Goal: Check status: Check status

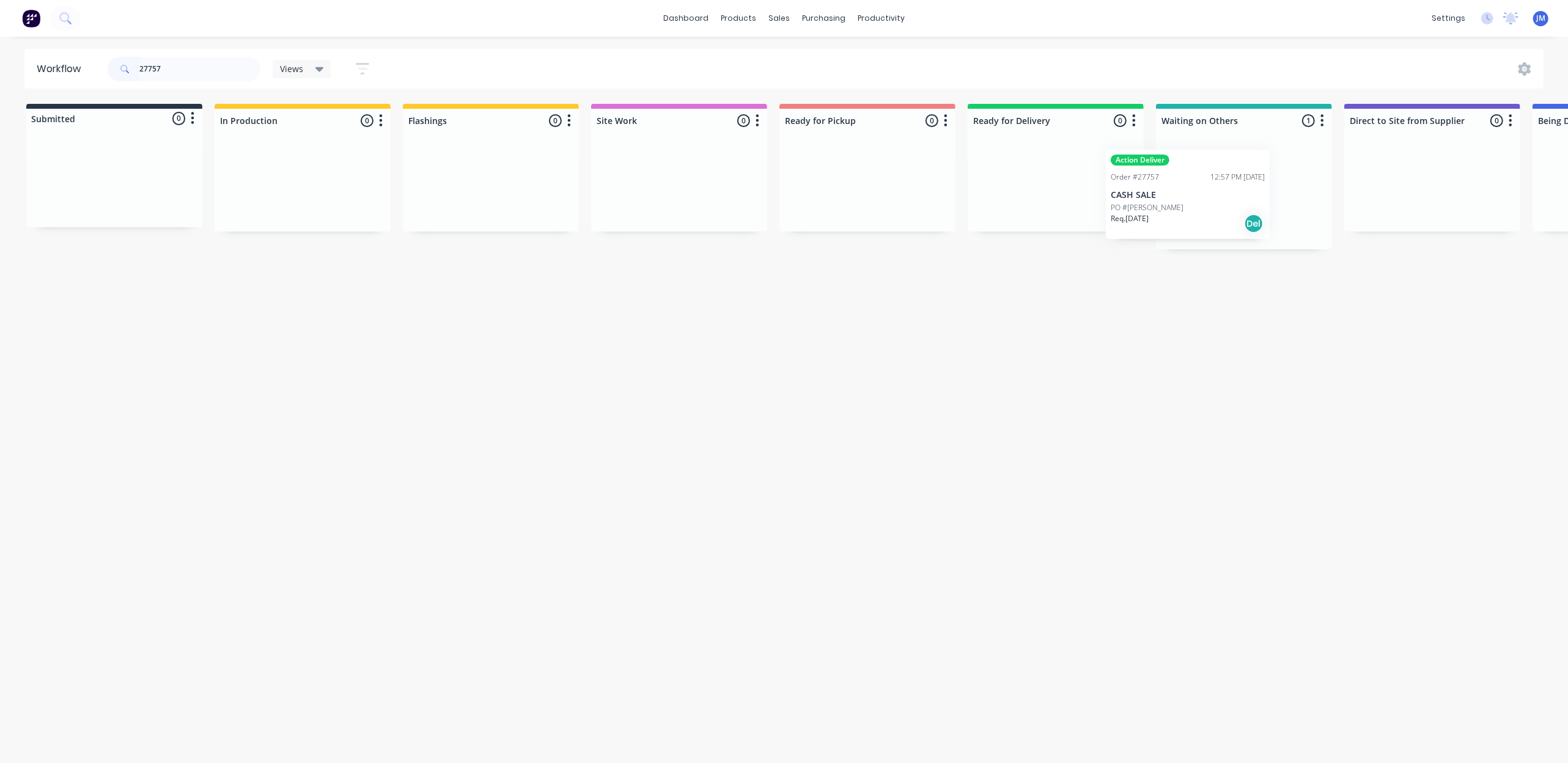
scroll to position [0, 4]
drag, startPoint x: 1276, startPoint y: 223, endPoint x: 1055, endPoint y: 204, distance: 221.8
click at [1063, 202] on div "Submitted 0 Status colour #273444 hex #273444 Save Cancel Summaries Total order…" at bounding box center [1094, 176] width 2216 height 145
drag, startPoint x: 1249, startPoint y: 183, endPoint x: 858, endPoint y: 181, distance: 391.0
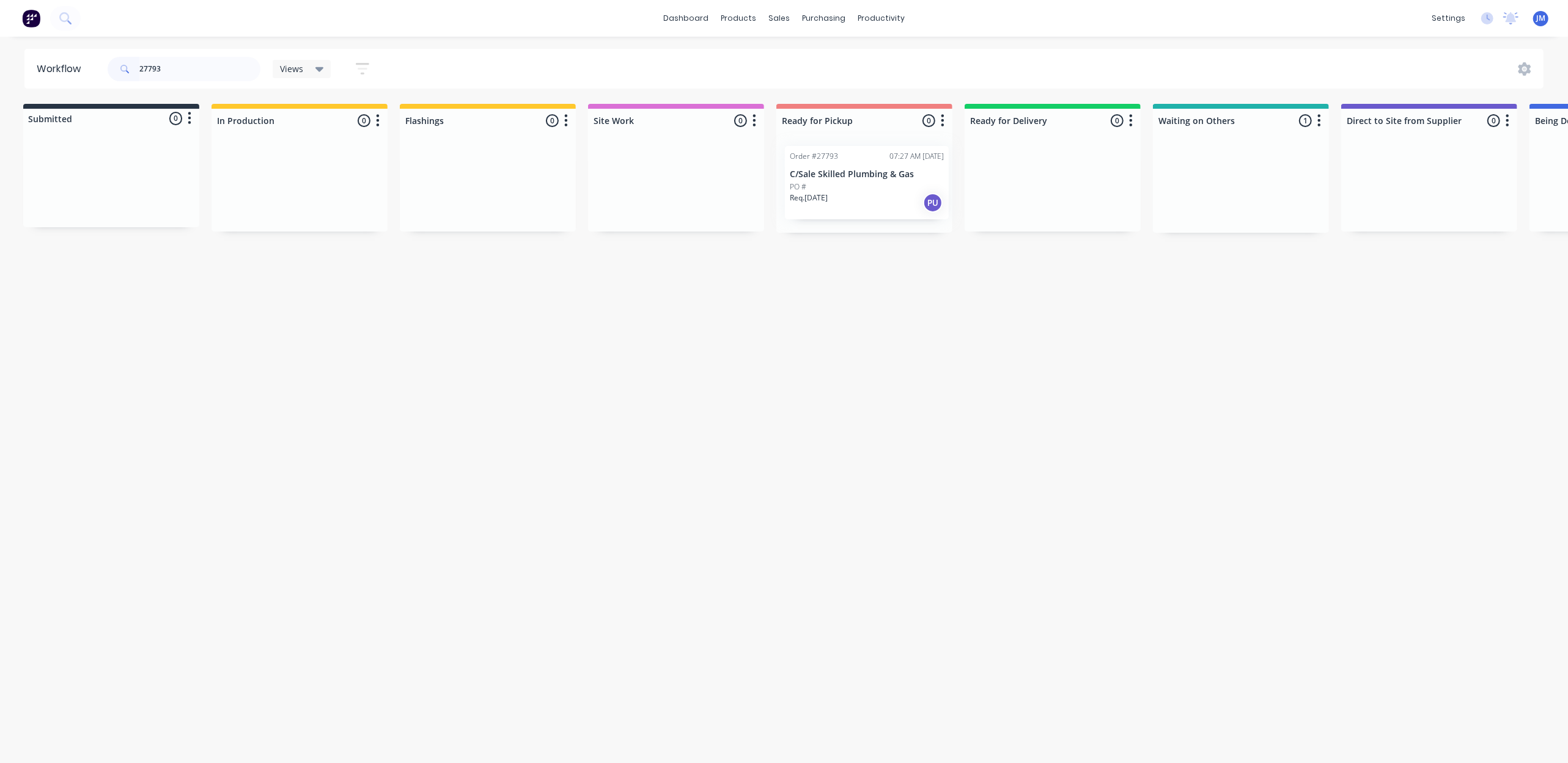
click at [864, 181] on div "Submitted 0 Status colour #273444 hex #273444 Save Cancel Summaries Total order…" at bounding box center [1095, 168] width 2216 height 129
drag, startPoint x: 929, startPoint y: 206, endPoint x: 826, endPoint y: 170, distance: 109.1
click at [826, 174] on div "Submitted 0 Status colour #273444 hex #273444 Save Cancel Summaries Total order…" at bounding box center [1096, 168] width 2216 height 129
drag, startPoint x: 1122, startPoint y: 208, endPoint x: 816, endPoint y: 187, distance: 306.7
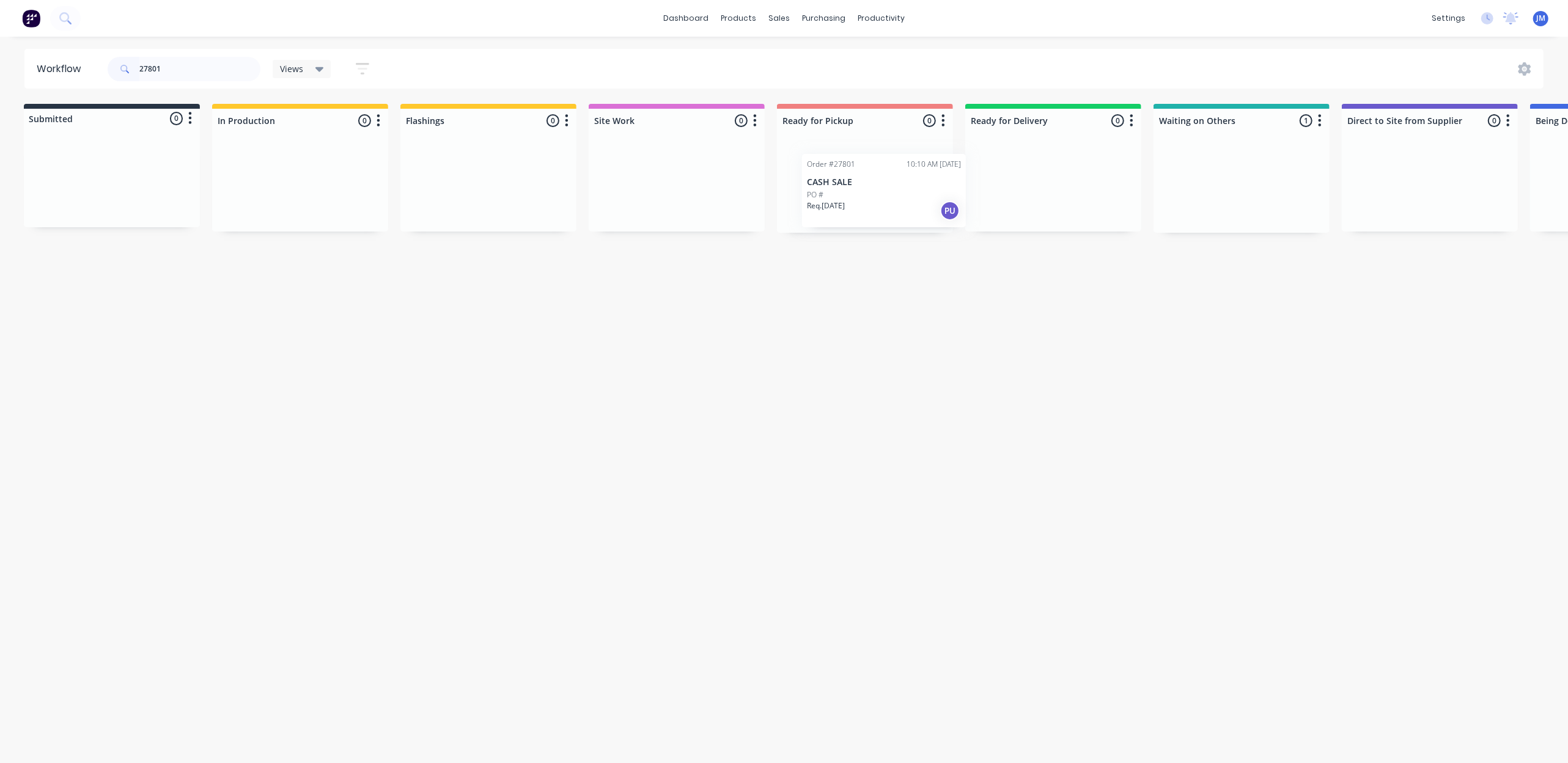
click at [817, 188] on div "Submitted 0 Status colour #273444 hex #273444 Save Cancel Summaries Total order…" at bounding box center [1096, 168] width 2216 height 129
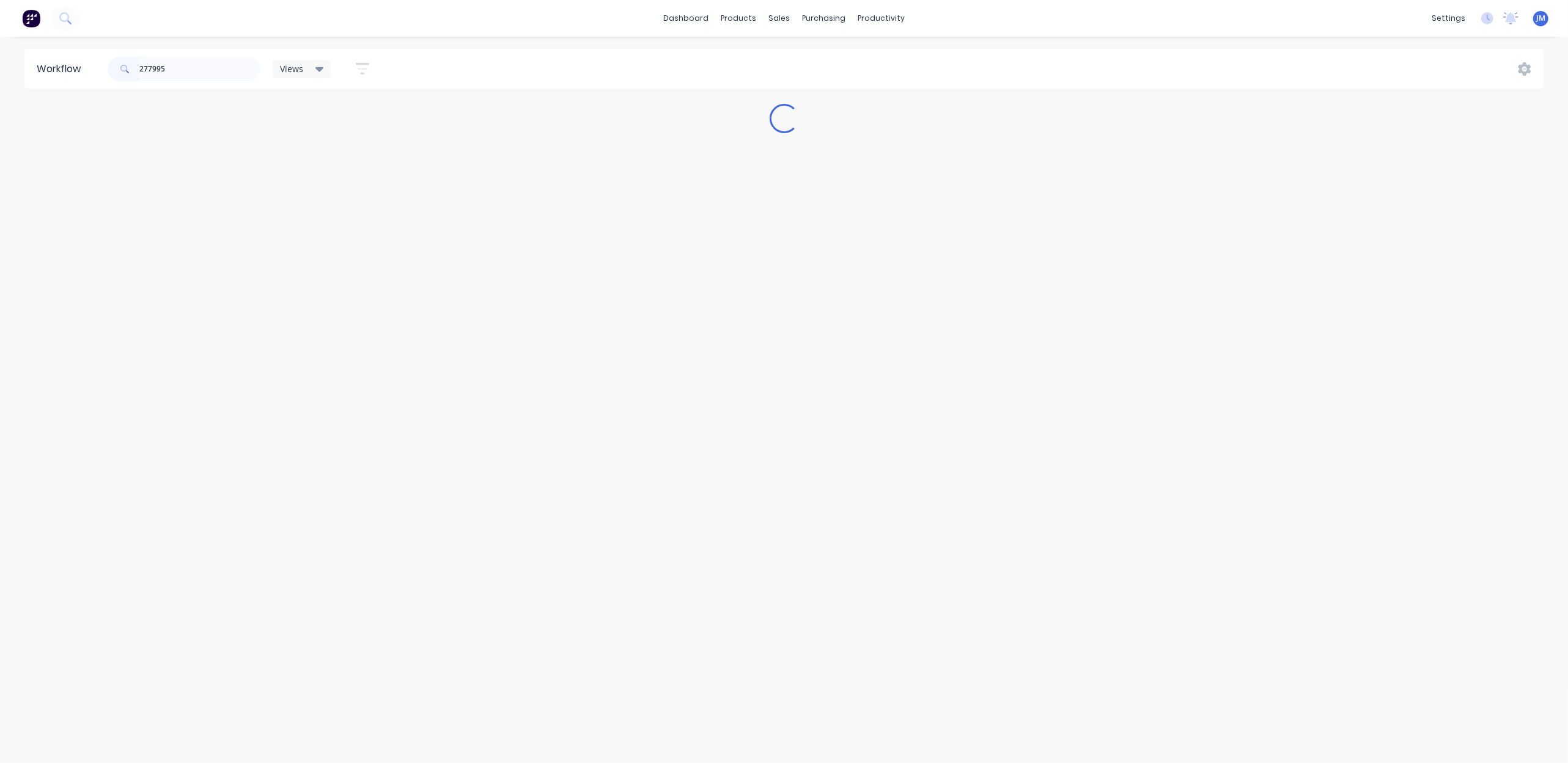
scroll to position [0, 0]
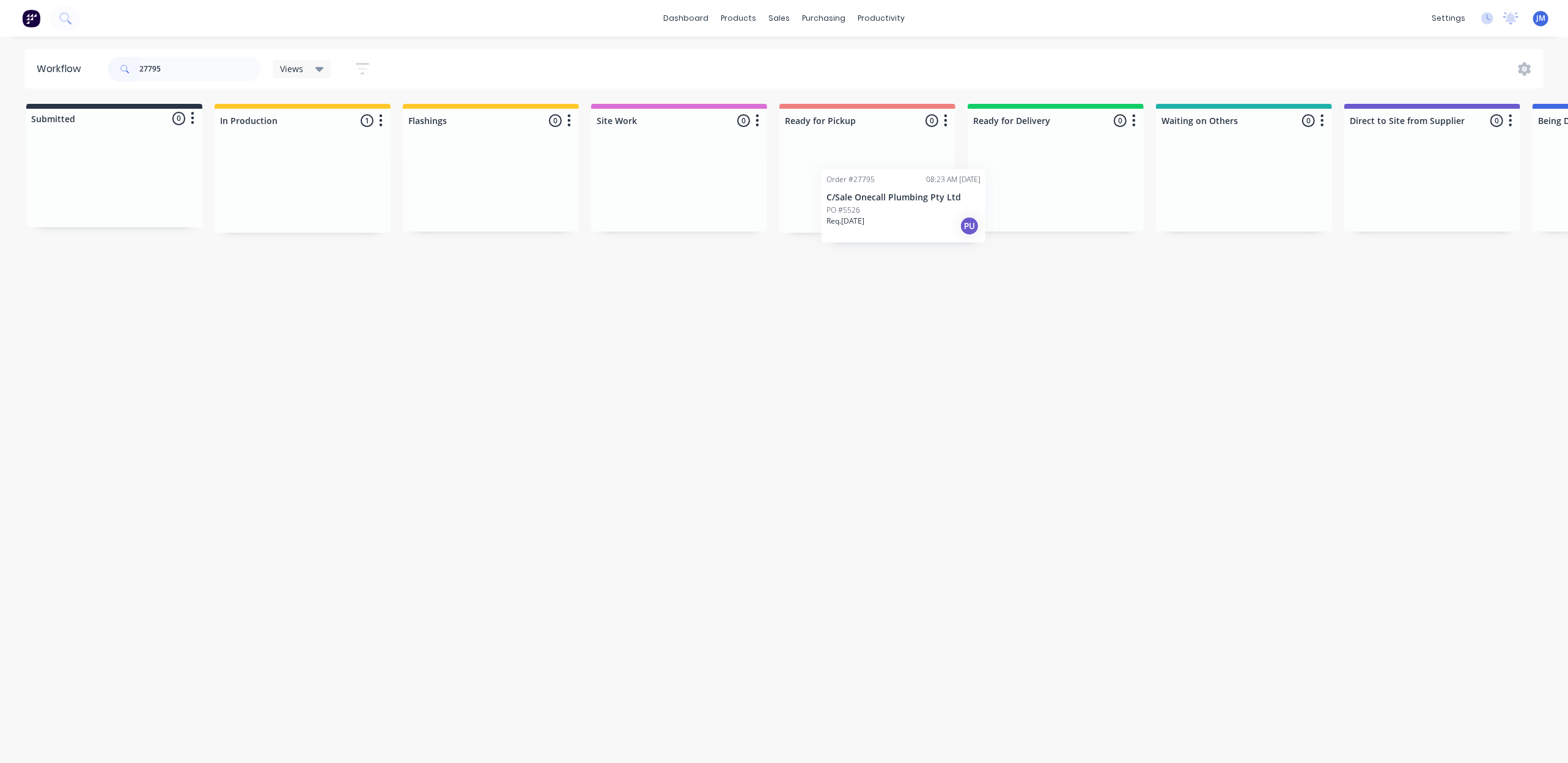
drag, startPoint x: 585, startPoint y: 204, endPoint x: 917, endPoint y: 192, distance: 332.2
click at [917, 200] on div "Submitted 0 Status colour #273444 hex #273444 Save Cancel Summaries Total order…" at bounding box center [1098, 168] width 2216 height 129
drag, startPoint x: 1246, startPoint y: 202, endPoint x: 840, endPoint y: 203, distance: 406.0
click at [840, 203] on div "Submitted 0 Status colour #273444 hex #273444 Save Cancel Summaries Total order…" at bounding box center [1093, 173] width 2216 height 139
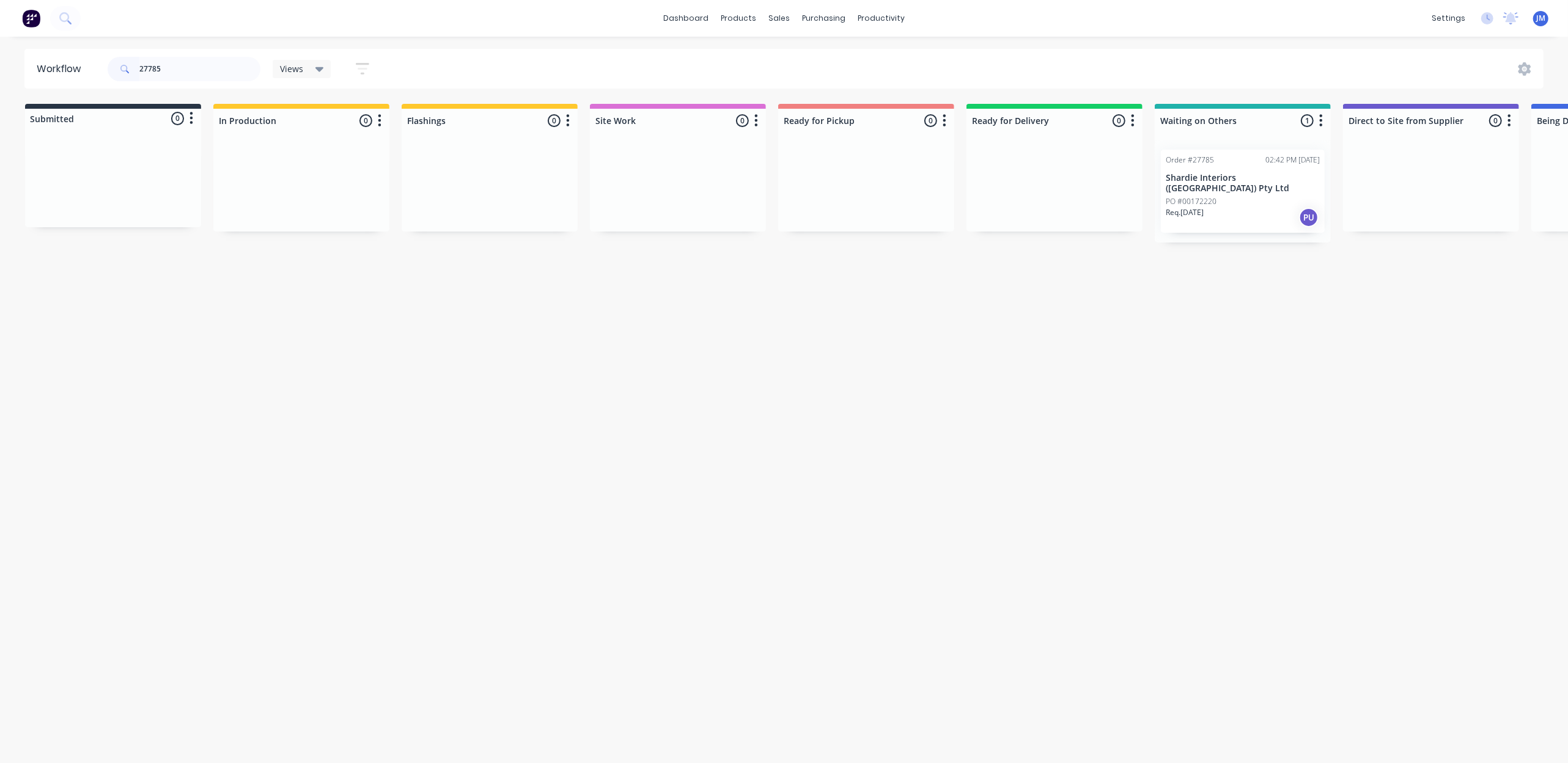
scroll to position [0, 5]
drag, startPoint x: 1225, startPoint y: 183, endPoint x: 813, endPoint y: 167, distance: 412.3
click at [803, 171] on div "Submitted 0 Status colour #273444 hex #273444 Save Cancel Summaries Total order…" at bounding box center [1094, 168] width 2216 height 129
drag, startPoint x: 1191, startPoint y: 203, endPoint x: 913, endPoint y: 203, distance: 278.0
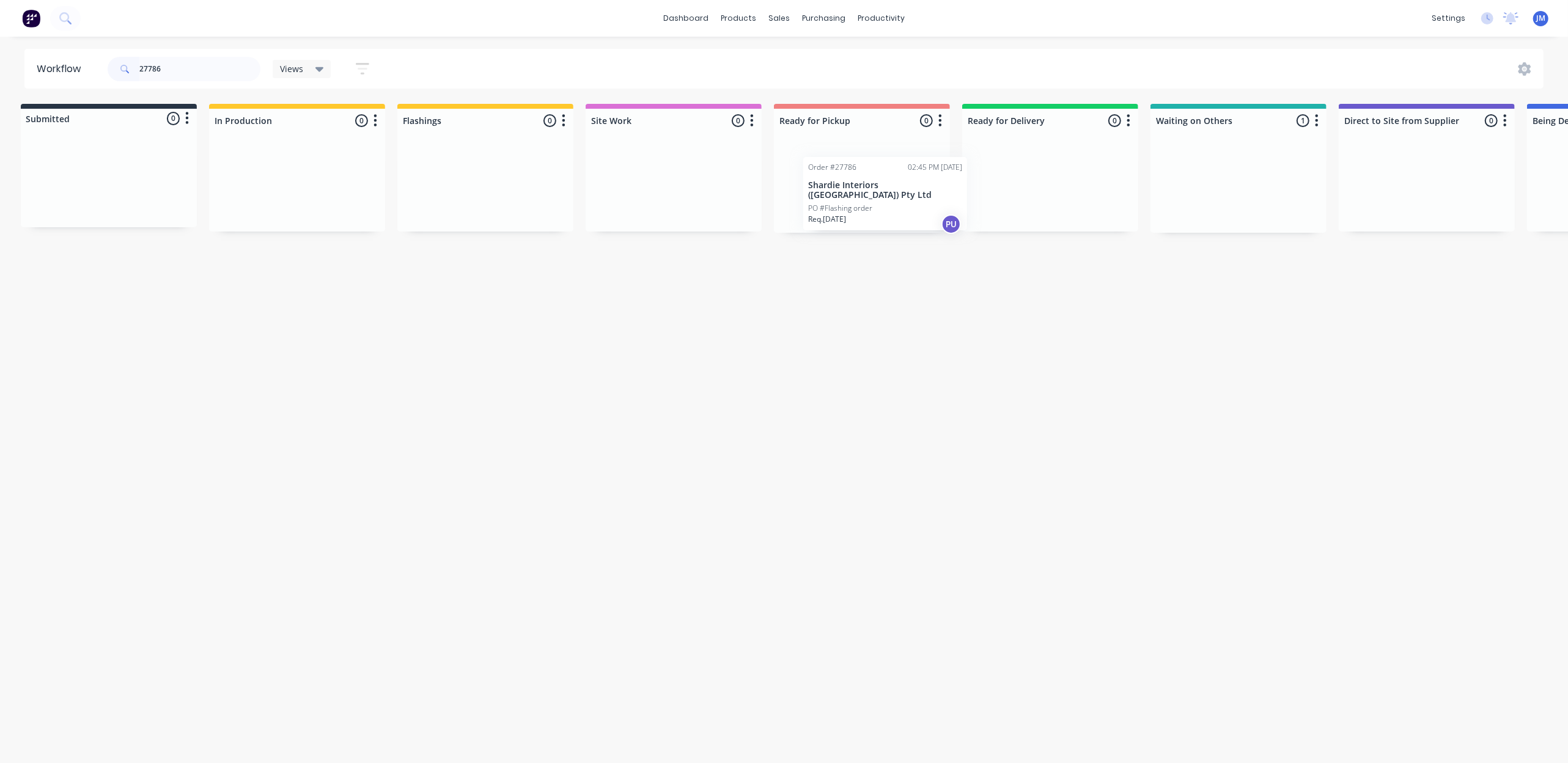
click at [913, 203] on div "Submitted 0 Status colour #273444 hex #273444 Save Cancel Summaries Total order…" at bounding box center [1093, 168] width 2216 height 129
drag, startPoint x: 1191, startPoint y: 189, endPoint x: 815, endPoint y: 187, distance: 376.0
click at [815, 189] on div "Submitted 0 Status colour #273444 hex #273444 Save Cancel Summaries Total order…" at bounding box center [1095, 168] width 2216 height 129
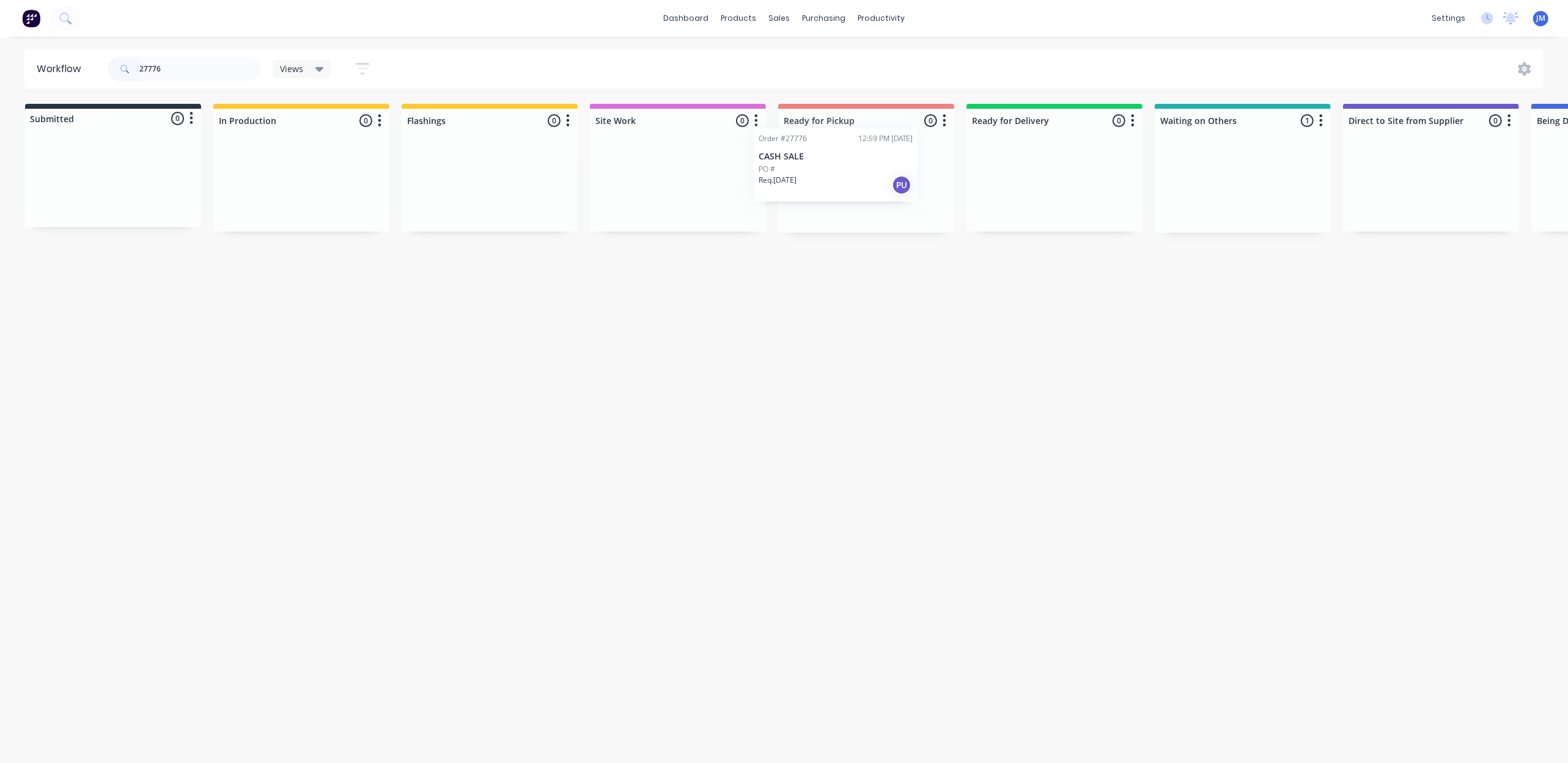
drag, startPoint x: 994, startPoint y: 187, endPoint x: 812, endPoint y: 165, distance: 183.3
click at [811, 165] on div "Submitted 0 Status colour #273444 hex #273444 Save Cancel Summaries Total order…" at bounding box center [1097, 168] width 2216 height 129
type input "2"
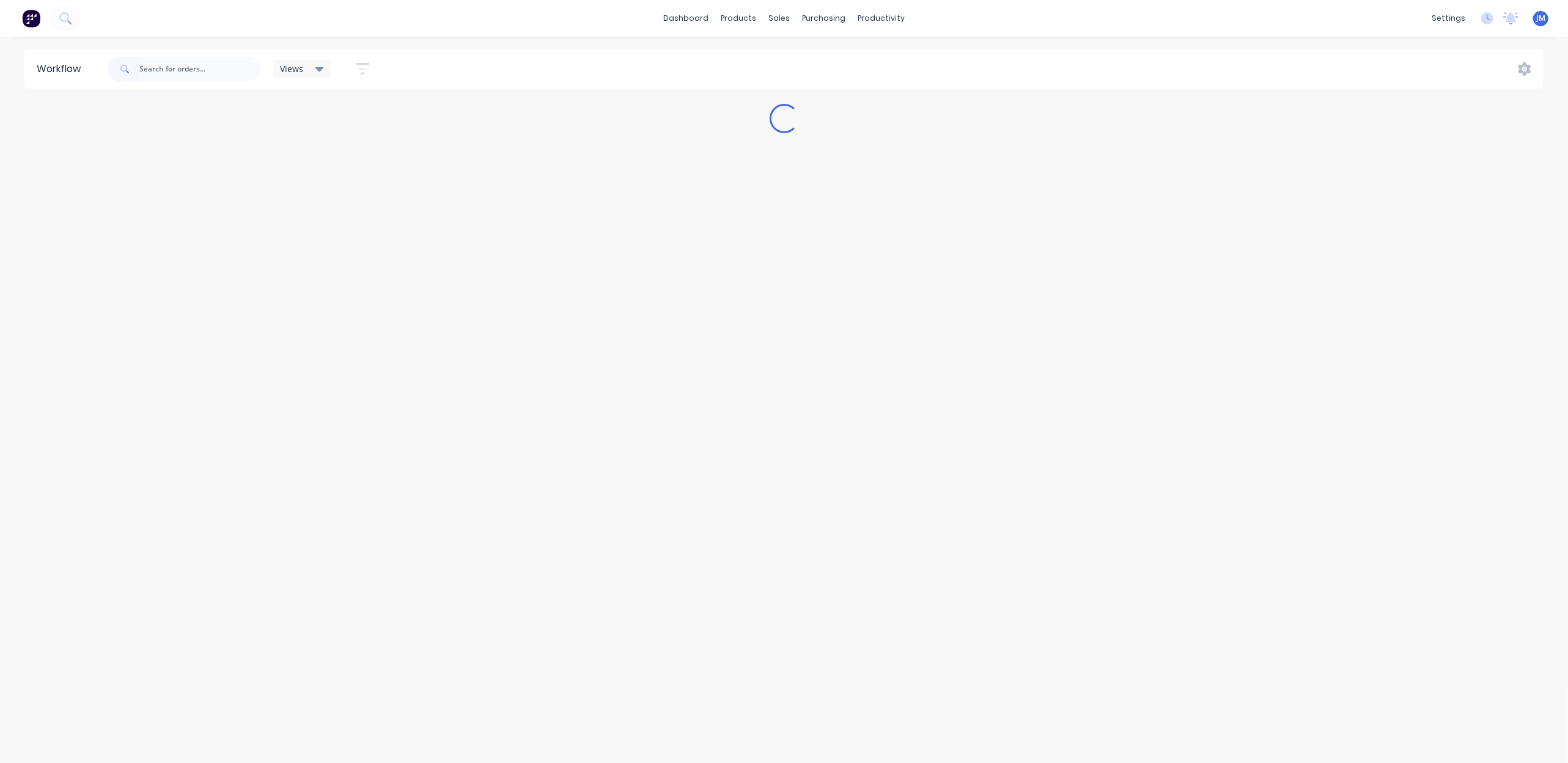
scroll to position [0, 0]
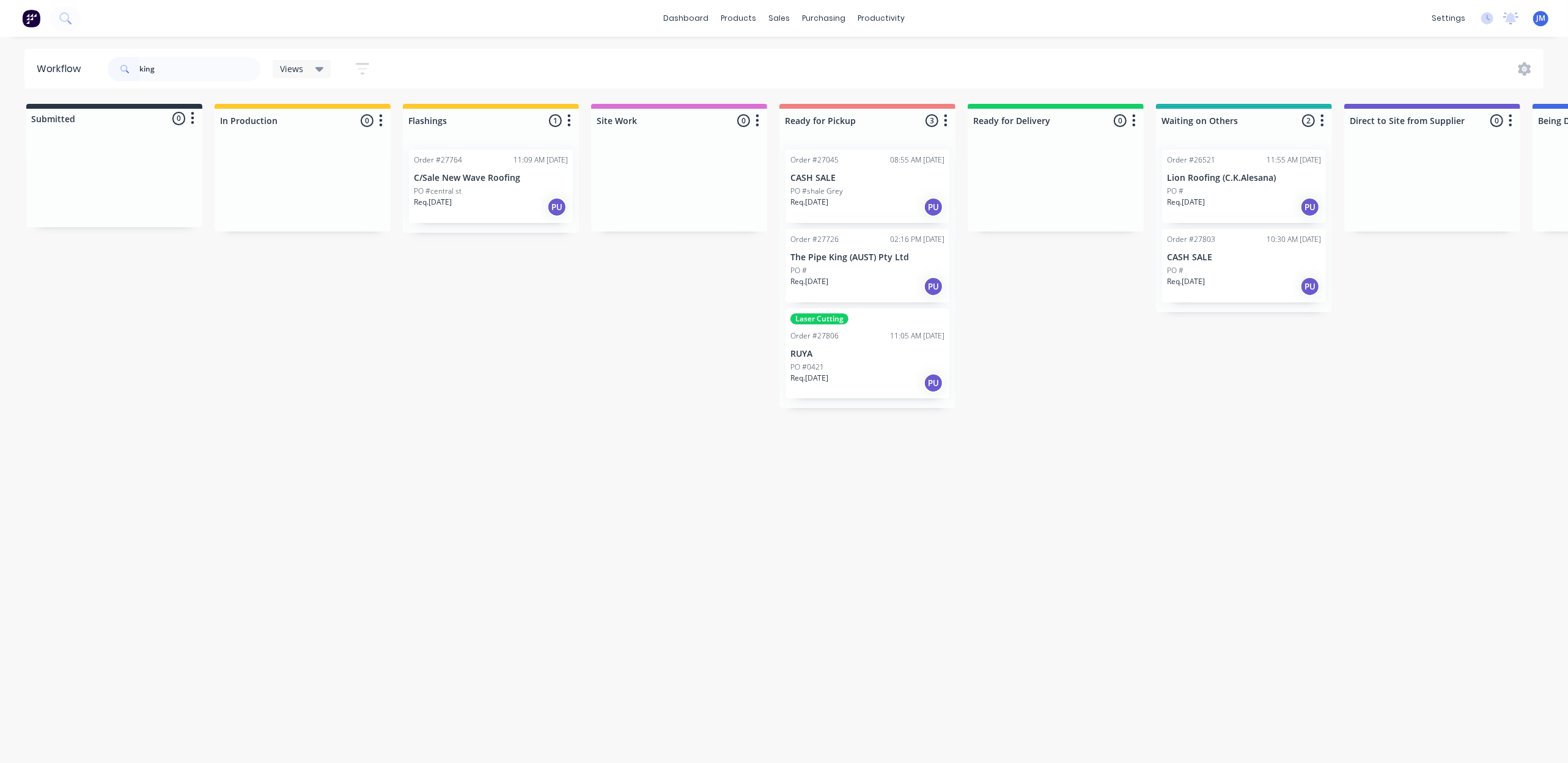
click at [878, 187] on div "PO #shale Grey" at bounding box center [867, 191] width 154 height 11
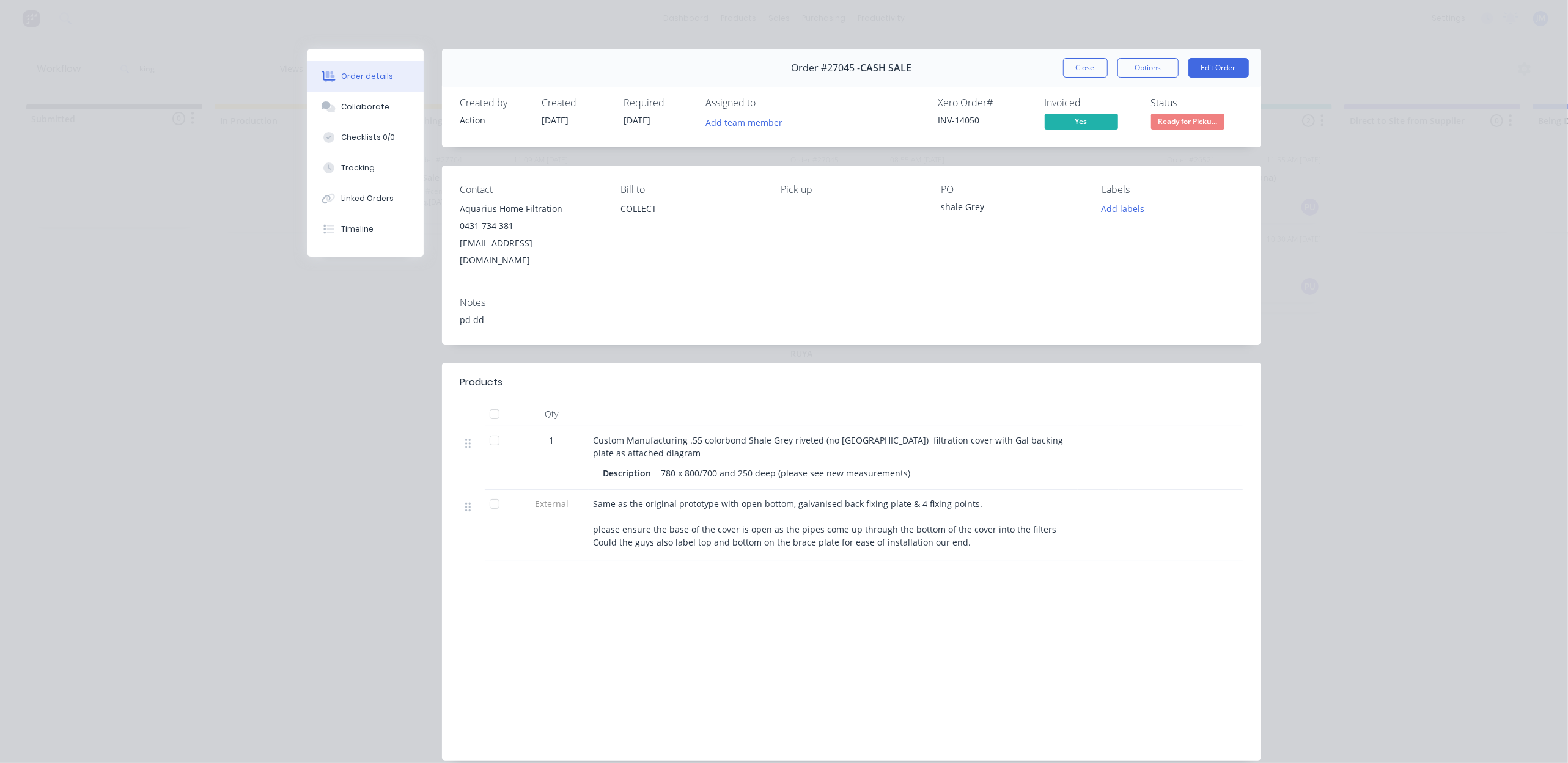
click at [1077, 66] on button "Close" at bounding box center [1085, 68] width 44 height 20
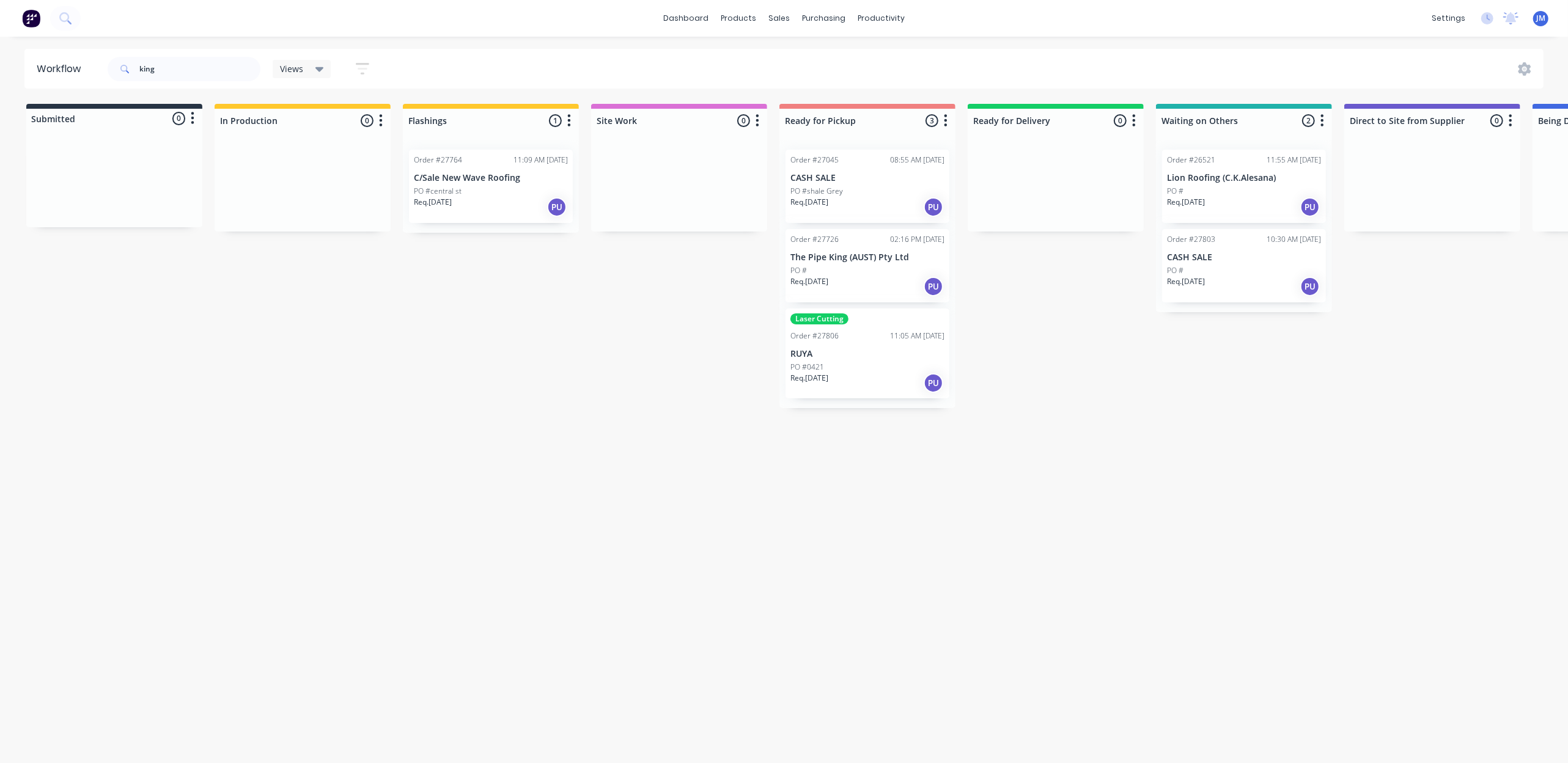
click at [1215, 277] on div "Req. [DATE] PU" at bounding box center [1244, 286] width 154 height 21
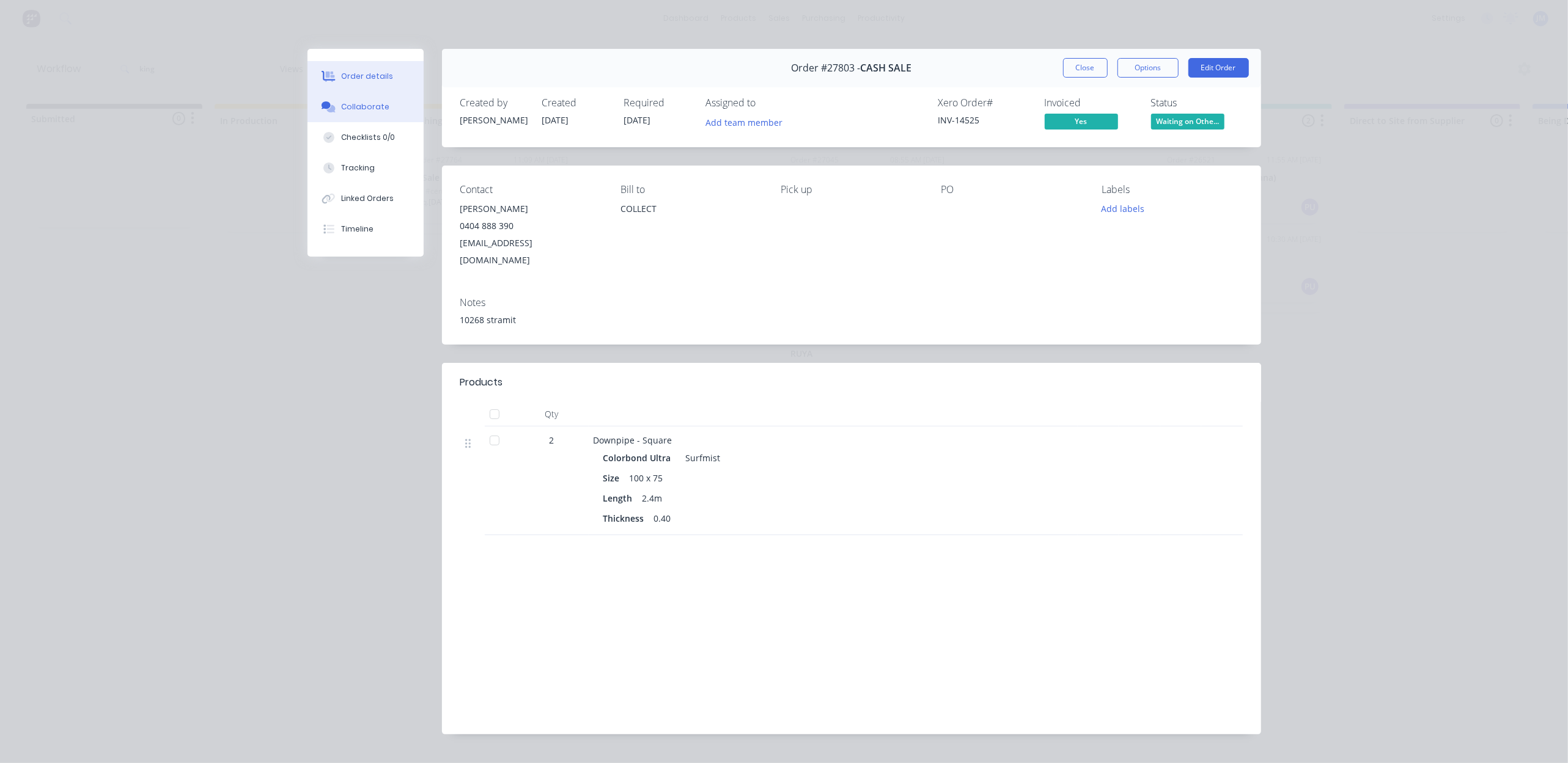
click at [378, 107] on div "Collaborate" at bounding box center [365, 107] width 48 height 11
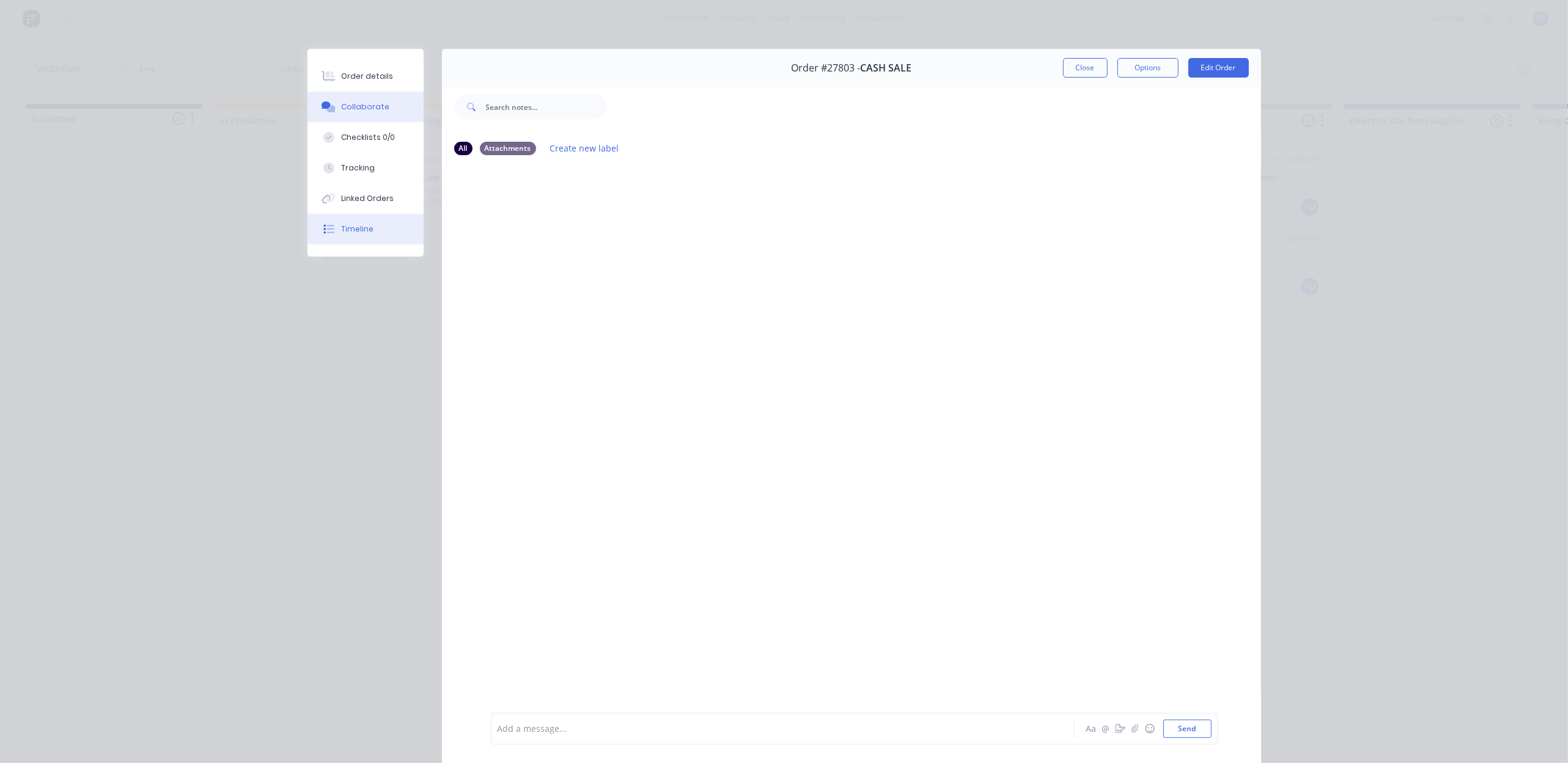
click at [385, 230] on button "Timeline" at bounding box center [365, 229] width 116 height 30
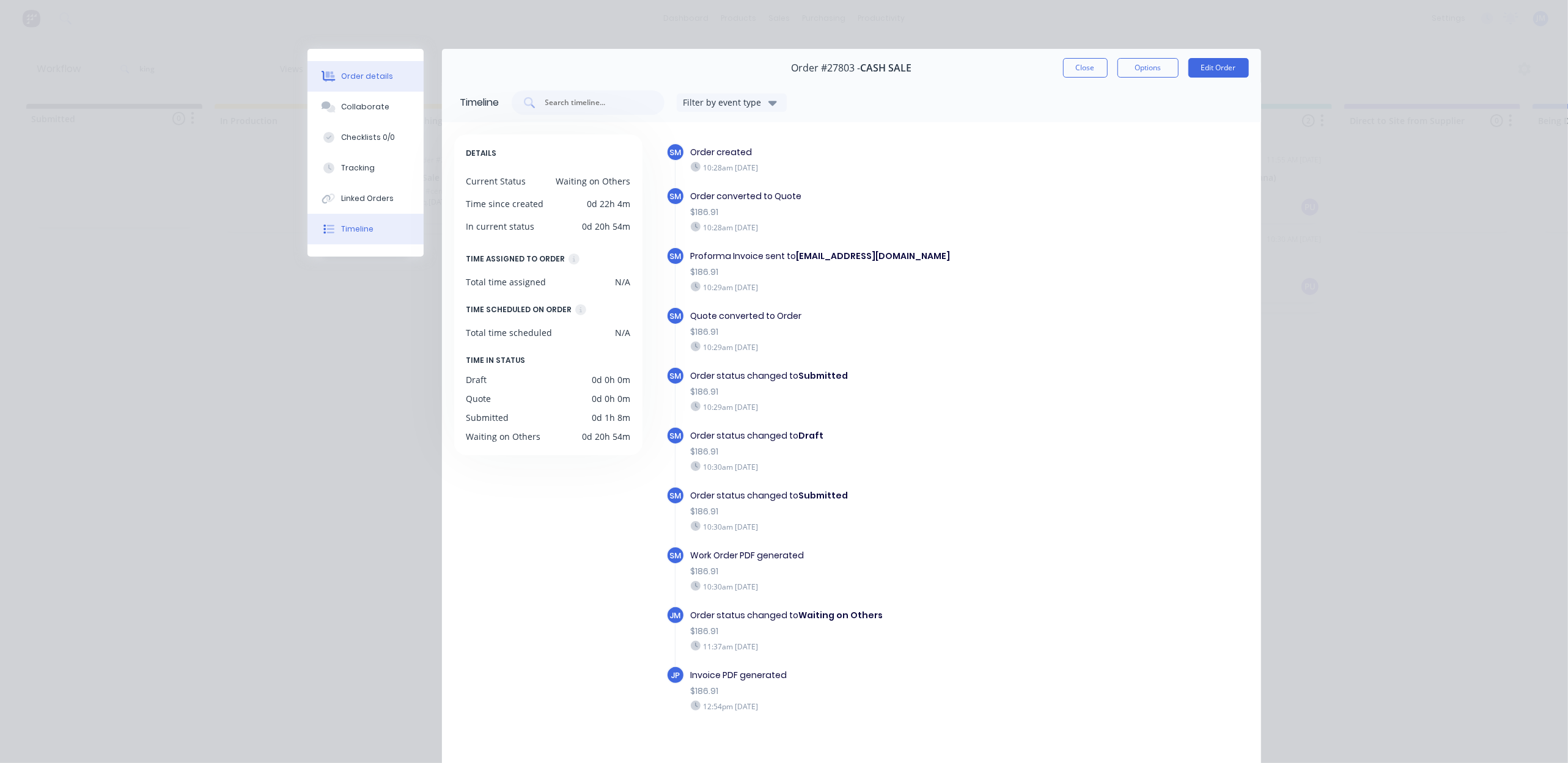
click at [368, 70] on button "Order details" at bounding box center [365, 76] width 116 height 30
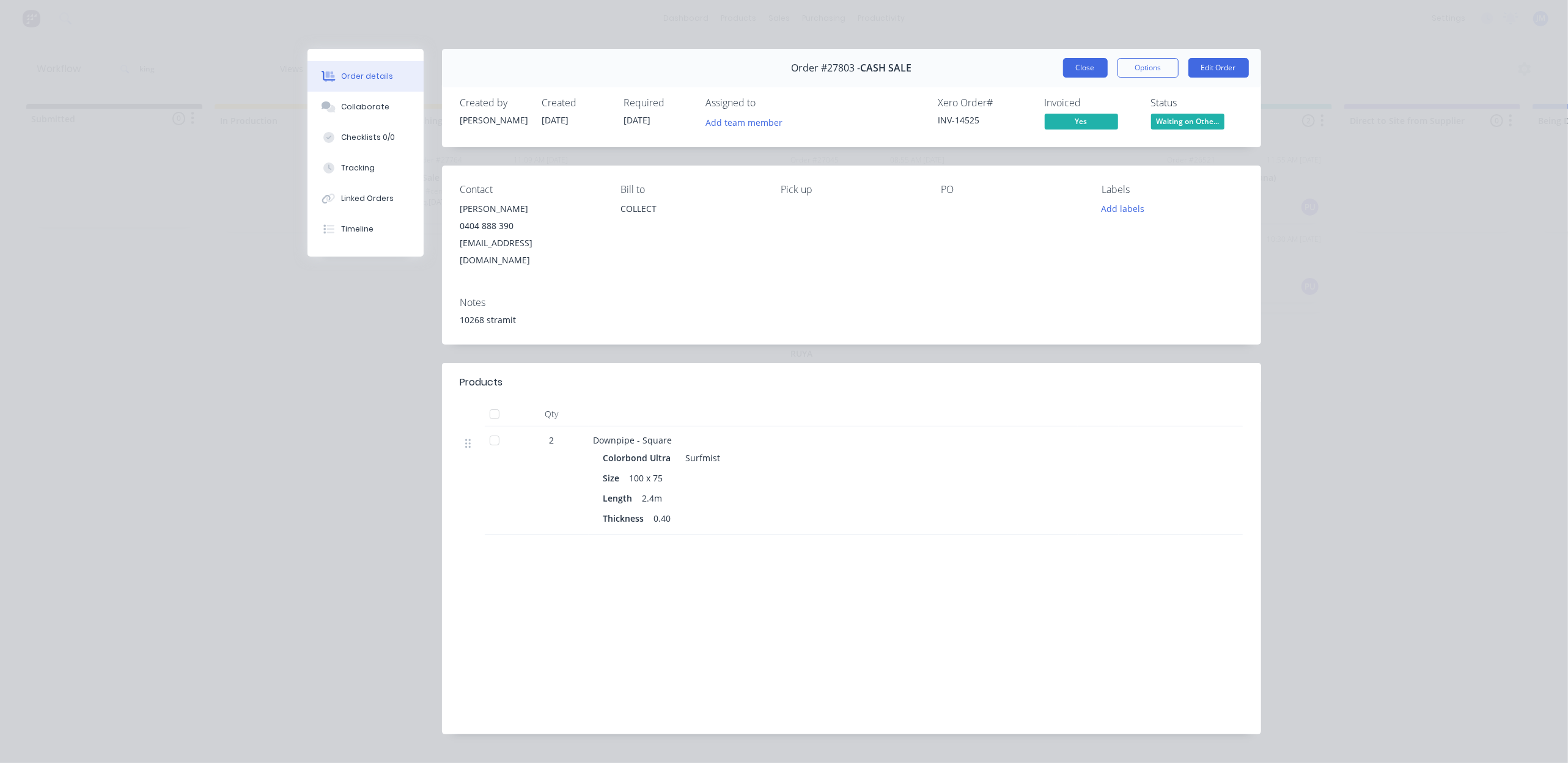
click at [1077, 61] on button "Close" at bounding box center [1085, 68] width 44 height 20
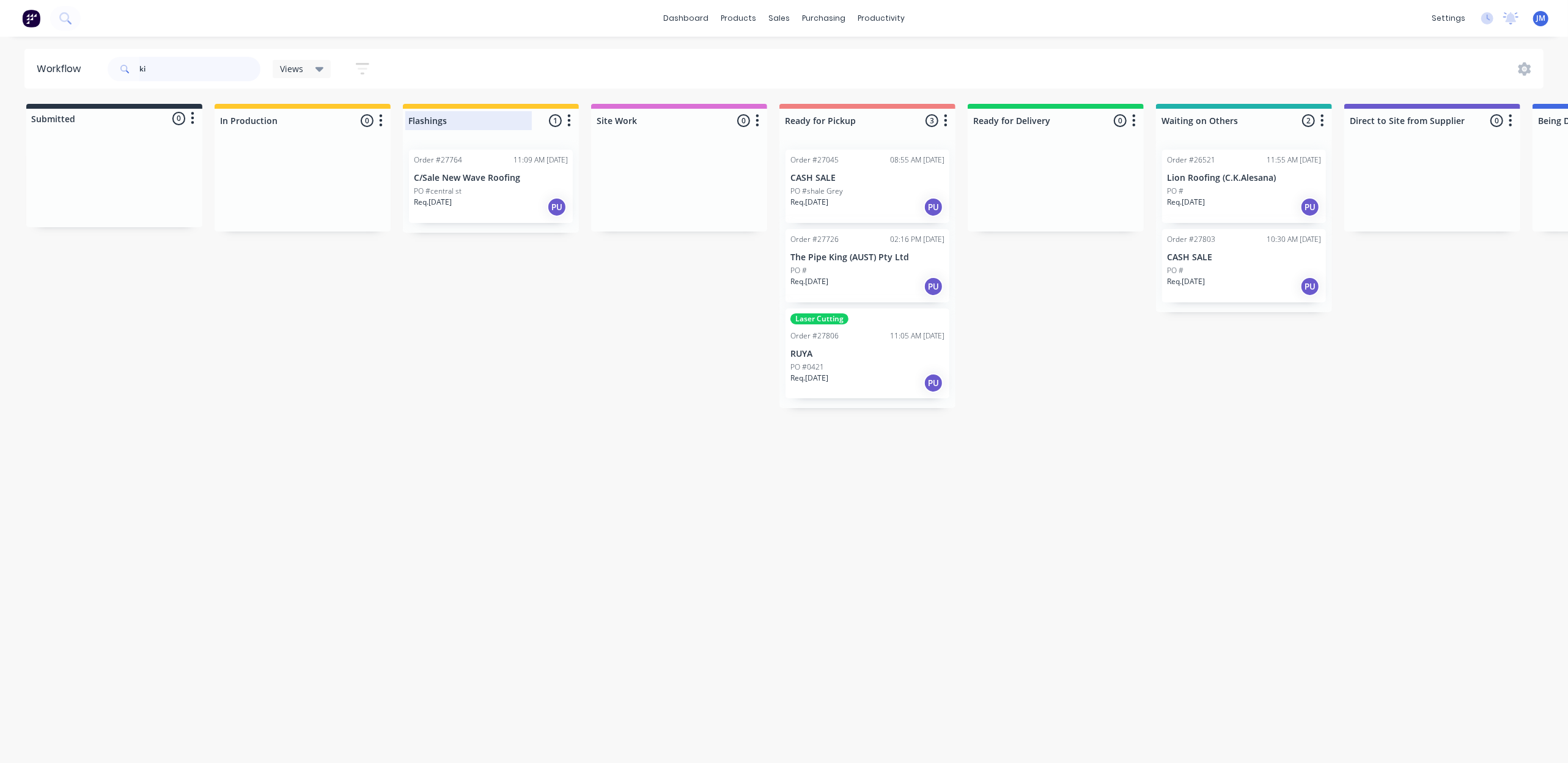
type input "k"
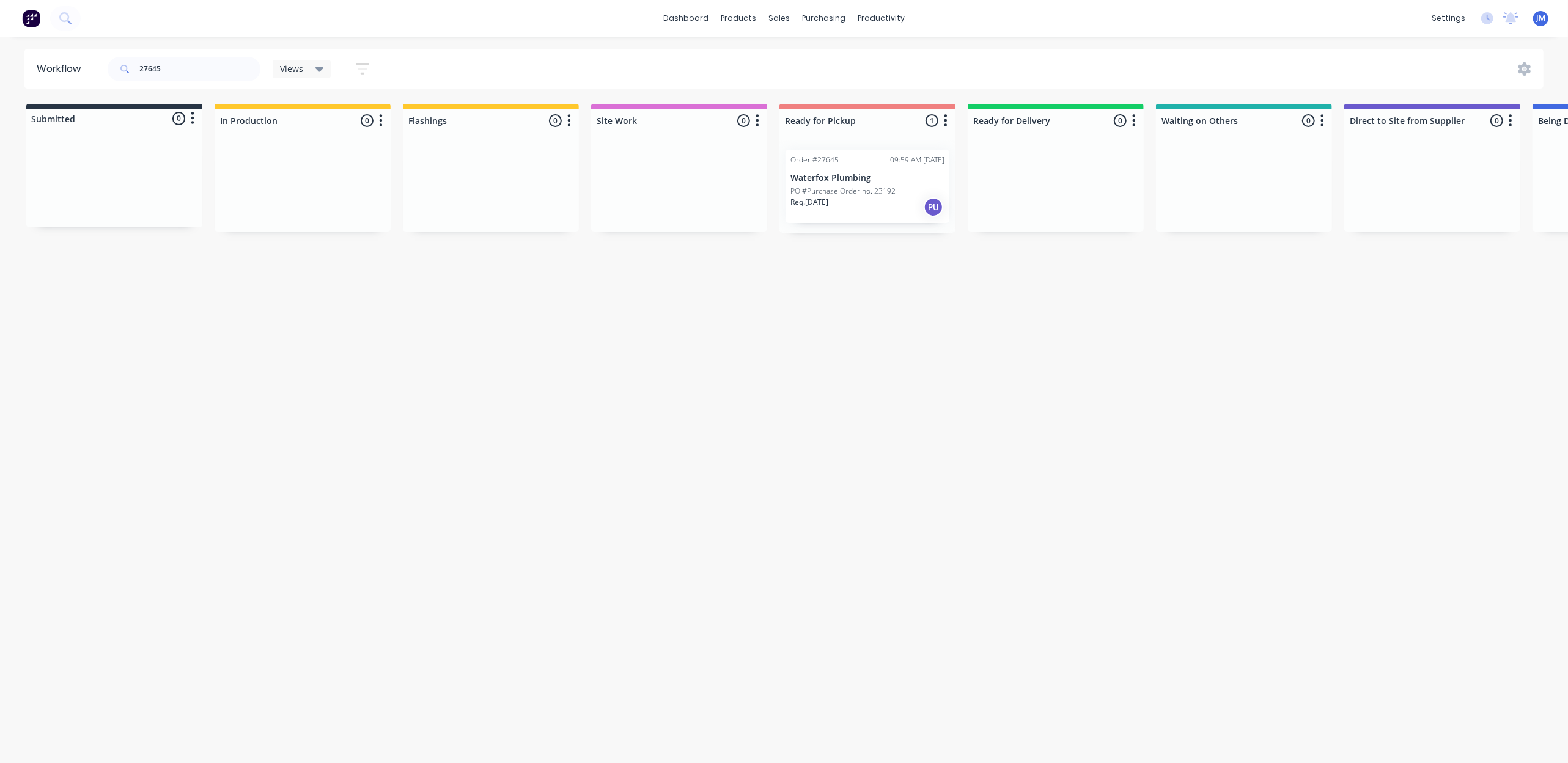
drag, startPoint x: 862, startPoint y: 191, endPoint x: 870, endPoint y: 189, distance: 8.2
drag, startPoint x: 930, startPoint y: 306, endPoint x: 832, endPoint y: 327, distance: 100.2
click at [927, 308] on div "Mark as Picked Up" at bounding box center [932, 307] width 123 height 25
drag, startPoint x: 177, startPoint y: 66, endPoint x: 167, endPoint y: 79, distance: 16.4
click at [179, 66] on input "27645" at bounding box center [200, 69] width 121 height 25
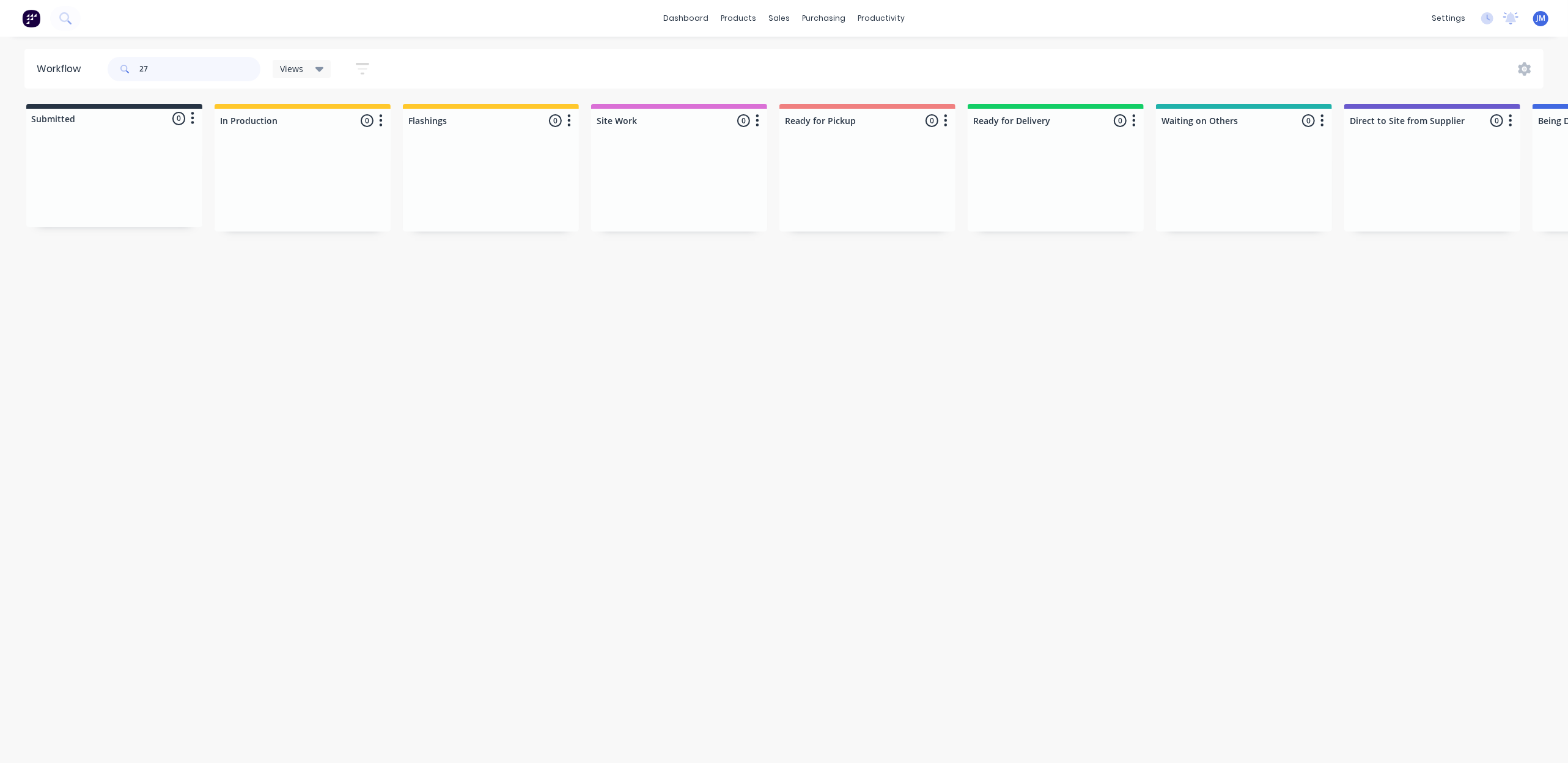
type input "2"
drag, startPoint x: 303, startPoint y: 199, endPoint x: 866, endPoint y: 193, distance: 563.0
click at [866, 193] on div "Submitted 0 Status colour #273444 hex #273444 Save Cancel Summaries Total order…" at bounding box center [1098, 168] width 2216 height 129
drag, startPoint x: 857, startPoint y: 181, endPoint x: 866, endPoint y: 183, distance: 9.2
drag, startPoint x: 844, startPoint y: 297, endPoint x: 851, endPoint y: 297, distance: 7.0
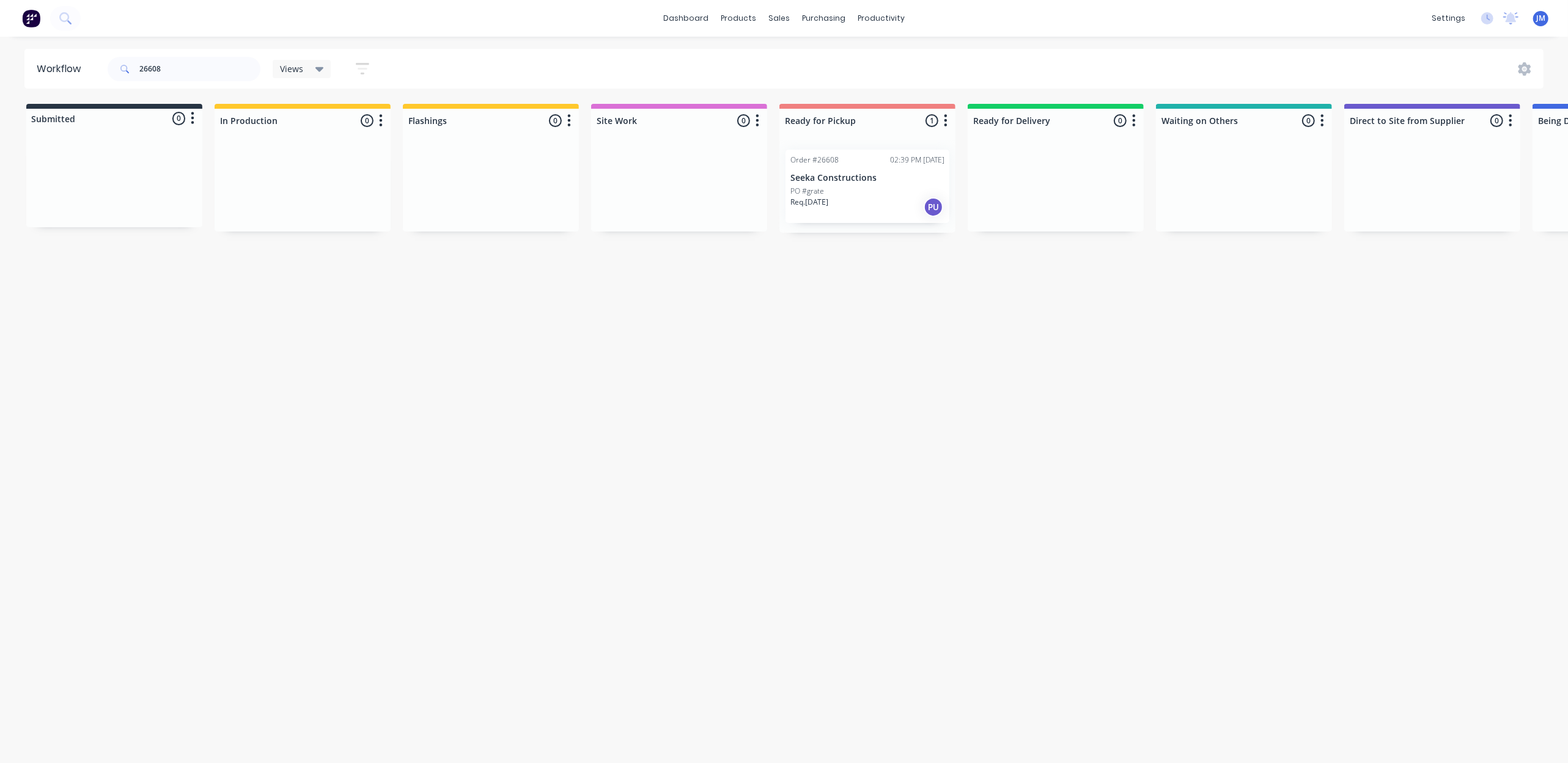
click at [847, 297] on div "Workflow 26608 Views Save new view None (Default) edit Show/Hide statuses Show …" at bounding box center [784, 393] width 1568 height 690
click at [909, 329] on div "Mark as Picked Up" at bounding box center [930, 331] width 123 height 25
click at [169, 64] on input "26608" at bounding box center [200, 69] width 121 height 25
type input "2"
drag, startPoint x: 510, startPoint y: 179, endPoint x: 837, endPoint y: 152, distance: 328.1
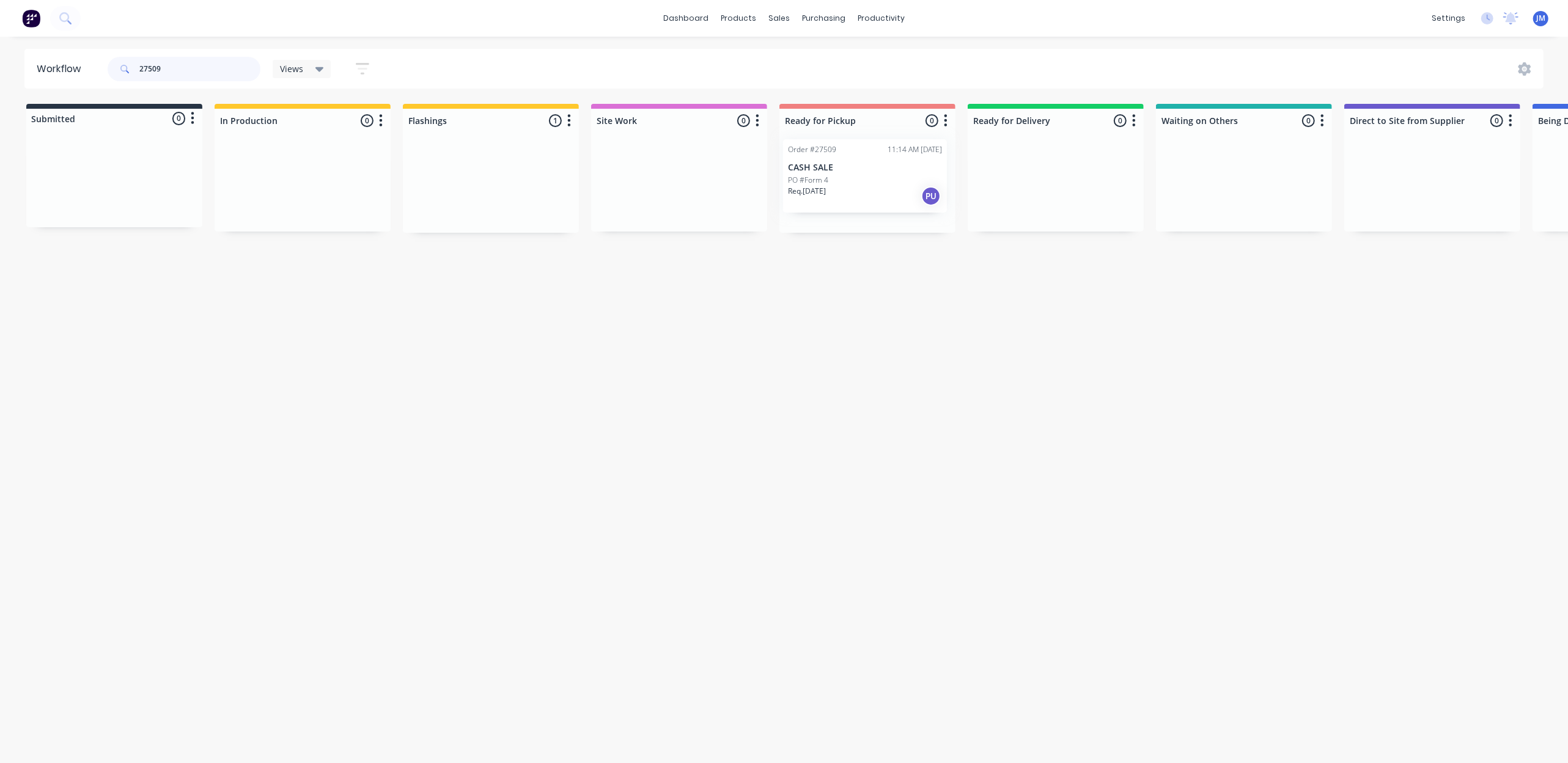
click at [888, 169] on div "Submitted 0 Status colour #273444 hex #273444 Save Cancel Summaries Total order…" at bounding box center [1098, 168] width 2216 height 129
drag, startPoint x: 840, startPoint y: 213, endPoint x: 847, endPoint y: 211, distance: 7.3
click at [869, 322] on div "Mark as Delivered" at bounding box center [903, 311] width 123 height 25
click at [199, 731] on button "Undo" at bounding box center [193, 736] width 36 height 18
click at [934, 303] on div "Mark as Picked Up" at bounding box center [951, 298] width 123 height 25
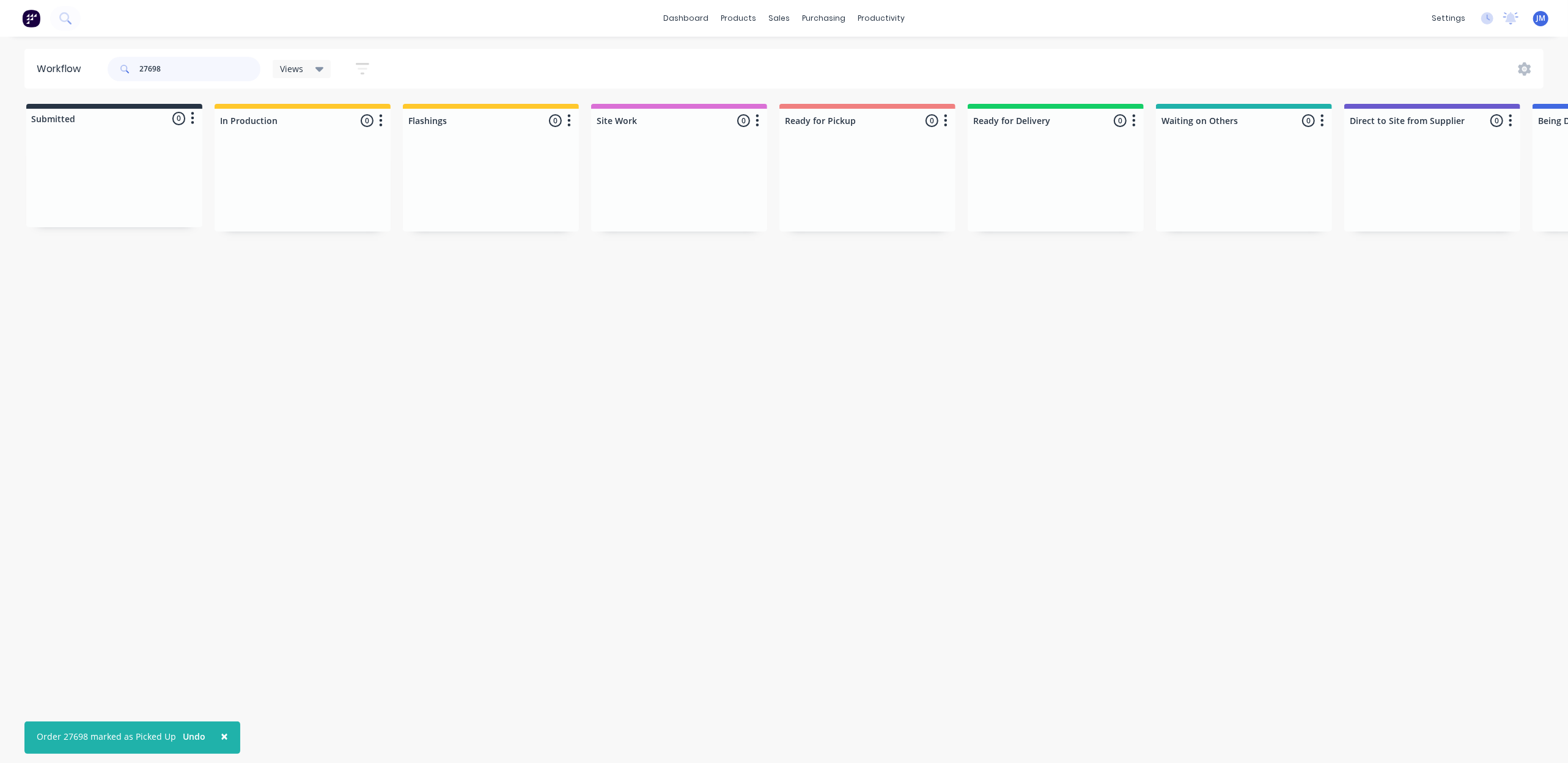
click at [184, 71] on input "27698" at bounding box center [200, 69] width 121 height 25
type input "2"
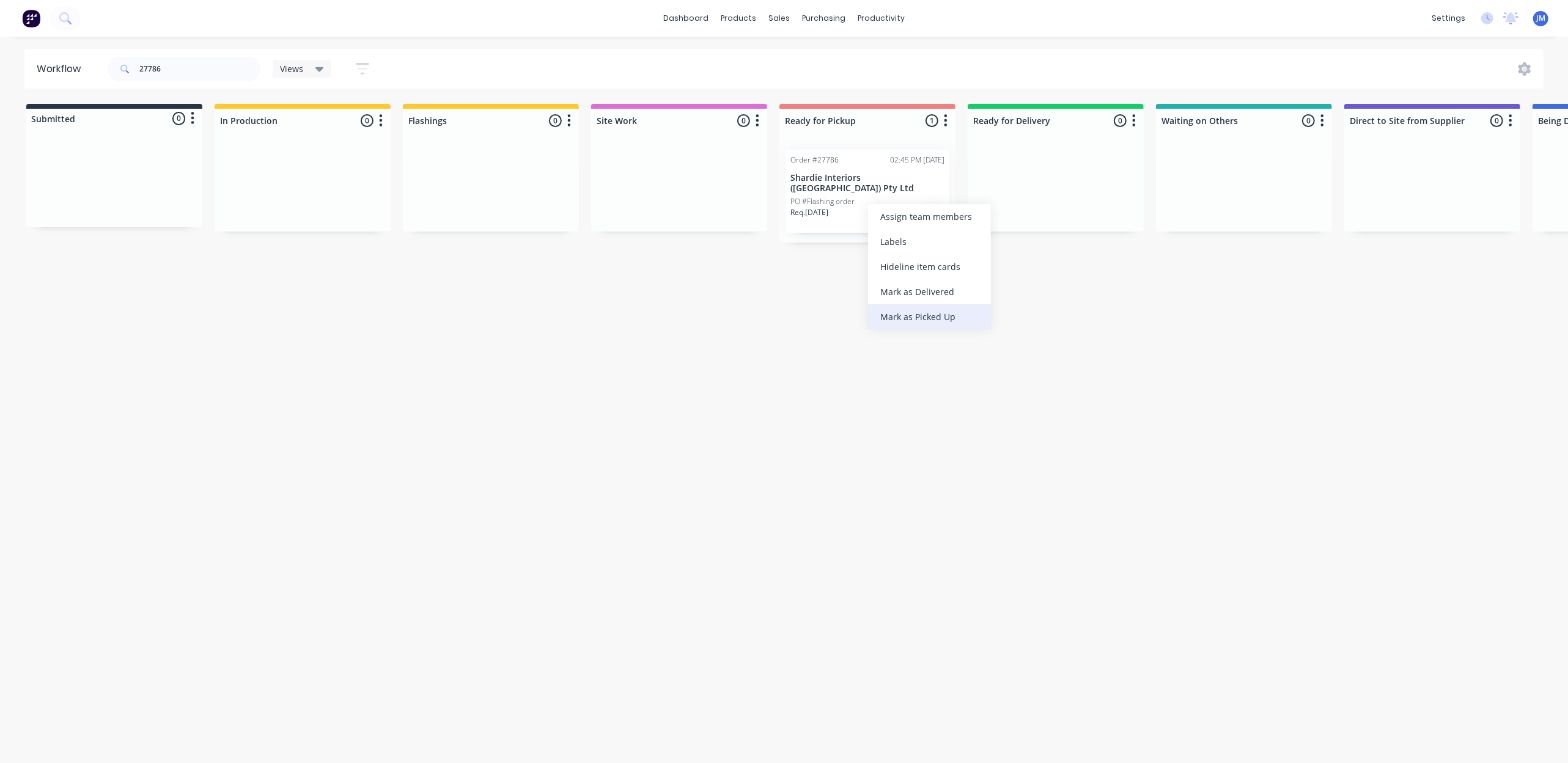
click at [911, 311] on div "Mark as Picked Up" at bounding box center [929, 317] width 123 height 25
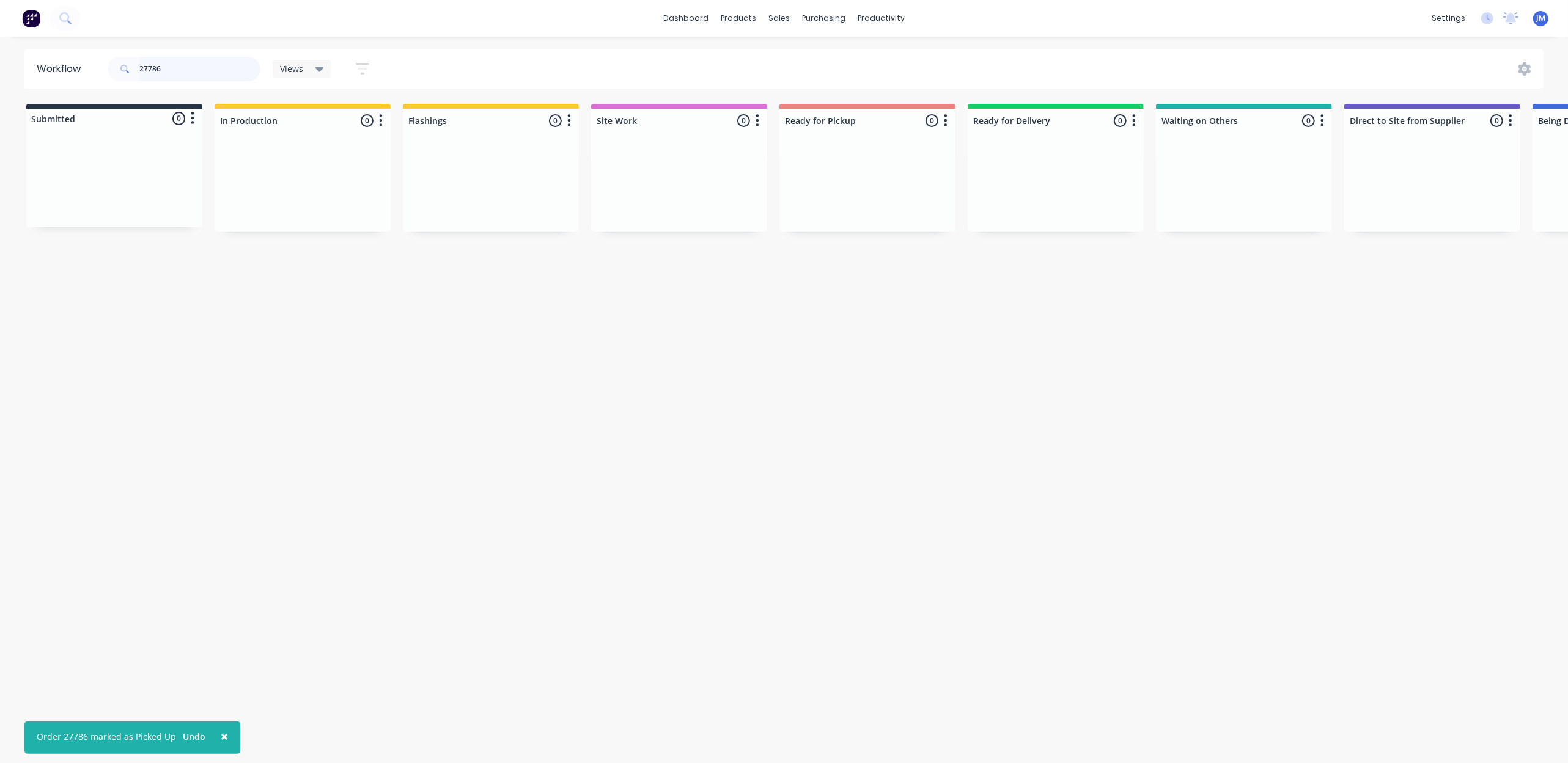
click at [189, 64] on input "27786" at bounding box center [200, 69] width 121 height 25
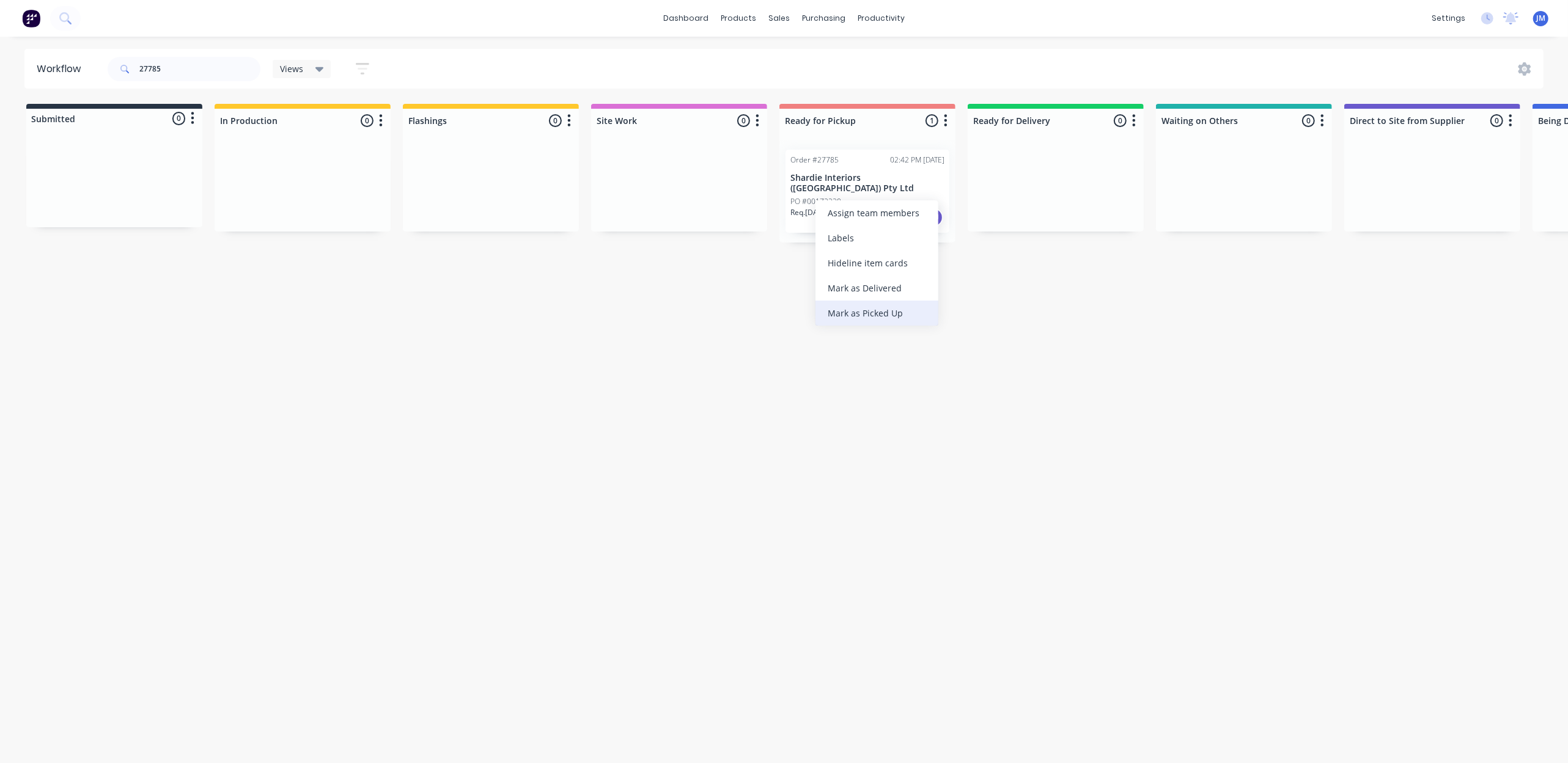
click at [874, 317] on div "Mark as Picked Up" at bounding box center [877, 313] width 123 height 25
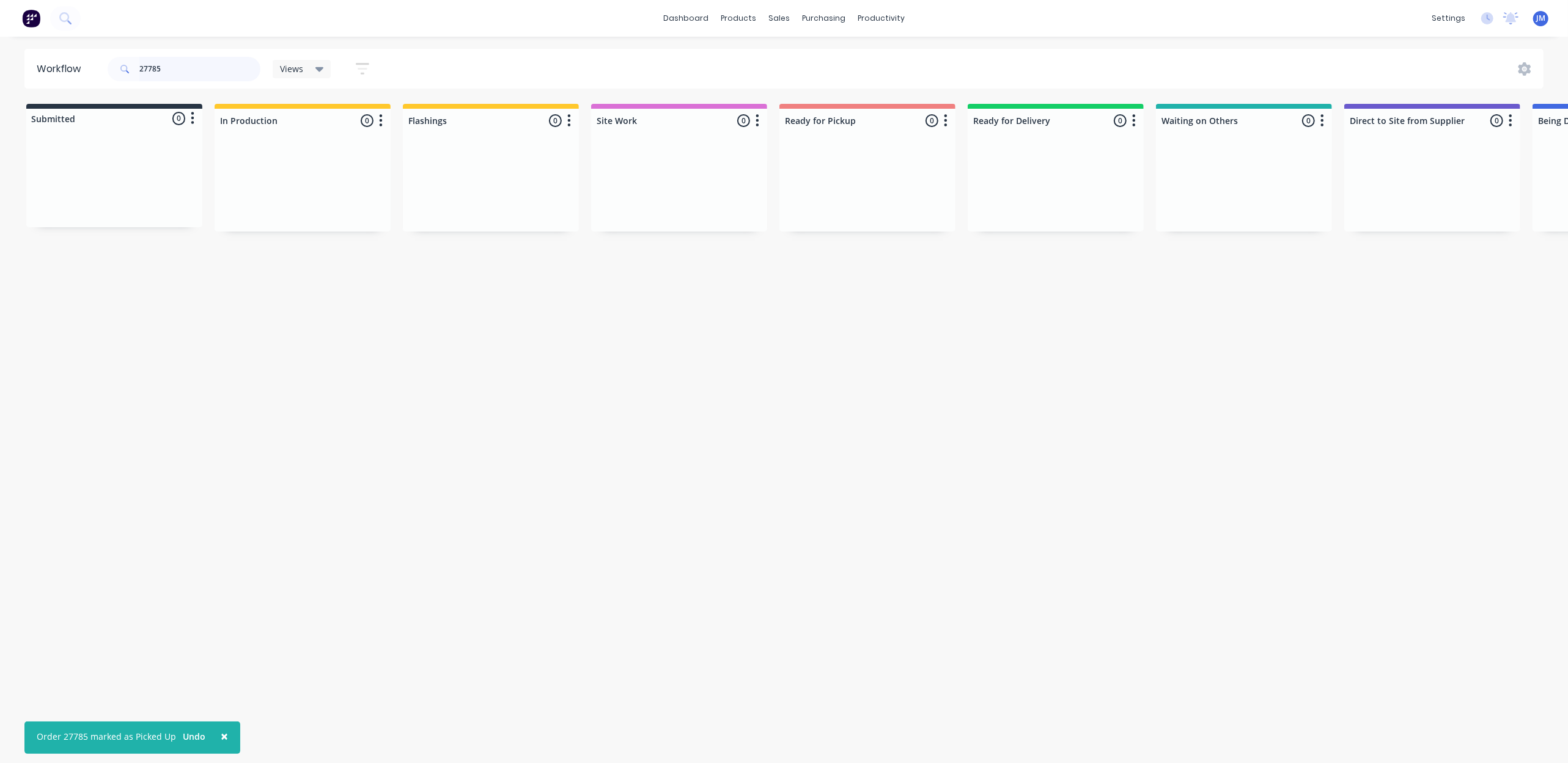
click at [196, 69] on input "27785" at bounding box center [200, 69] width 121 height 25
type input "2"
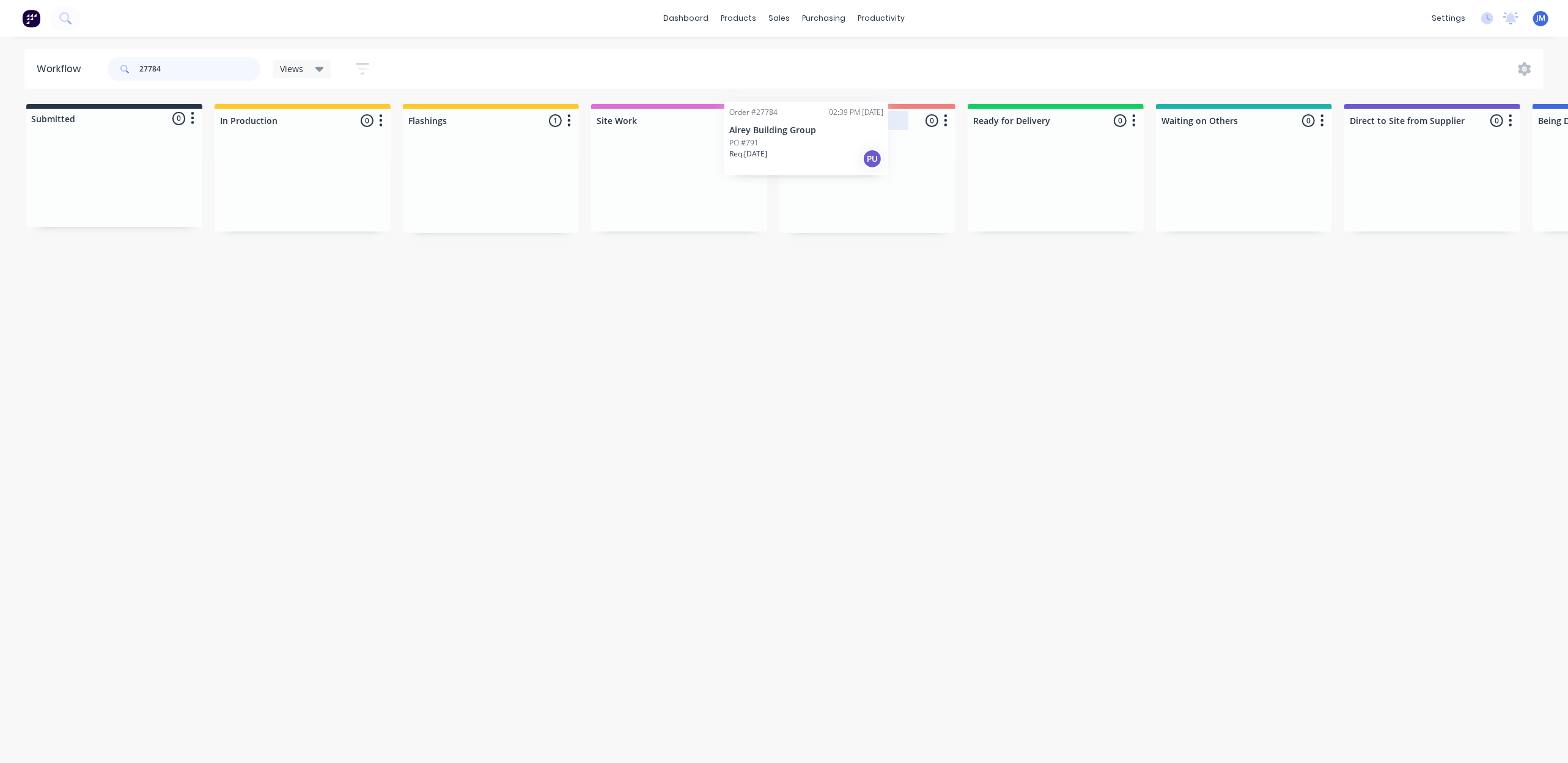
drag, startPoint x: 475, startPoint y: 183, endPoint x: 786, endPoint y: 131, distance: 315.3
click at [785, 133] on div "Submitted 0 Status colour #273444 hex #273444 Save Cancel Summaries Total order…" at bounding box center [1098, 168] width 2216 height 129
drag, startPoint x: 1199, startPoint y: 183, endPoint x: 825, endPoint y: 187, distance: 374.0
click at [822, 191] on div "Submitted 0 Status colour #273444 hex #273444 Save Cancel Summaries Total order…" at bounding box center [1094, 168] width 2216 height 129
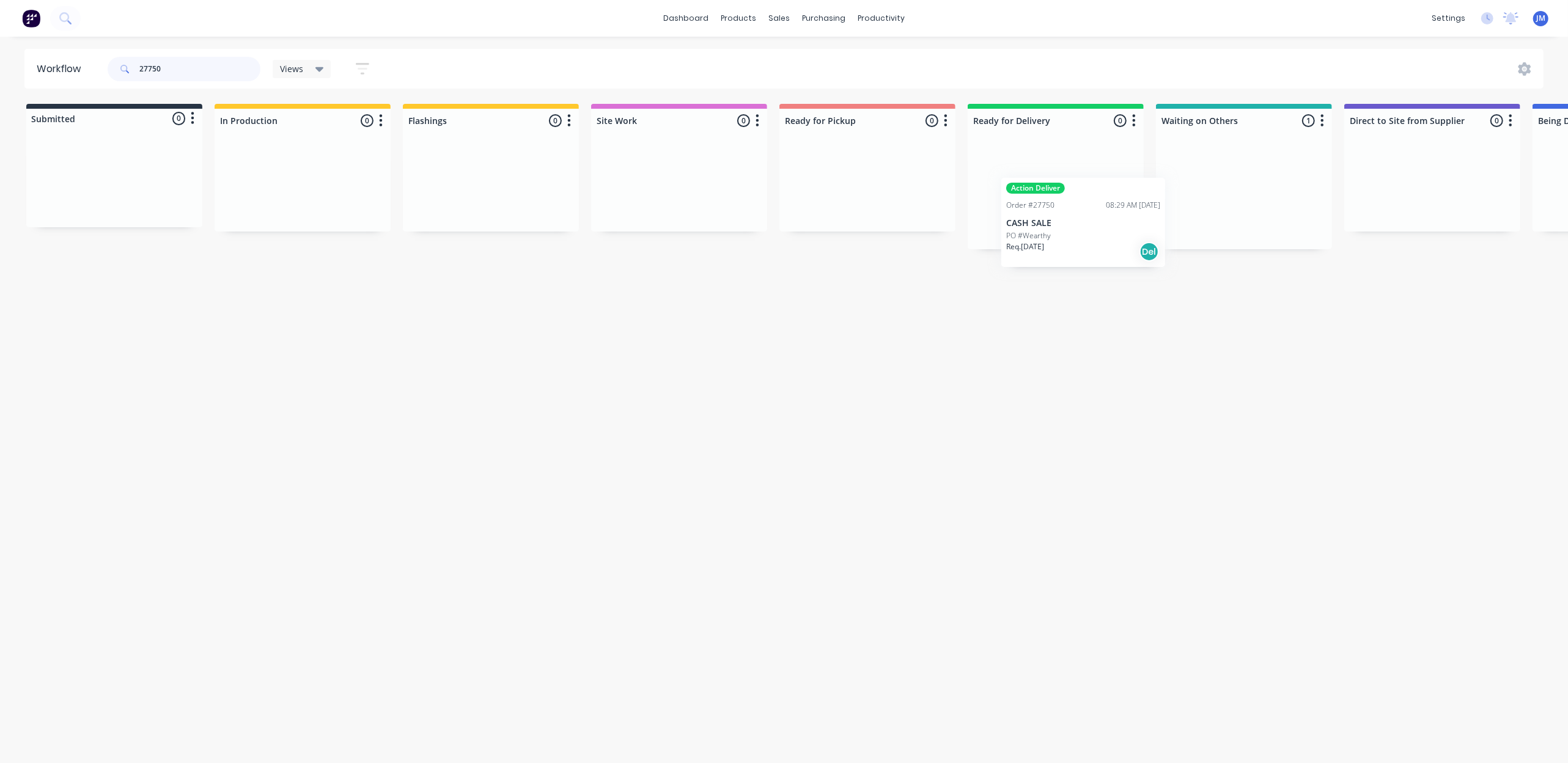
scroll to position [0, 2]
drag, startPoint x: 1246, startPoint y: 213, endPoint x: 1089, endPoint y: 228, distance: 157.7
click at [1086, 229] on div "Submitted 0 Status colour #273444 hex #273444 Save Cancel Summaries Total order…" at bounding box center [1096, 176] width 2216 height 145
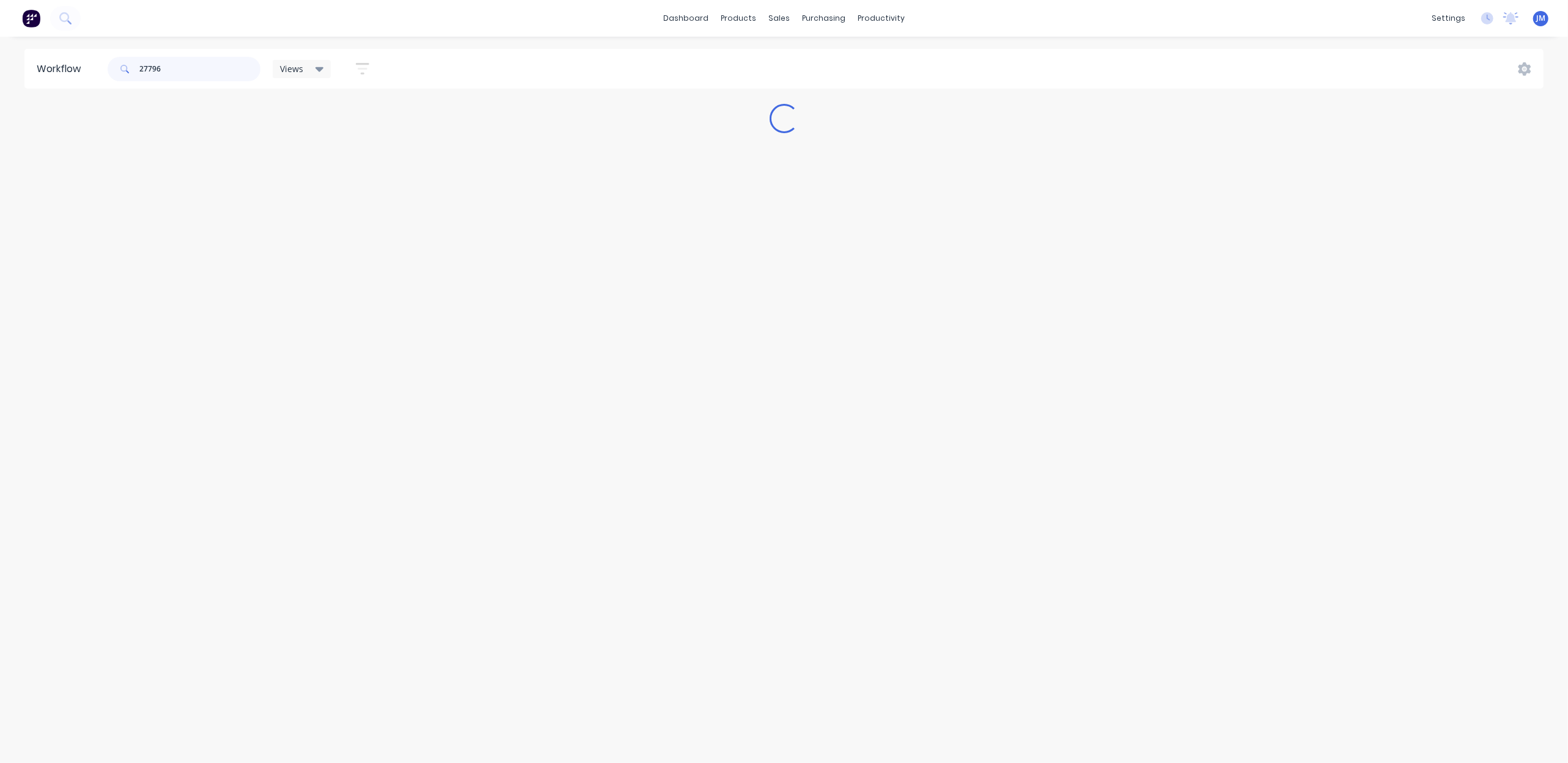
scroll to position [0, 0]
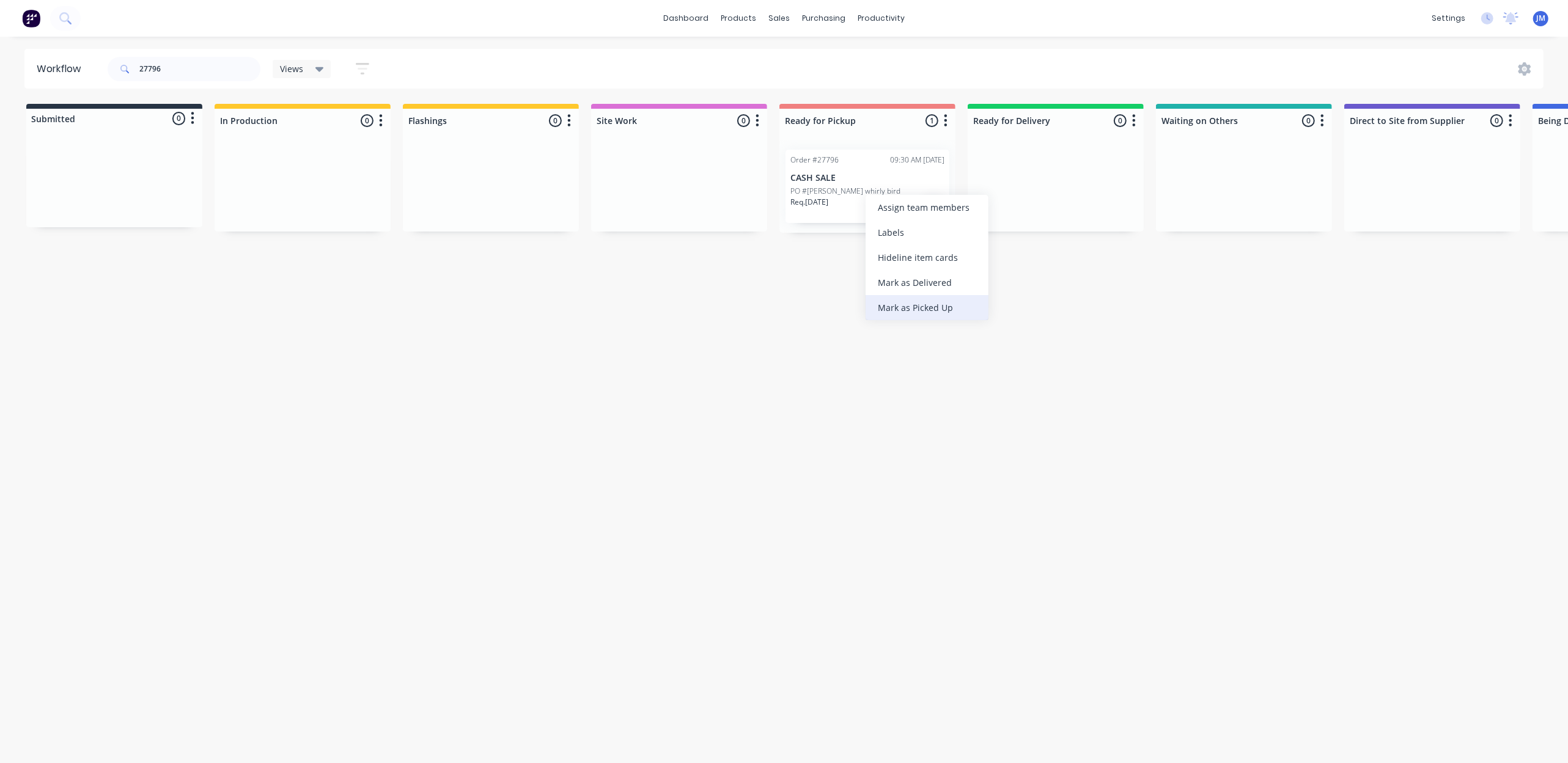
click at [909, 301] on div "Mark as Picked Up" at bounding box center [927, 307] width 123 height 25
click at [166, 78] on input "27796" at bounding box center [200, 69] width 121 height 25
click at [284, 213] on div "Req. [DATE] PU" at bounding box center [303, 217] width 154 height 21
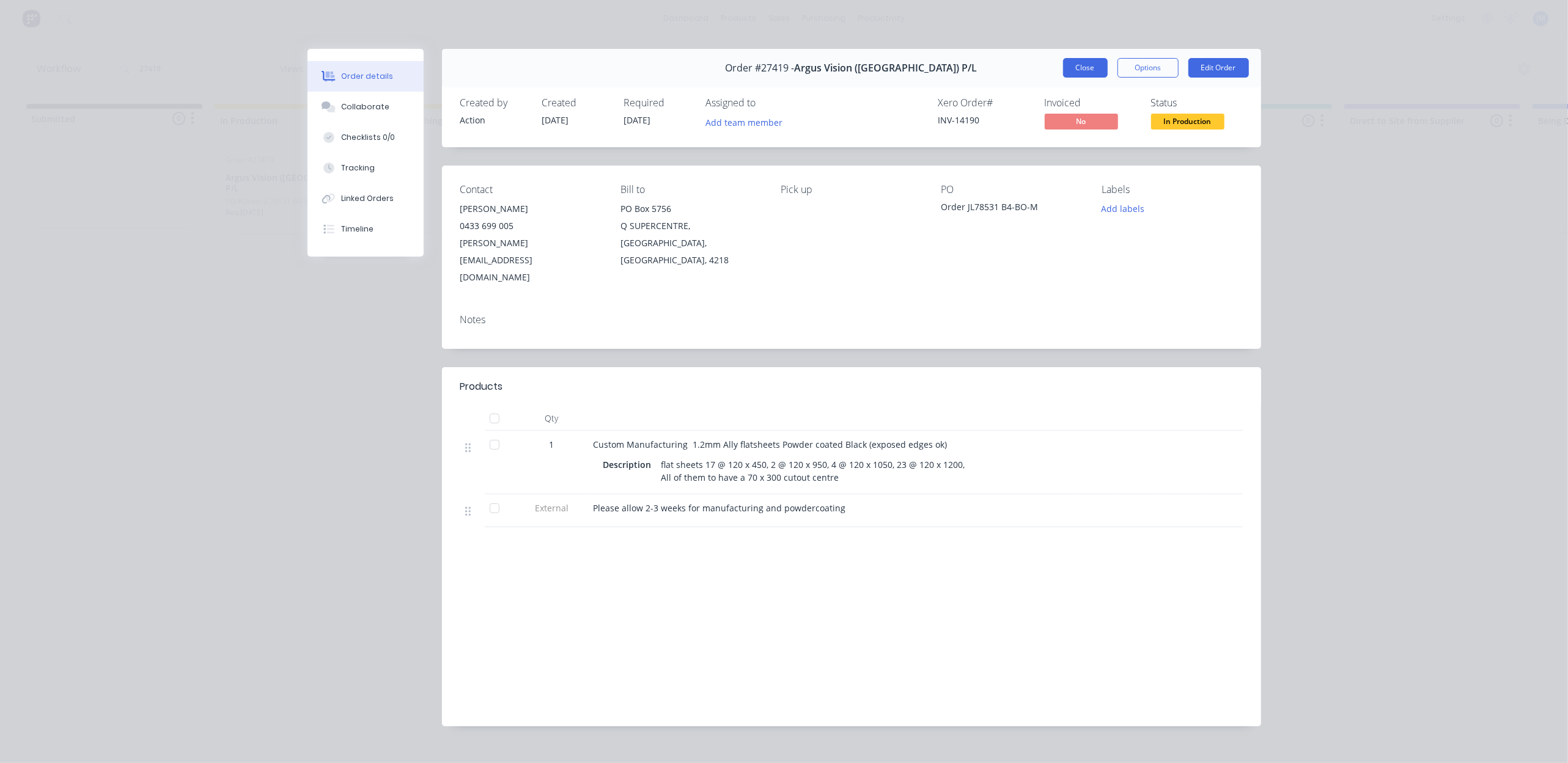
click at [1086, 66] on button "Close" at bounding box center [1085, 68] width 44 height 20
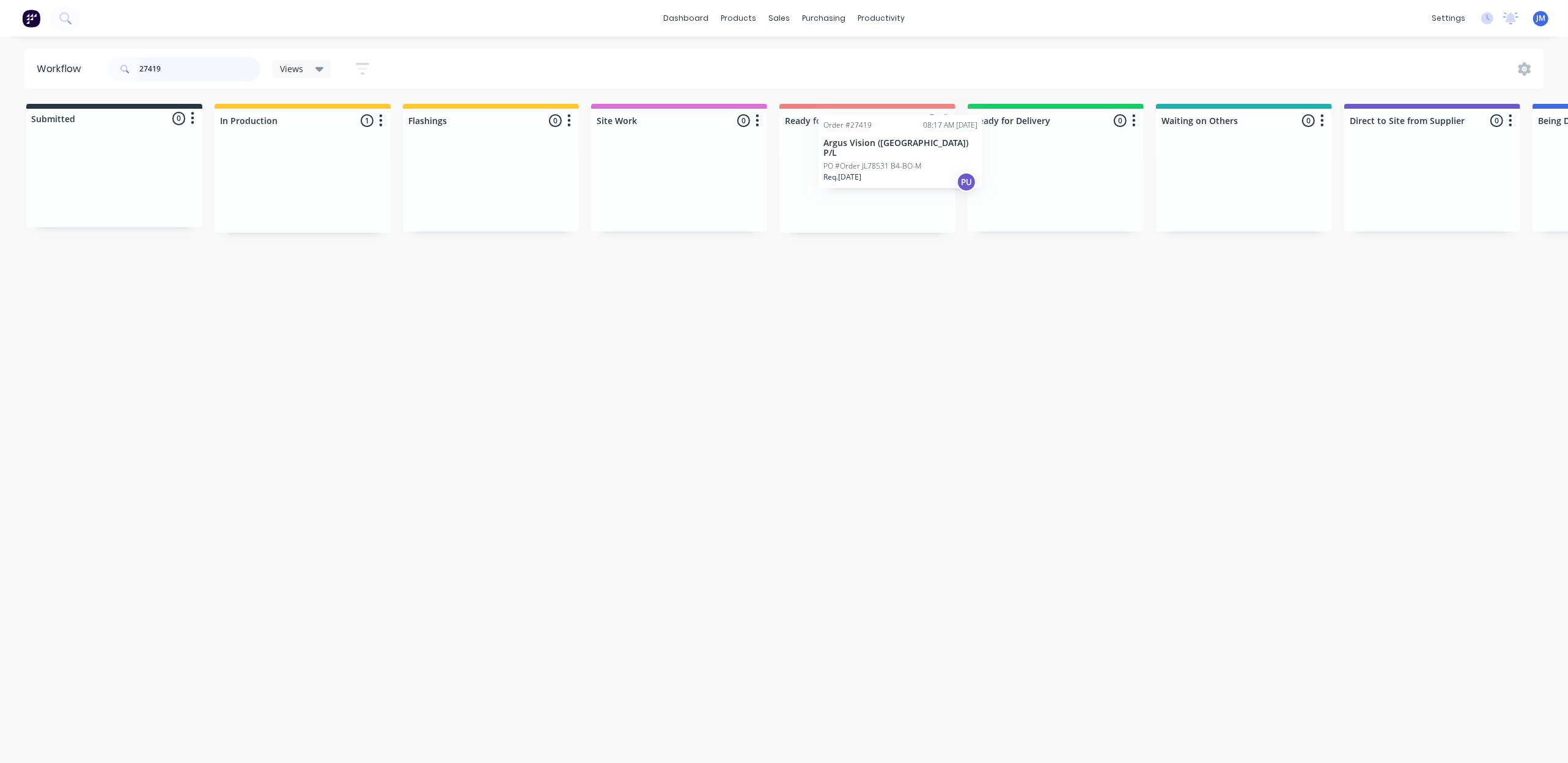
drag, startPoint x: 272, startPoint y: 200, endPoint x: 832, endPoint y: 184, distance: 560.2
click at [842, 187] on div "Submitted 0 Status colour #273444 hex #273444 Save Cancel Summaries Total order…" at bounding box center [1098, 168] width 2216 height 129
type input "2"
type input "g"
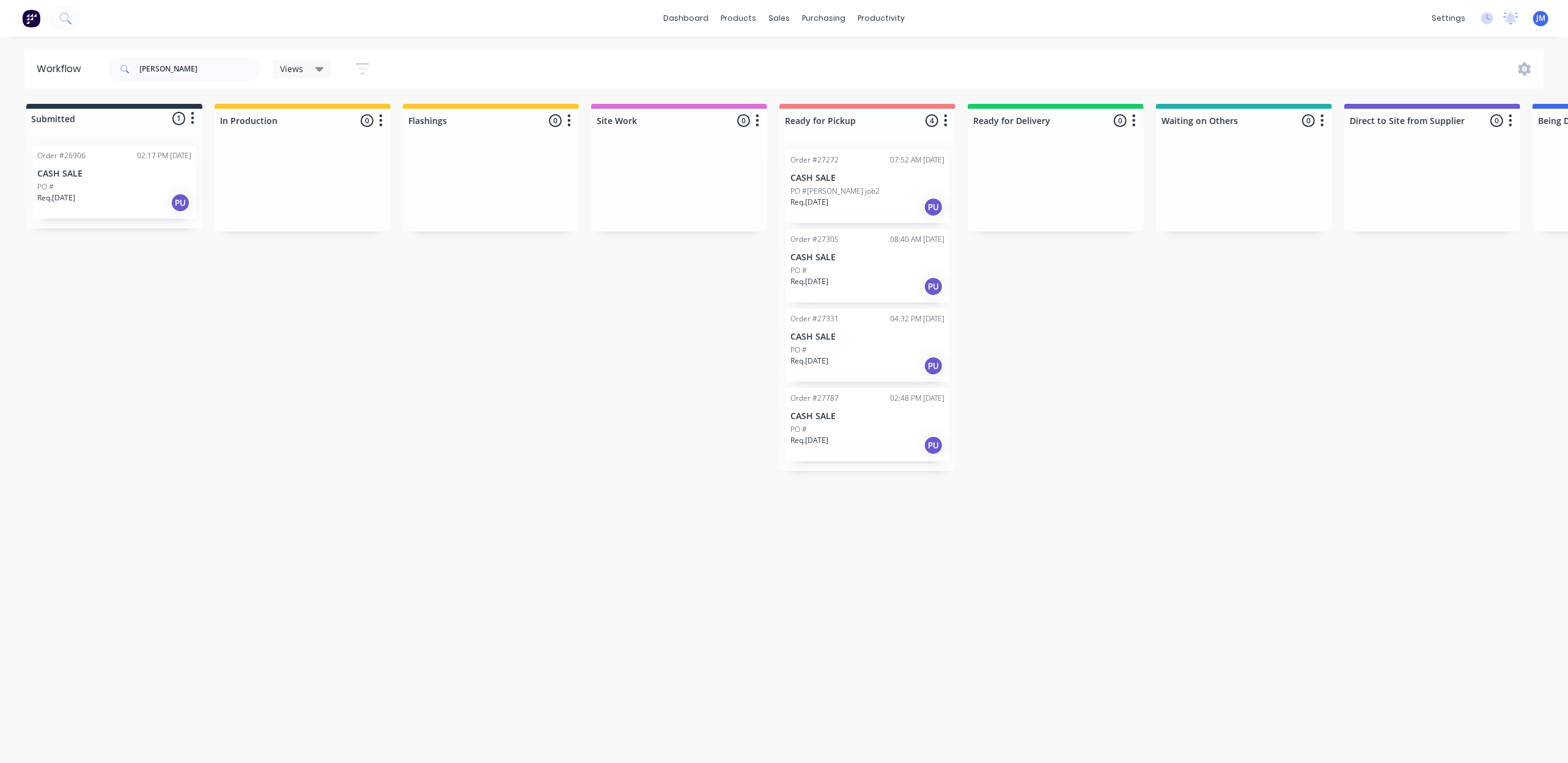
click at [832, 189] on p "PO #[PERSON_NAME] job2" at bounding box center [834, 191] width 89 height 11
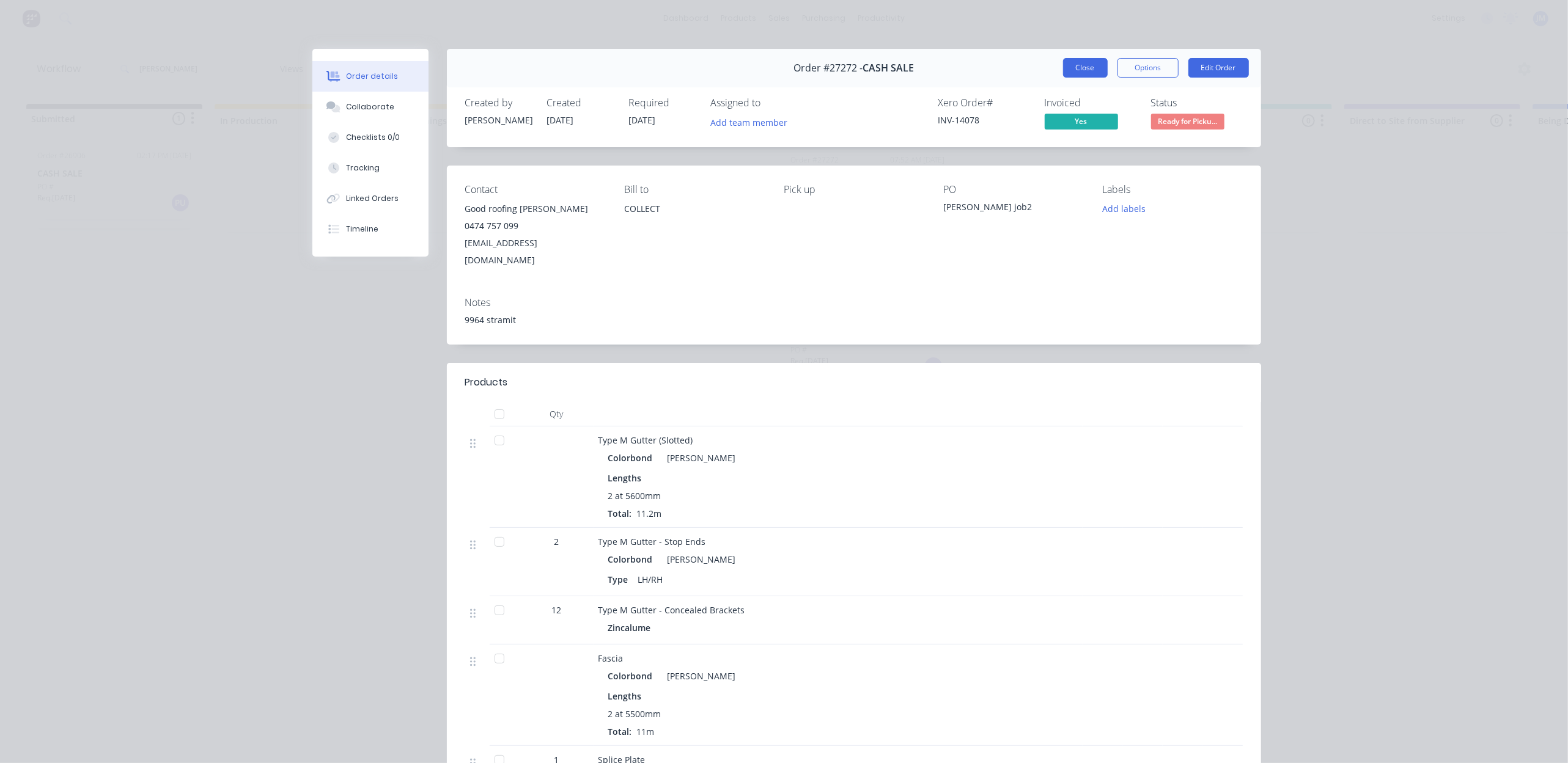
click at [1067, 61] on button "Close" at bounding box center [1085, 68] width 44 height 20
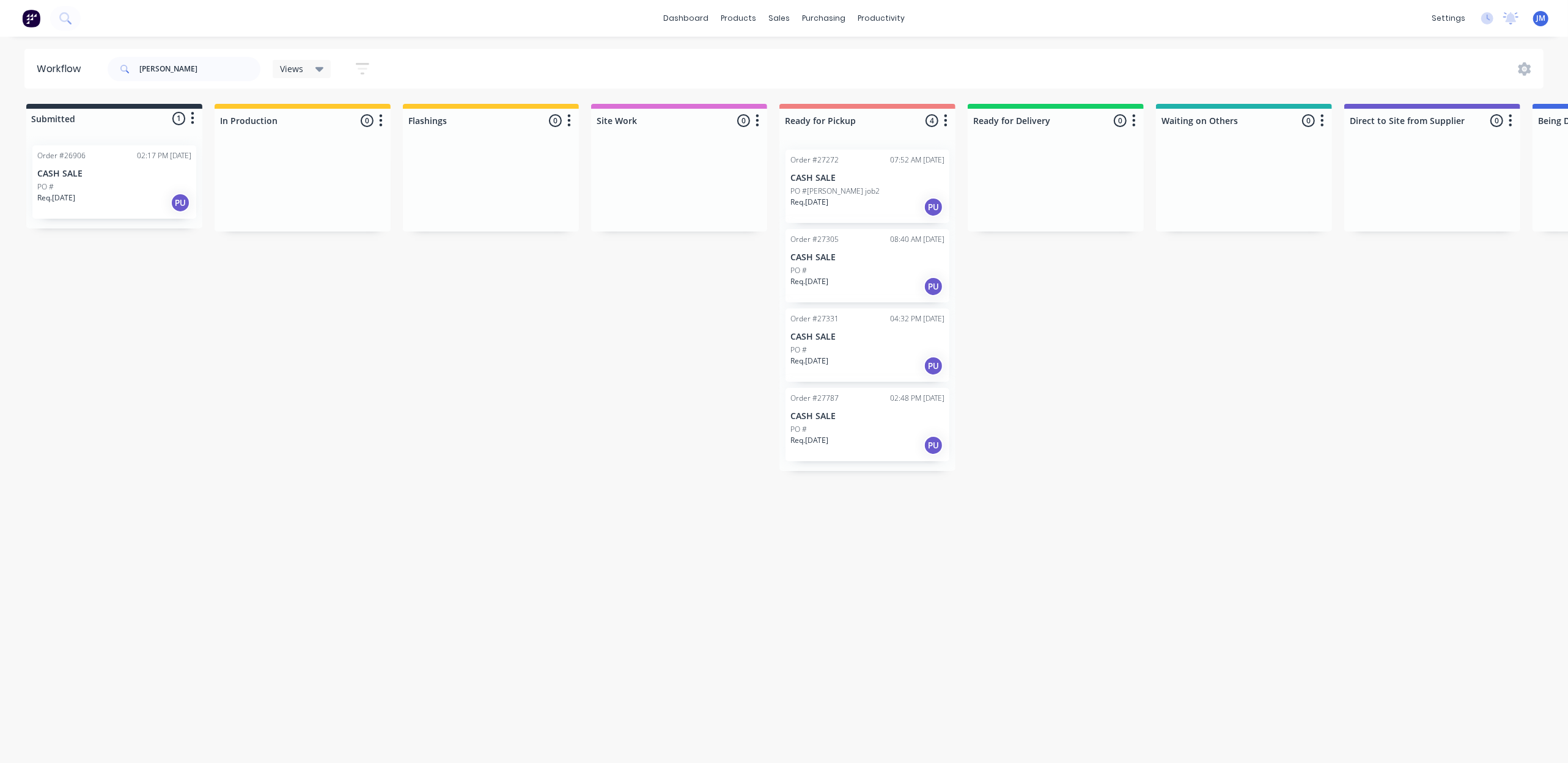
click at [822, 254] on p "CASH SALE" at bounding box center [867, 258] width 154 height 10
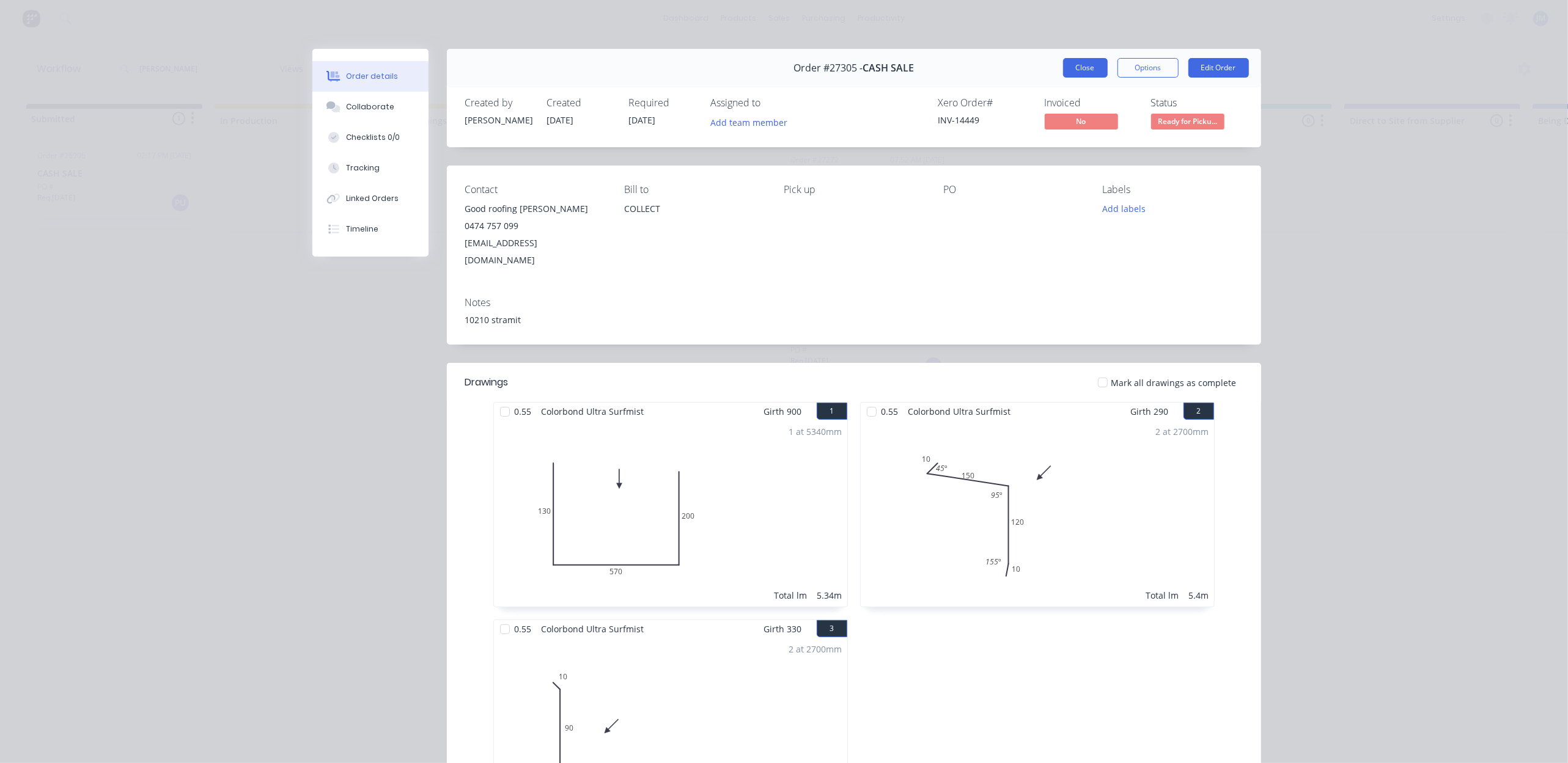
click at [1074, 66] on button "Close" at bounding box center [1085, 68] width 44 height 20
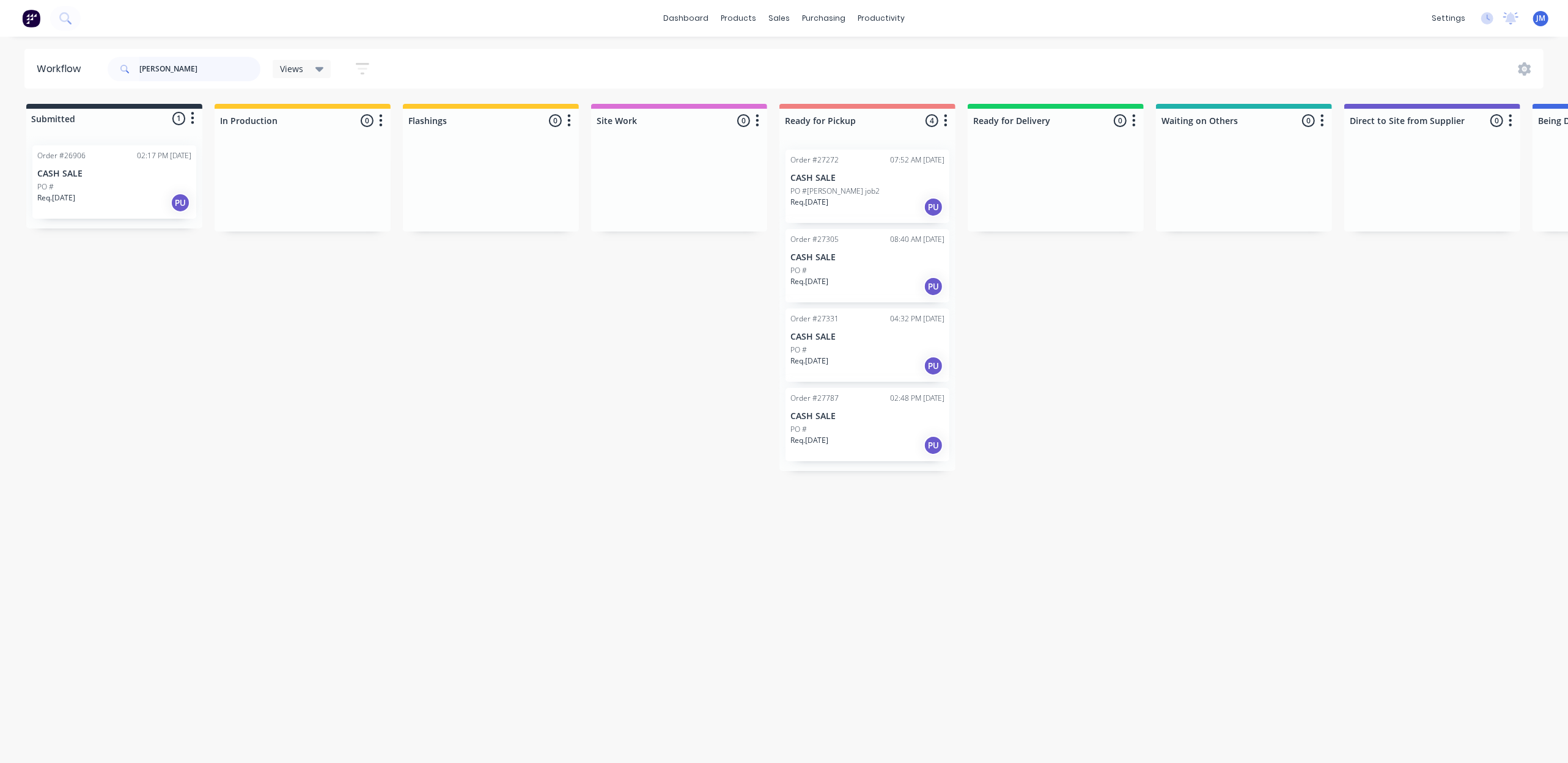
click at [199, 69] on input "[PERSON_NAME]" at bounding box center [200, 69] width 121 height 25
type input "b"
click at [852, 203] on div "Req. [DATE] PU" at bounding box center [867, 207] width 154 height 21
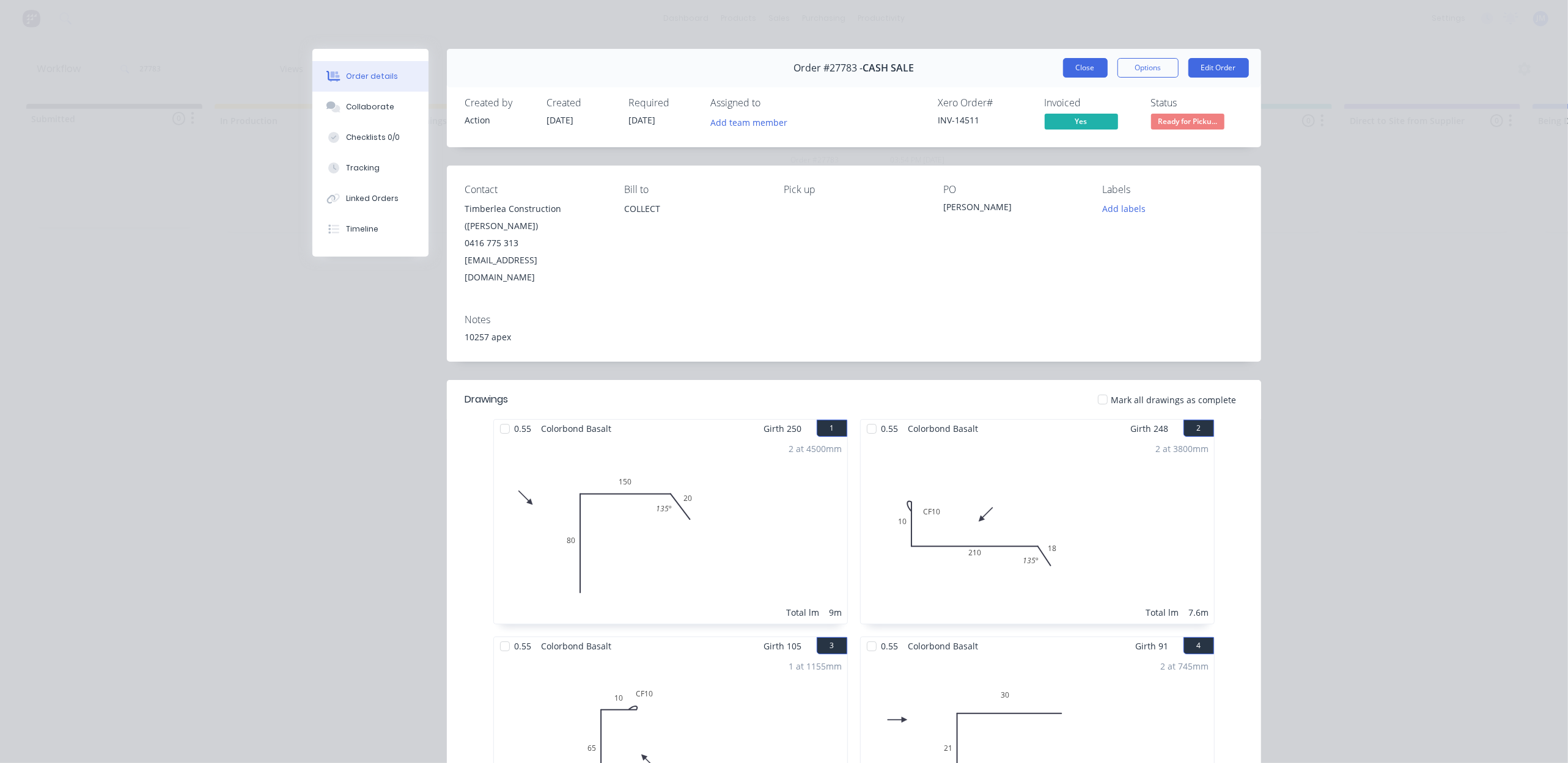
click at [1063, 65] on button "Close" at bounding box center [1085, 68] width 44 height 20
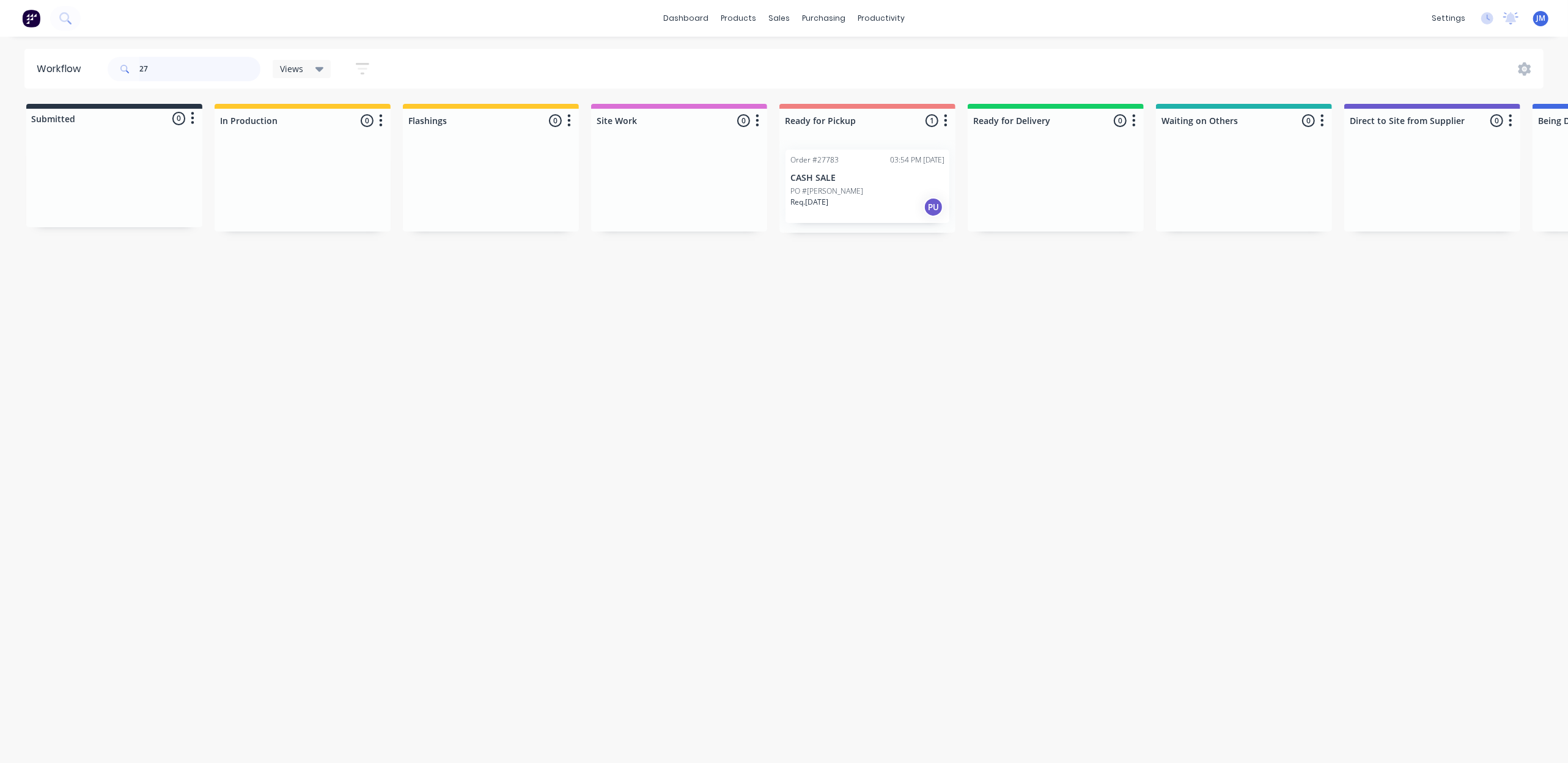
type input "2"
click at [309, 201] on div "Req. [DATE] PU" at bounding box center [303, 207] width 154 height 21
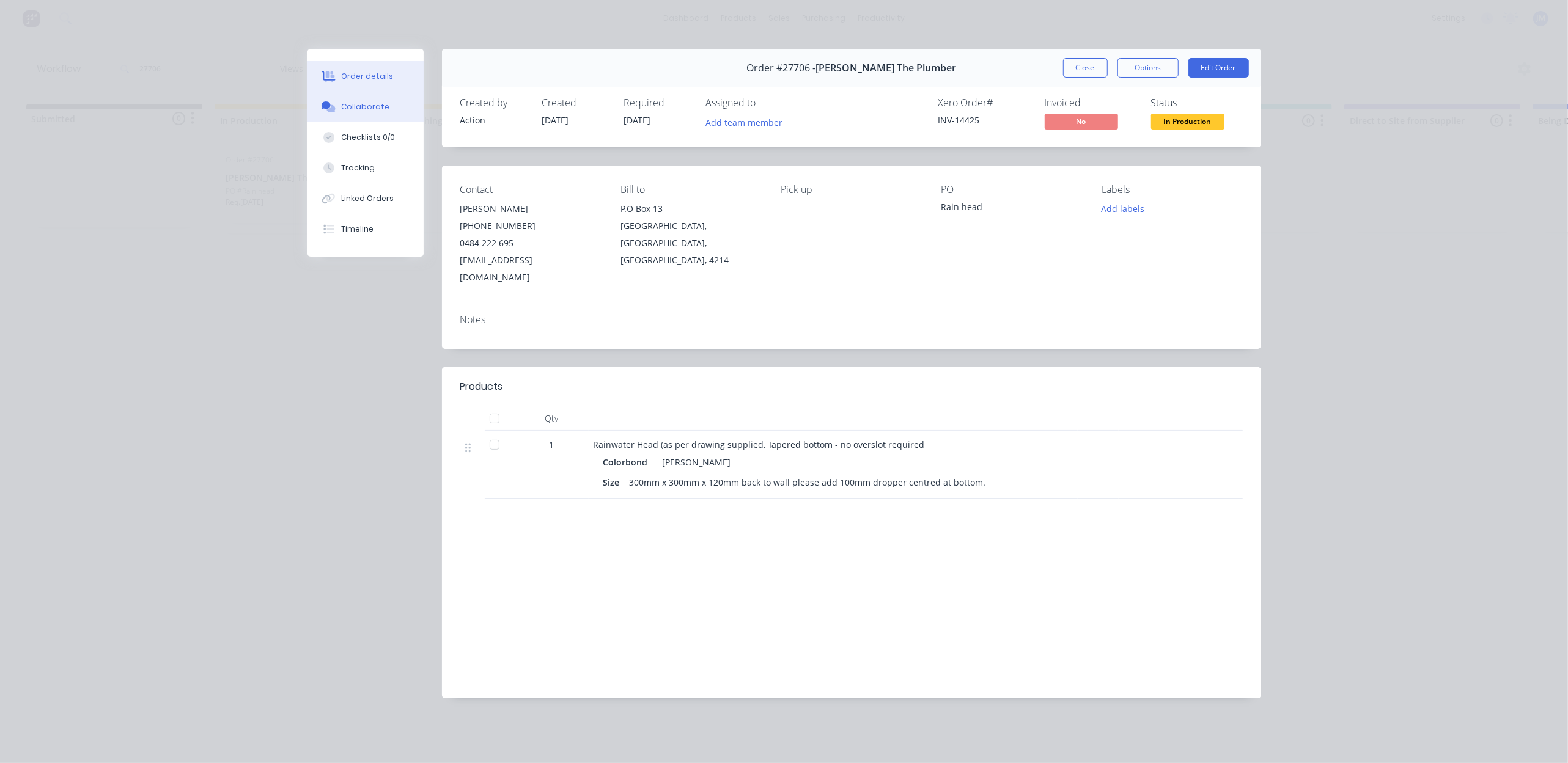
click at [362, 102] on div "Collaborate" at bounding box center [365, 107] width 48 height 11
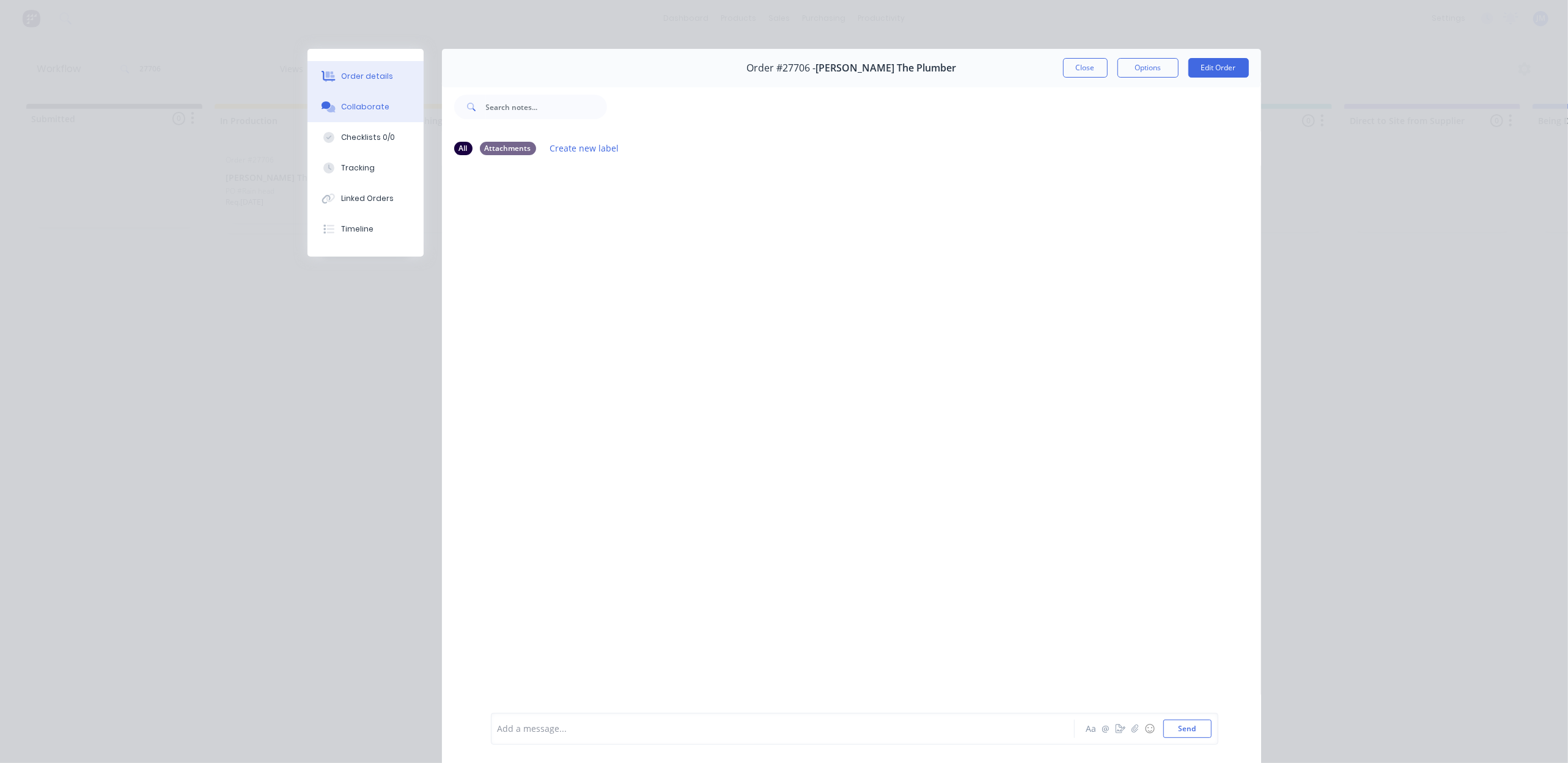
click at [354, 81] on div "Order details" at bounding box center [367, 76] width 52 height 11
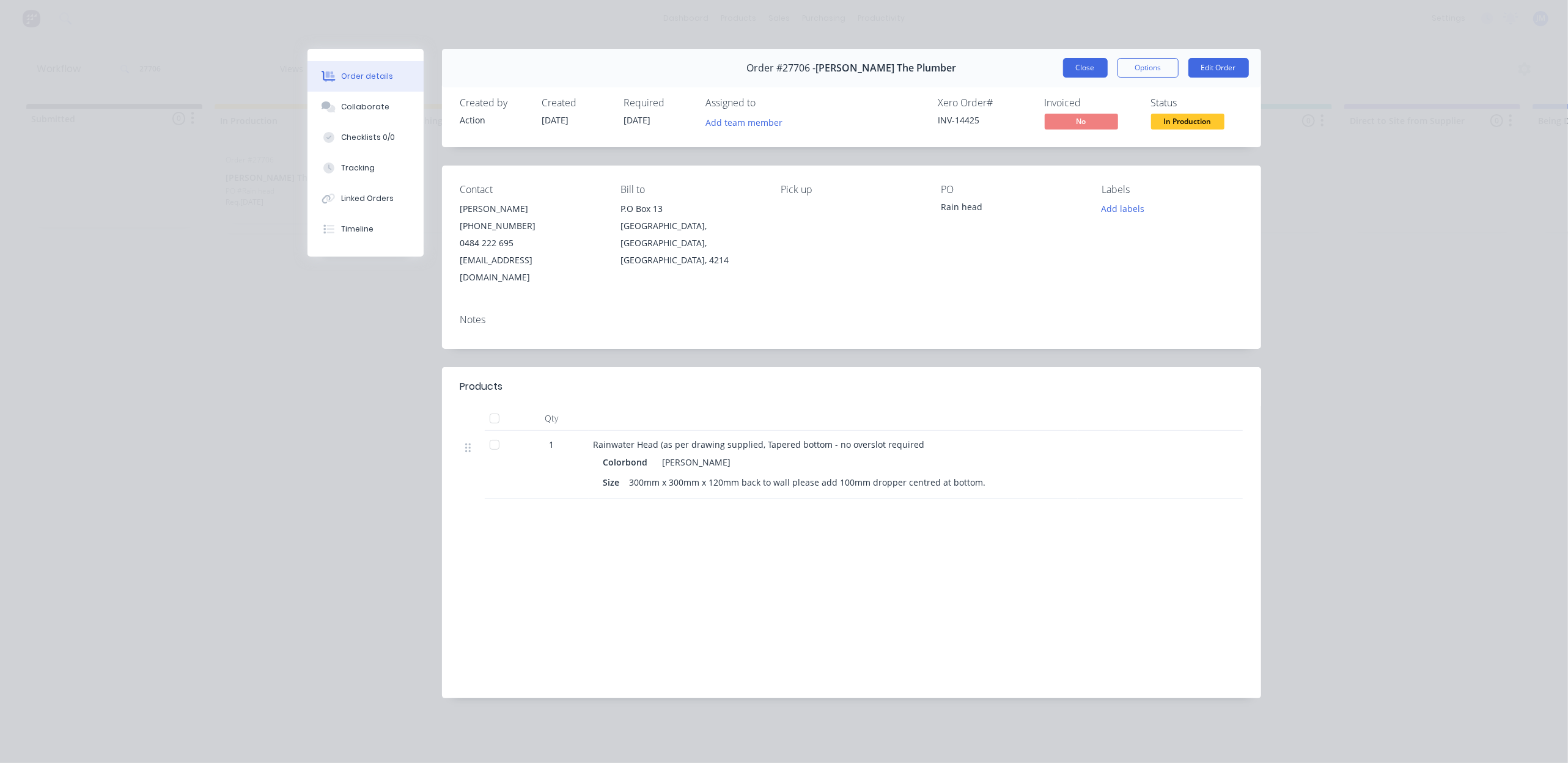
click at [1086, 74] on button "Close" at bounding box center [1085, 68] width 44 height 20
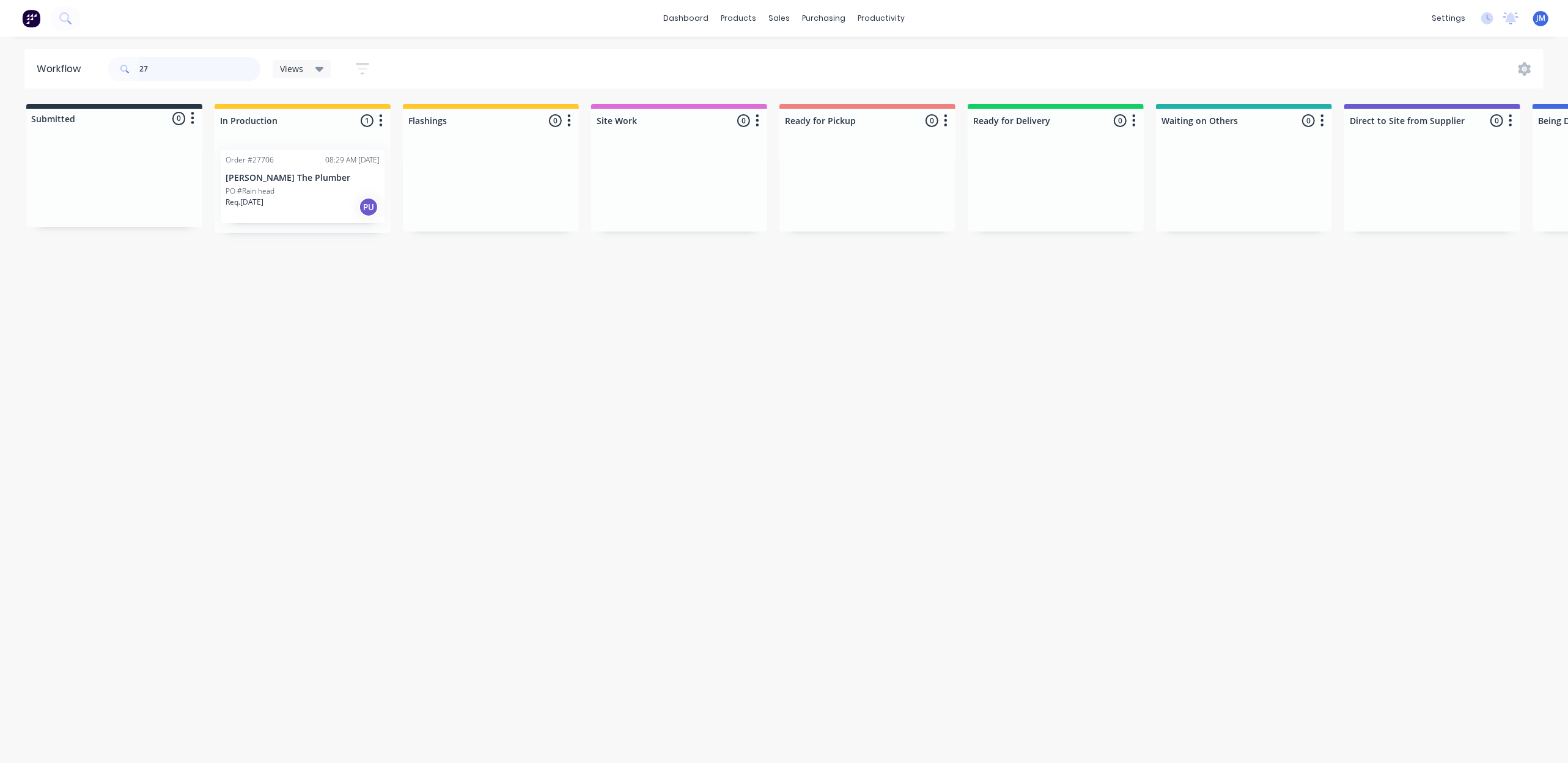
type input "2"
click at [891, 292] on div "Mark as Picked Up" at bounding box center [893, 290] width 123 height 25
drag, startPoint x: 184, startPoint y: 71, endPoint x: 209, endPoint y: 67, distance: 25.3
click at [186, 71] on input "27783" at bounding box center [200, 69] width 121 height 25
drag, startPoint x: 471, startPoint y: 206, endPoint x: 857, endPoint y: 195, distance: 386.2
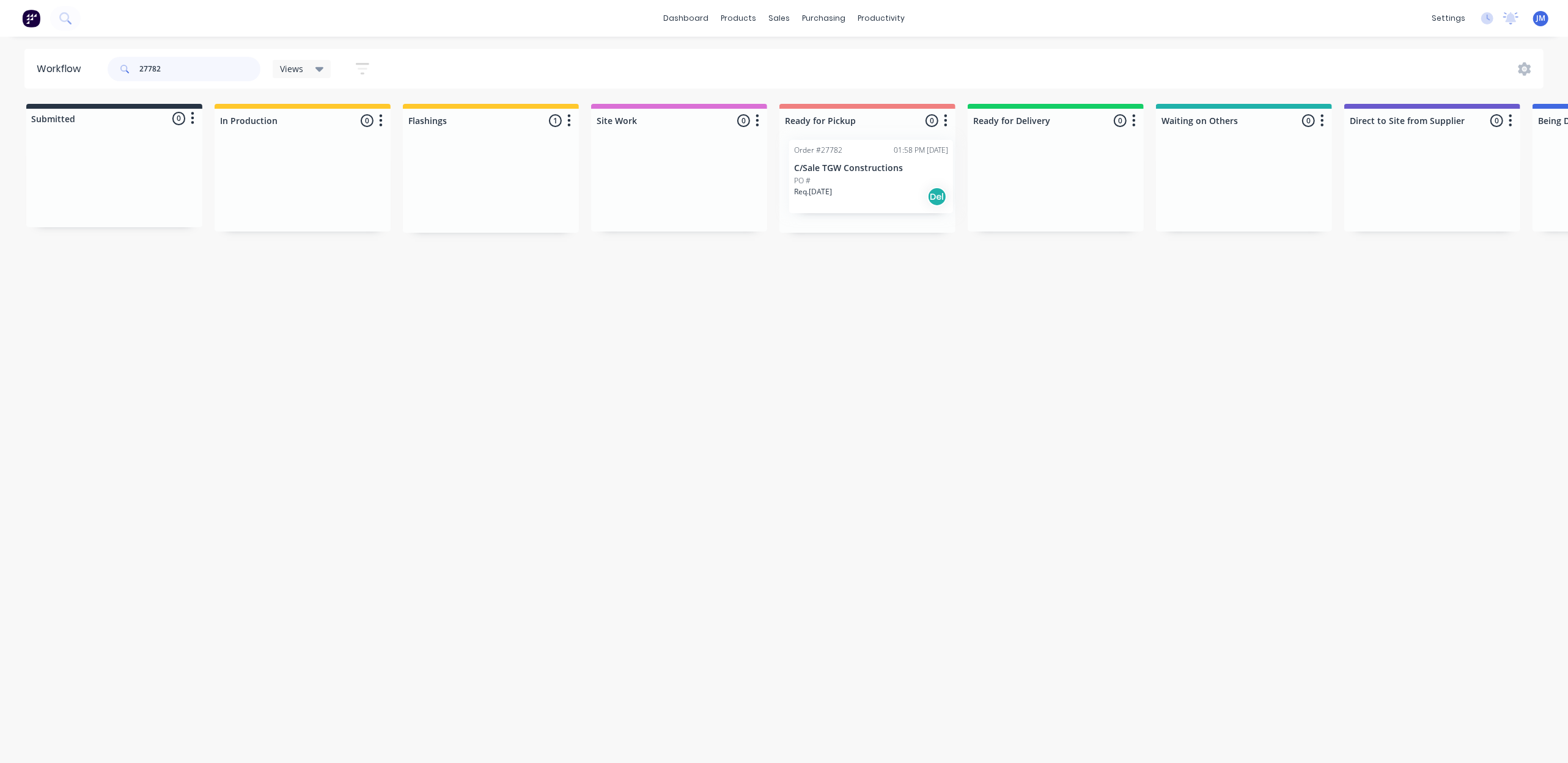
click at [857, 195] on div "Submitted 0 Status colour #273444 hex #273444 Save Cancel Summaries Total order…" at bounding box center [1098, 168] width 2216 height 129
drag, startPoint x: 914, startPoint y: 202, endPoint x: 1089, endPoint y: 176, distance: 176.9
click at [1108, 184] on div "Submitted 0 Status colour #273444 hex #273444 Save Cancel Summaries Total order…" at bounding box center [1098, 168] width 2216 height 129
type input "2"
drag, startPoint x: 107, startPoint y: 191, endPoint x: 463, endPoint y: 188, distance: 356.0
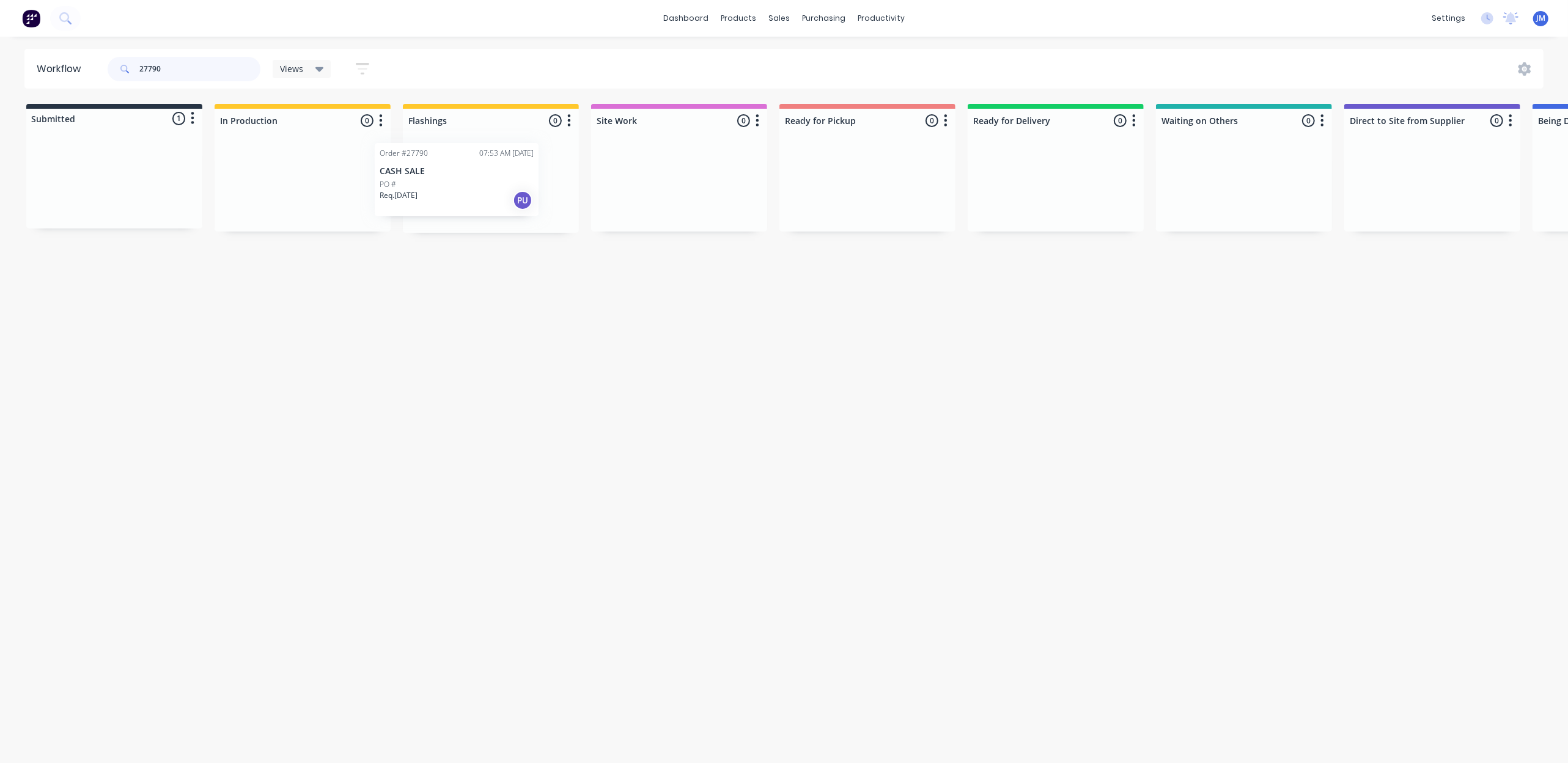
click at [458, 189] on div "Submitted 1 Status colour #273444 hex #273444 Save Cancel Summaries Total order…" at bounding box center [1098, 168] width 2216 height 129
drag, startPoint x: 118, startPoint y: 188, endPoint x: 421, endPoint y: 158, distance: 304.5
click at [421, 158] on div "Submitted 1 Status colour #273444 hex #273444 Save Cancel Summaries Total order…" at bounding box center [1098, 168] width 2216 height 129
drag, startPoint x: 95, startPoint y: 195, endPoint x: 1153, endPoint y: 171, distance: 1058.3
click at [1142, 171] on div "Submitted 1 Status colour #273444 hex #273444 Save Cancel Summaries Total order…" at bounding box center [1098, 168] width 2216 height 129
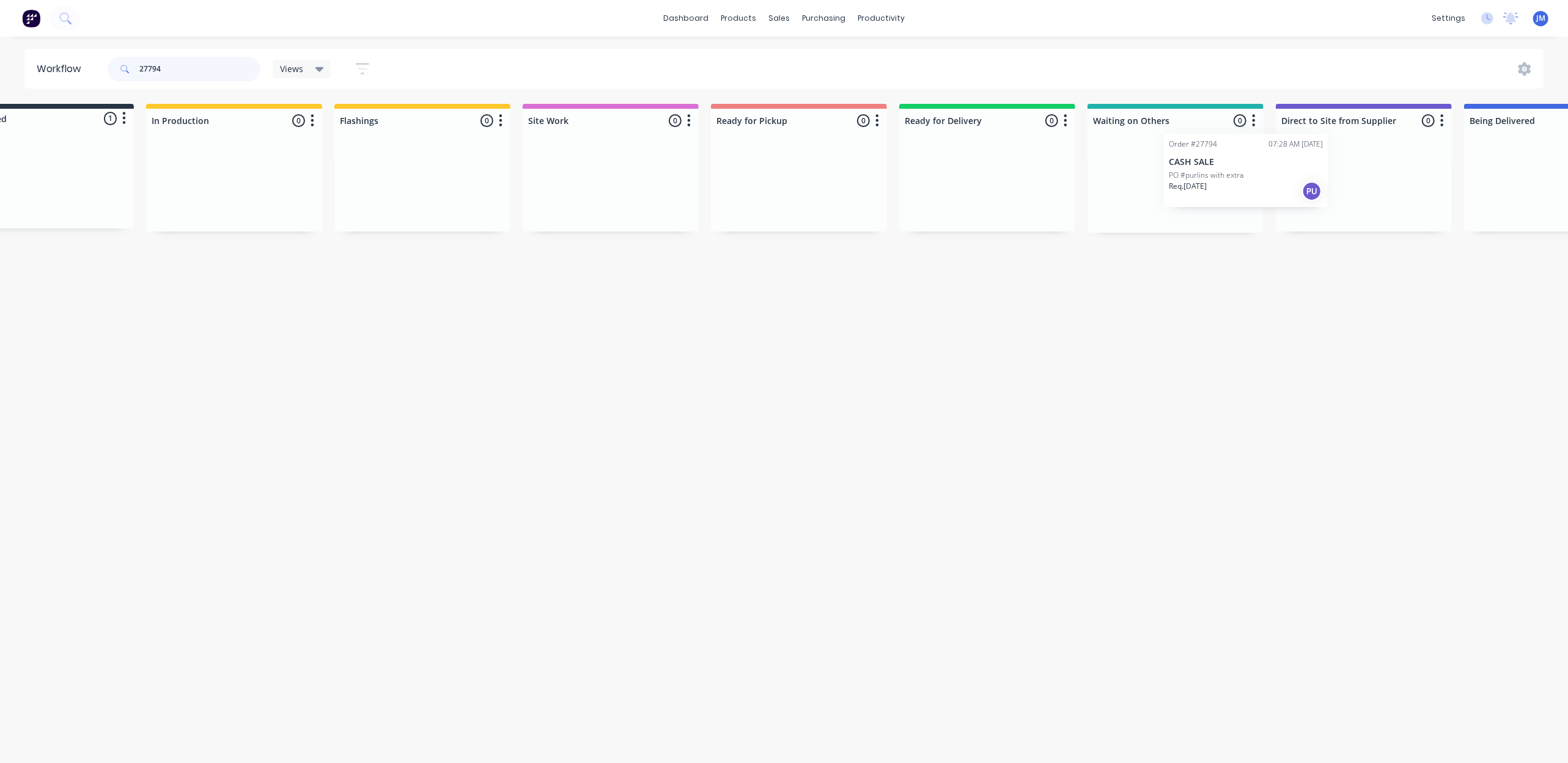
drag, startPoint x: 471, startPoint y: 197, endPoint x: 1166, endPoint y: 191, distance: 695.0
click at [1174, 191] on div "Submitted 1 Status colour #273444 hex #273444 Save Cancel Summaries Total order…" at bounding box center [1030, 168] width 2216 height 129
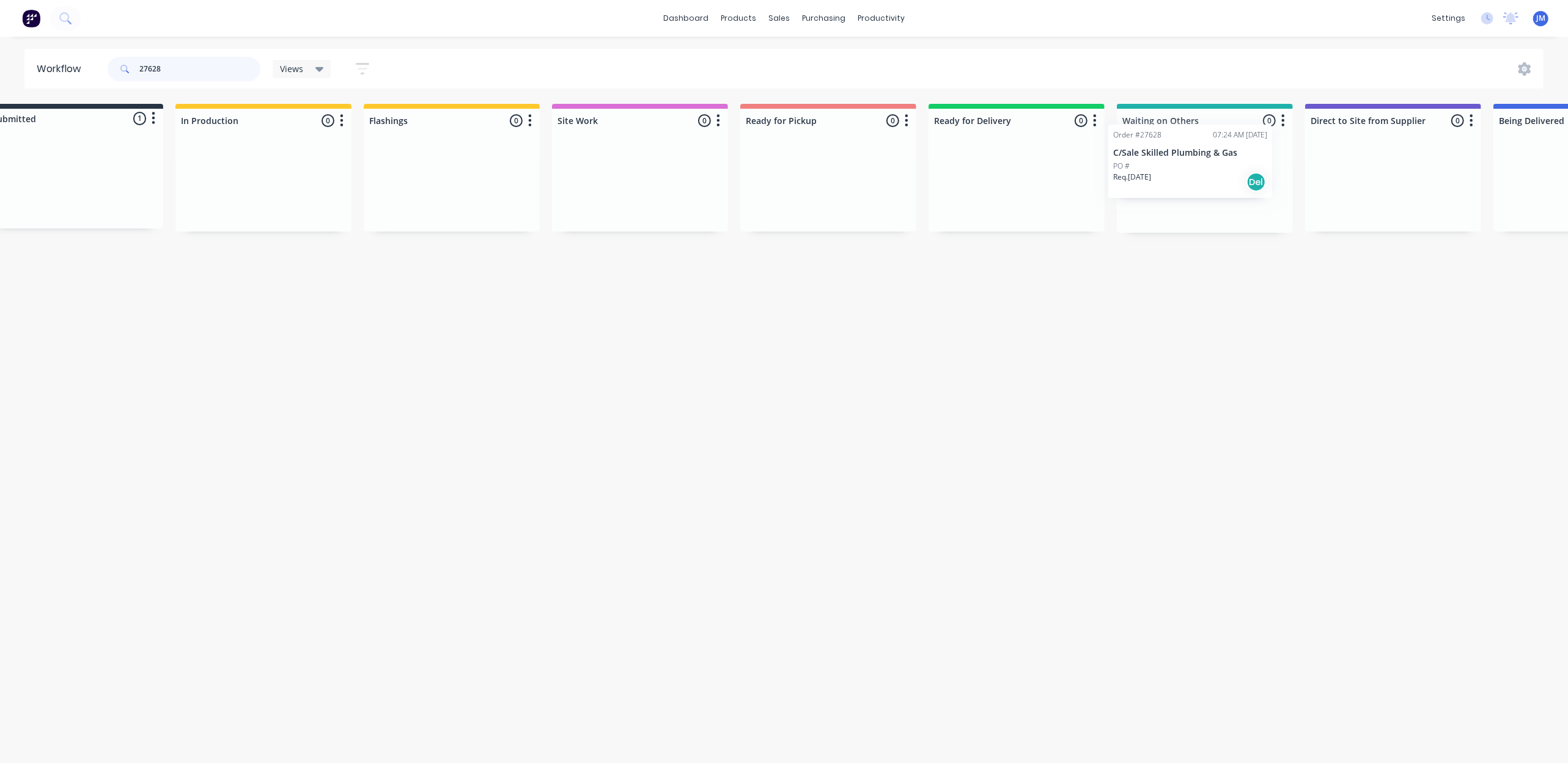
scroll to position [0, 44]
drag, startPoint x: 79, startPoint y: 191, endPoint x: 1147, endPoint y: 175, distance: 1068.1
click at [1160, 171] on div "Submitted 1 Status colour #273444 hex #273444 Save Cancel Summaries Total order…" at bounding box center [1054, 168] width 2216 height 129
type input "27628"
click at [1133, 168] on div "Order #27628 07:24 AM [DATE] C/Sale Skilled Plumbing & Gas PO # Req. [DATE] Del" at bounding box center [1199, 186] width 164 height 73
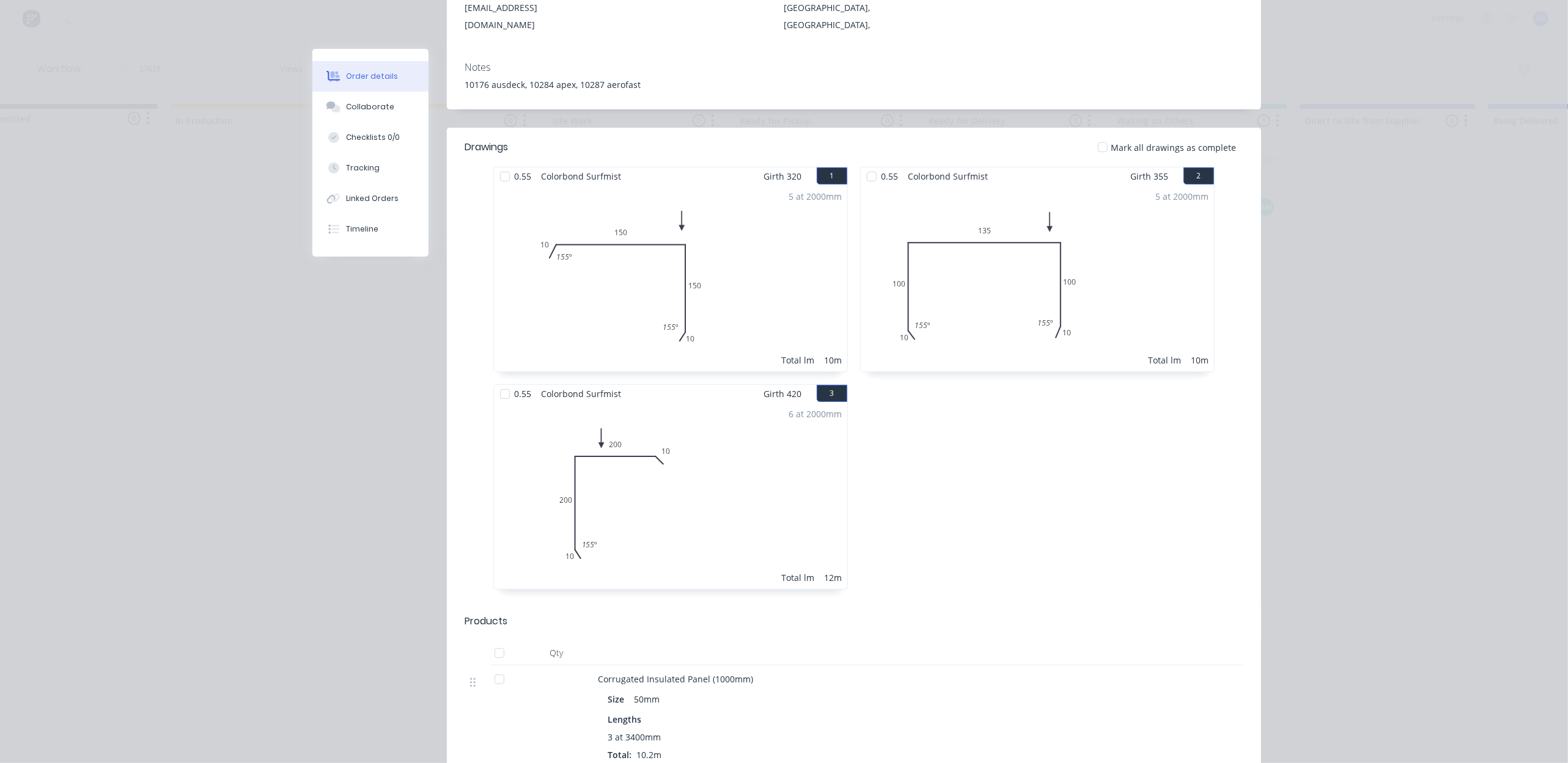
scroll to position [245, 0]
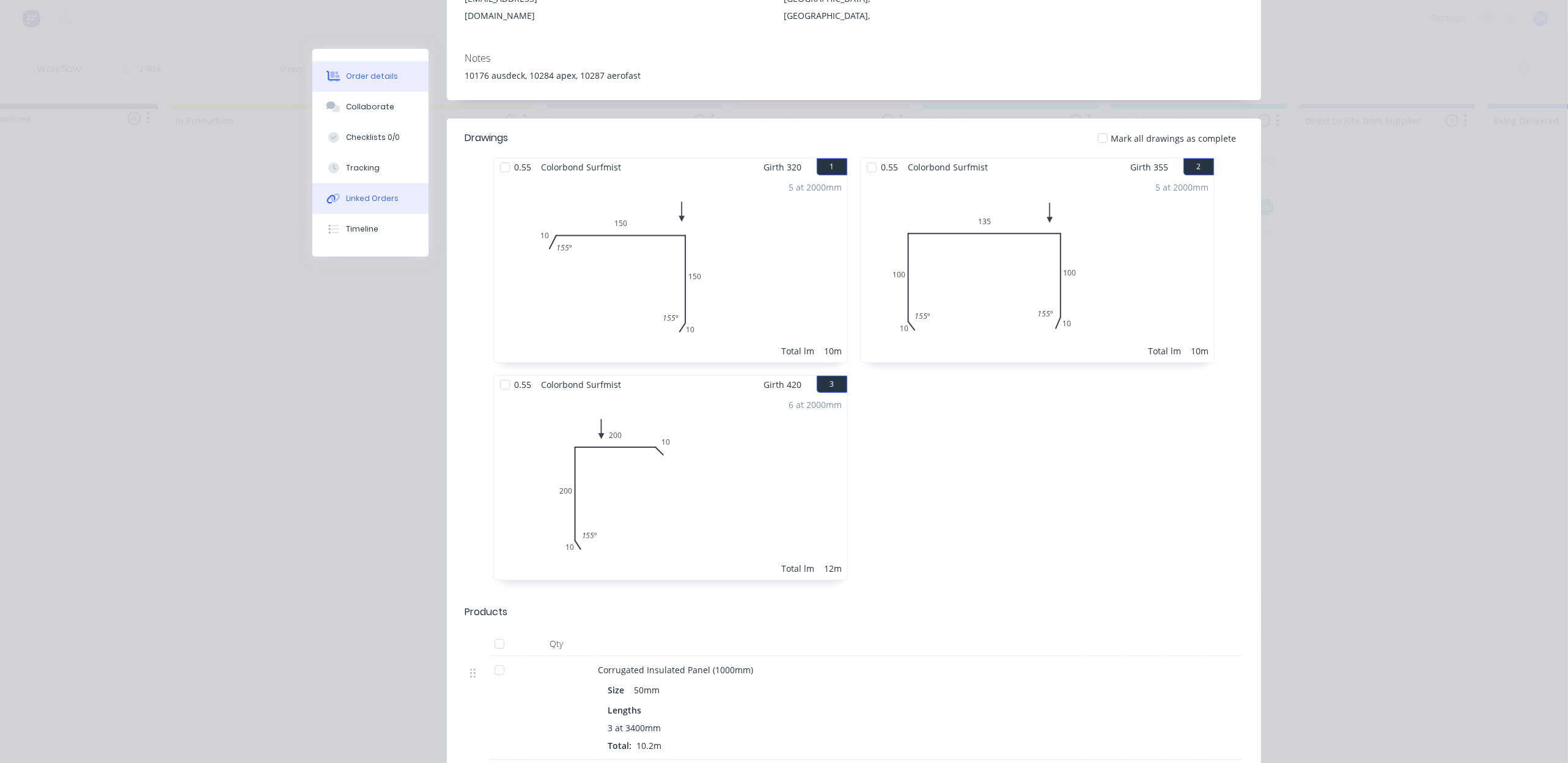
click at [336, 200] on button "Linked Orders" at bounding box center [370, 198] width 116 height 30
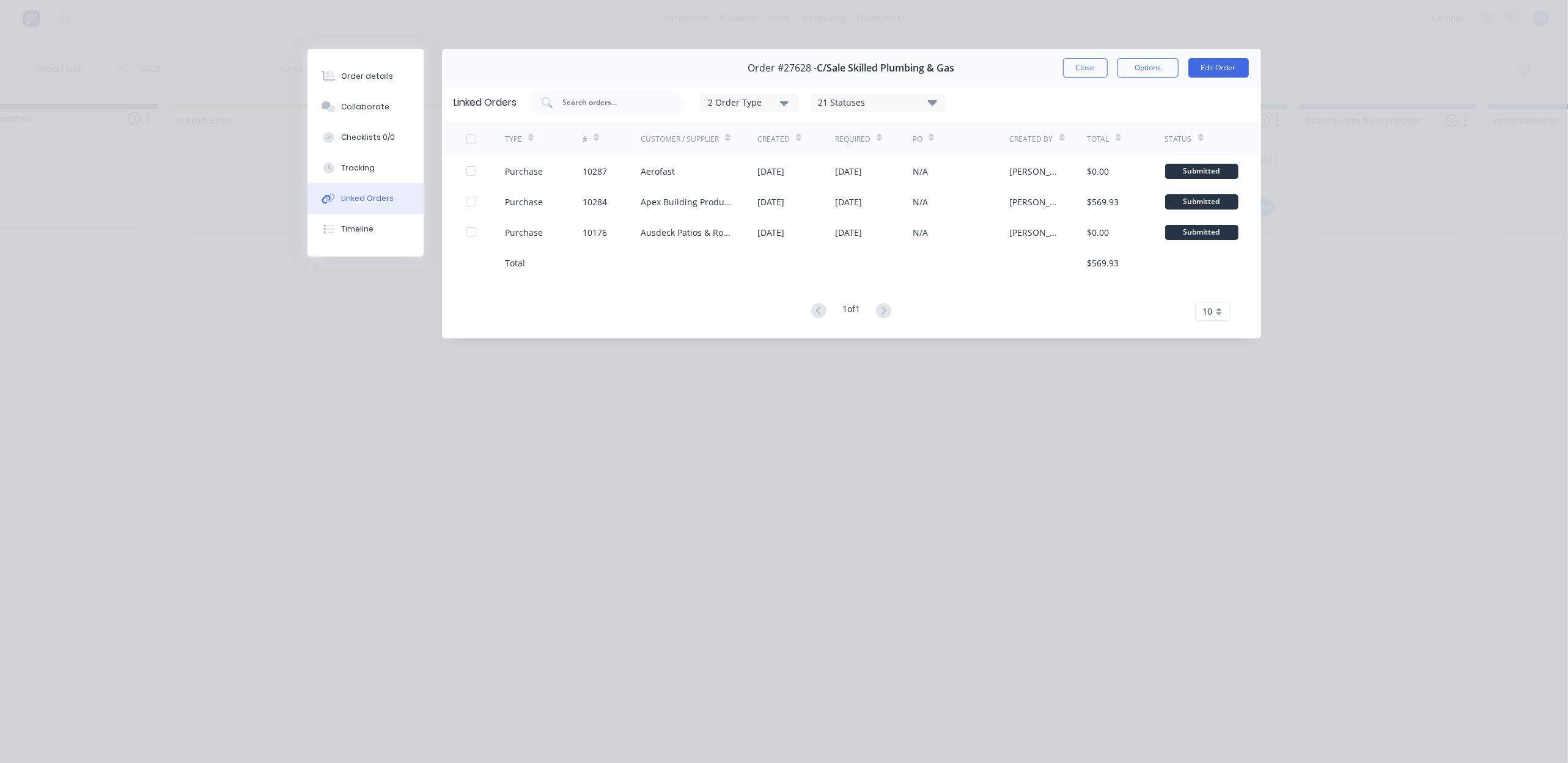
scroll to position [0, 0]
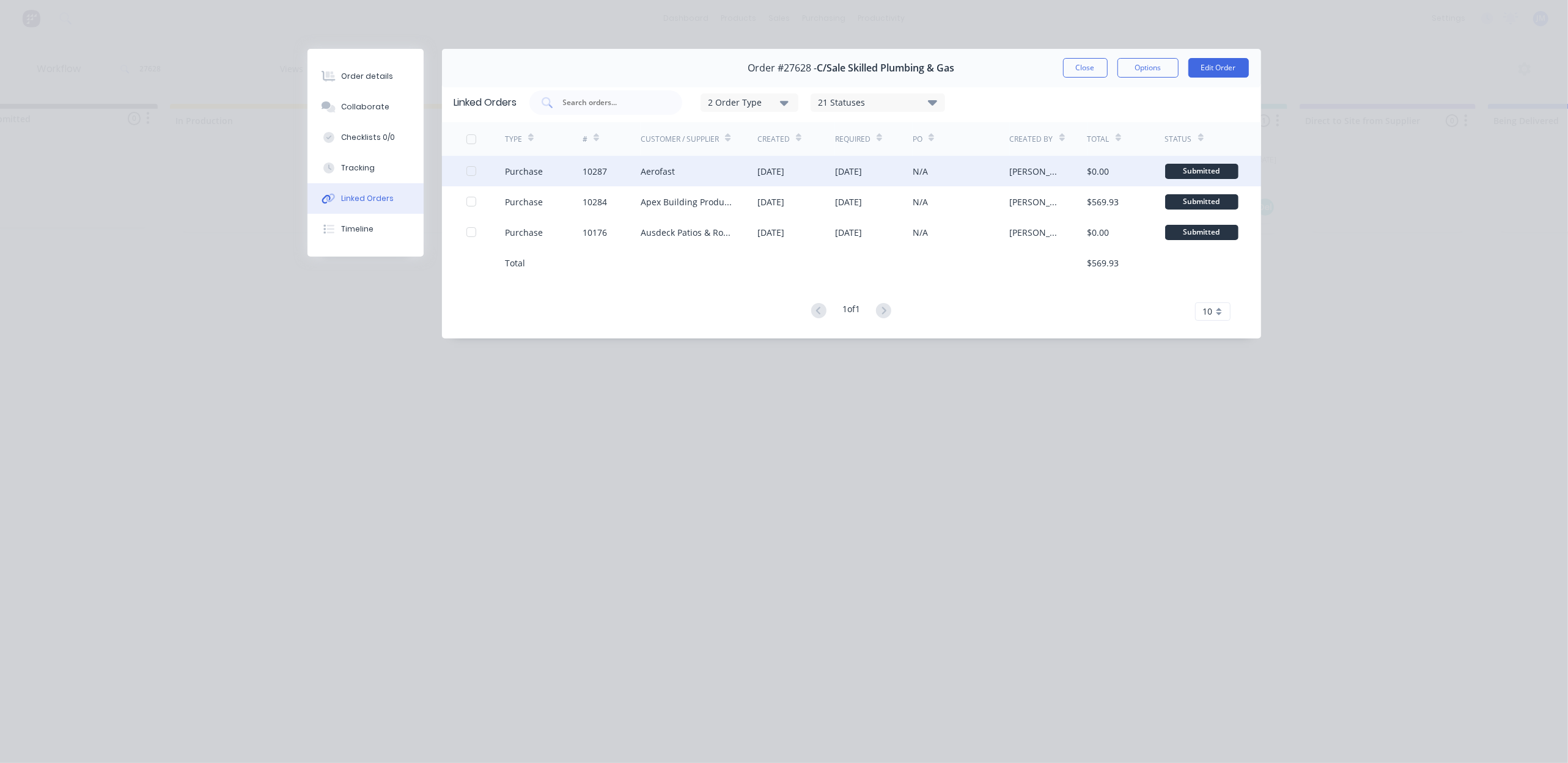
click at [593, 171] on div "10287" at bounding box center [595, 171] width 25 height 13
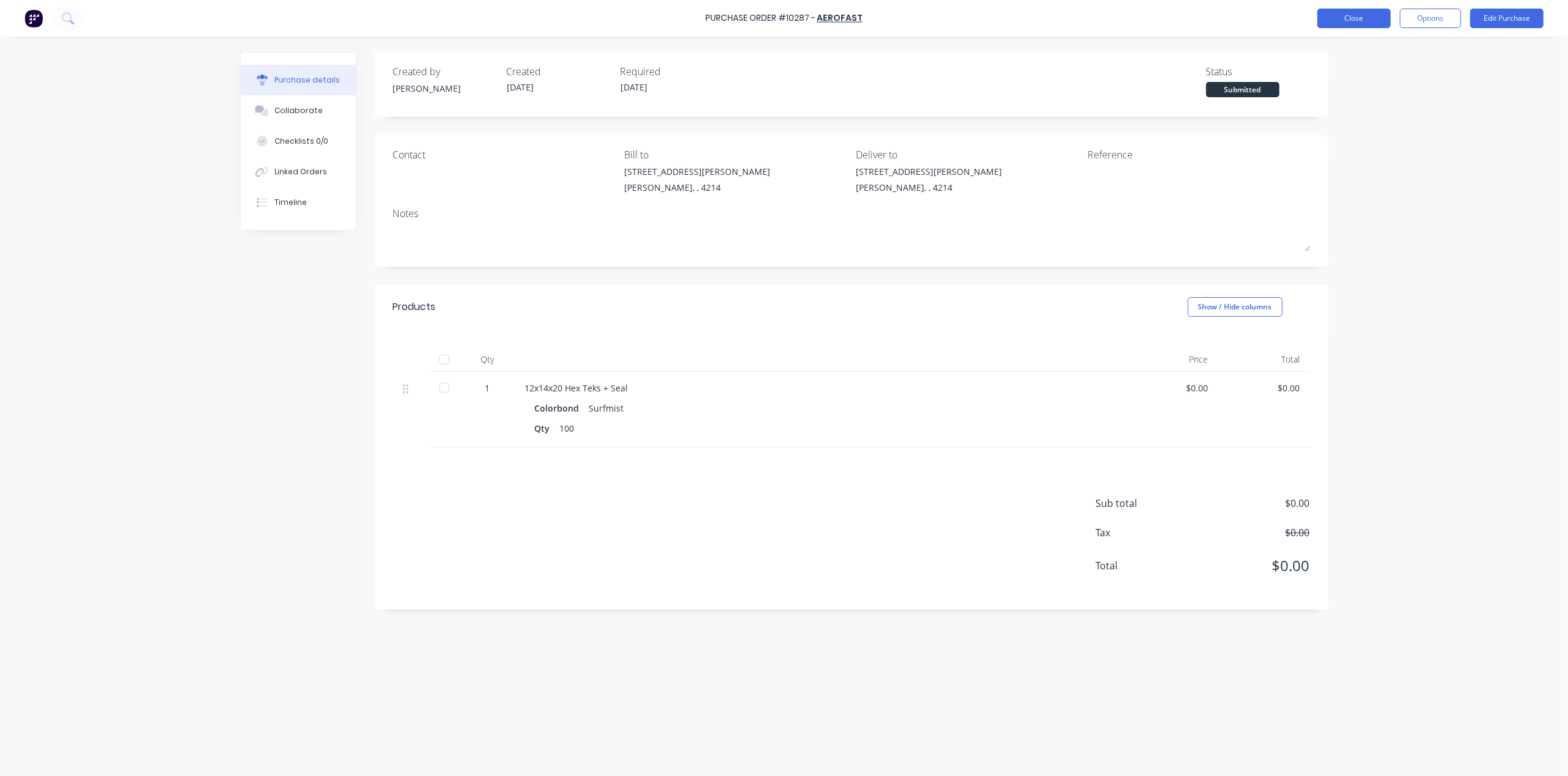
click at [1341, 12] on button "Close" at bounding box center [1354, 18] width 73 height 20
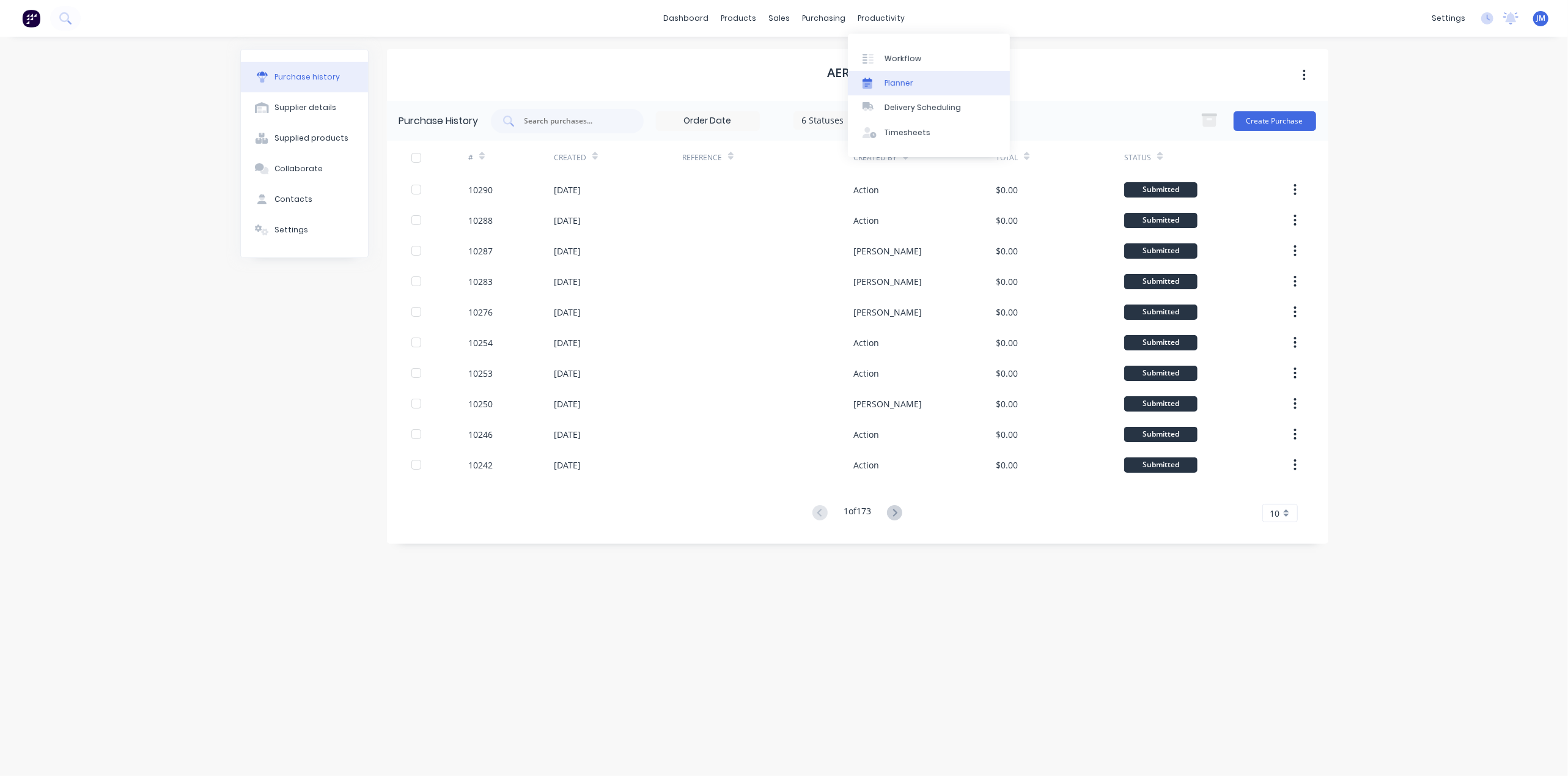
click at [898, 72] on link "Planner" at bounding box center [928, 84] width 162 height 25
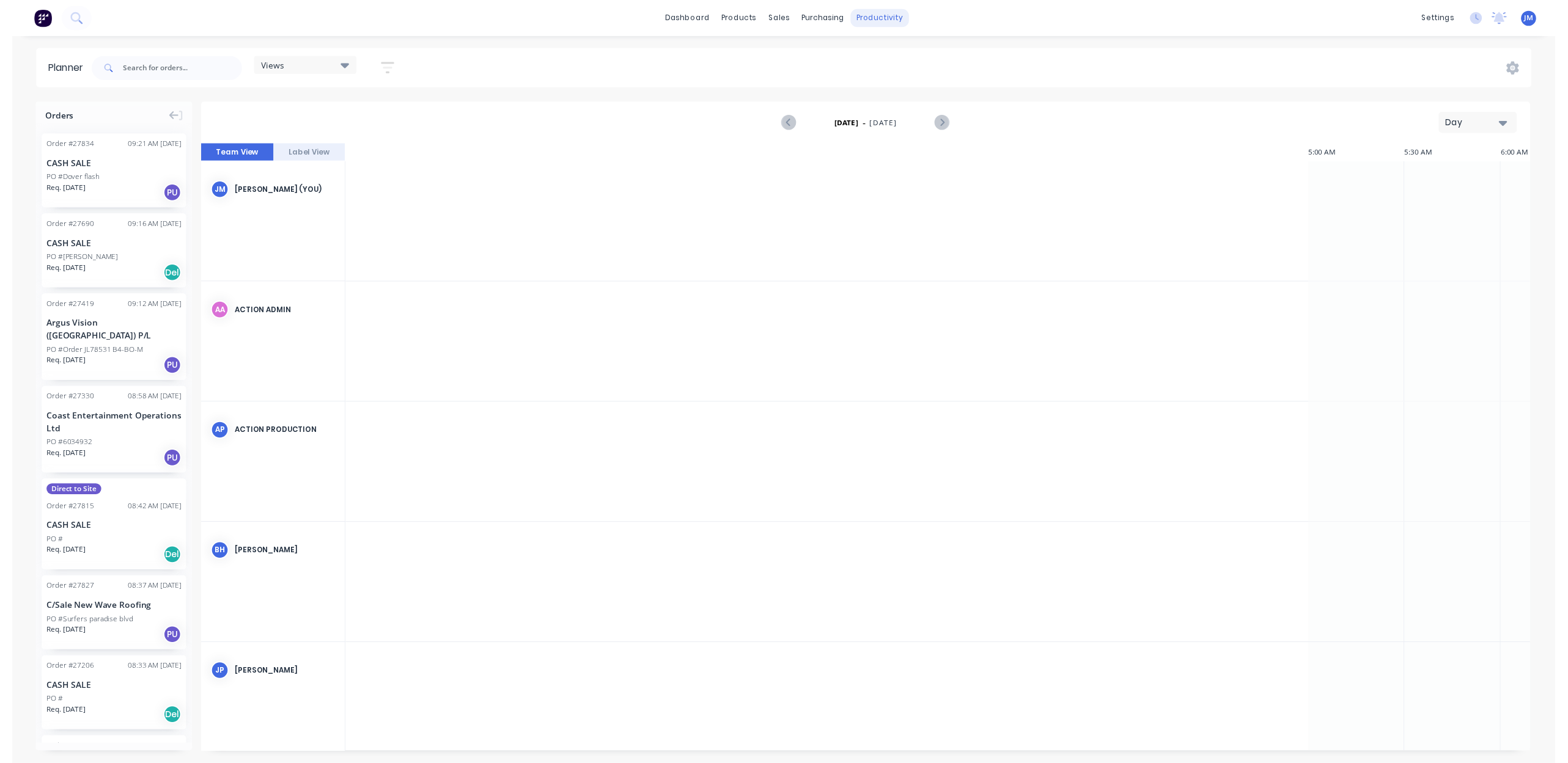
scroll to position [0, 1761]
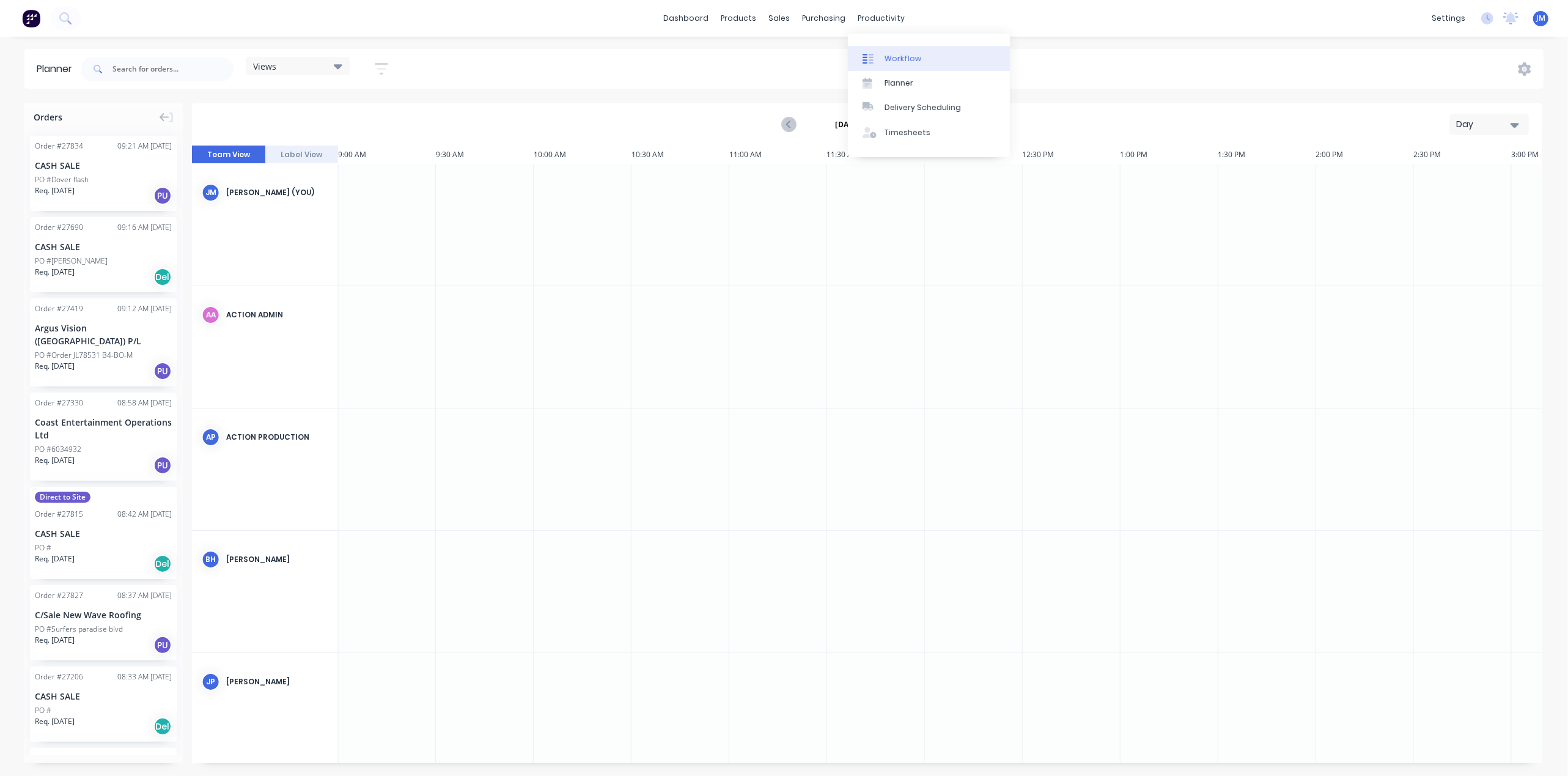
click at [889, 61] on div "Workflow" at bounding box center [903, 58] width 36 height 11
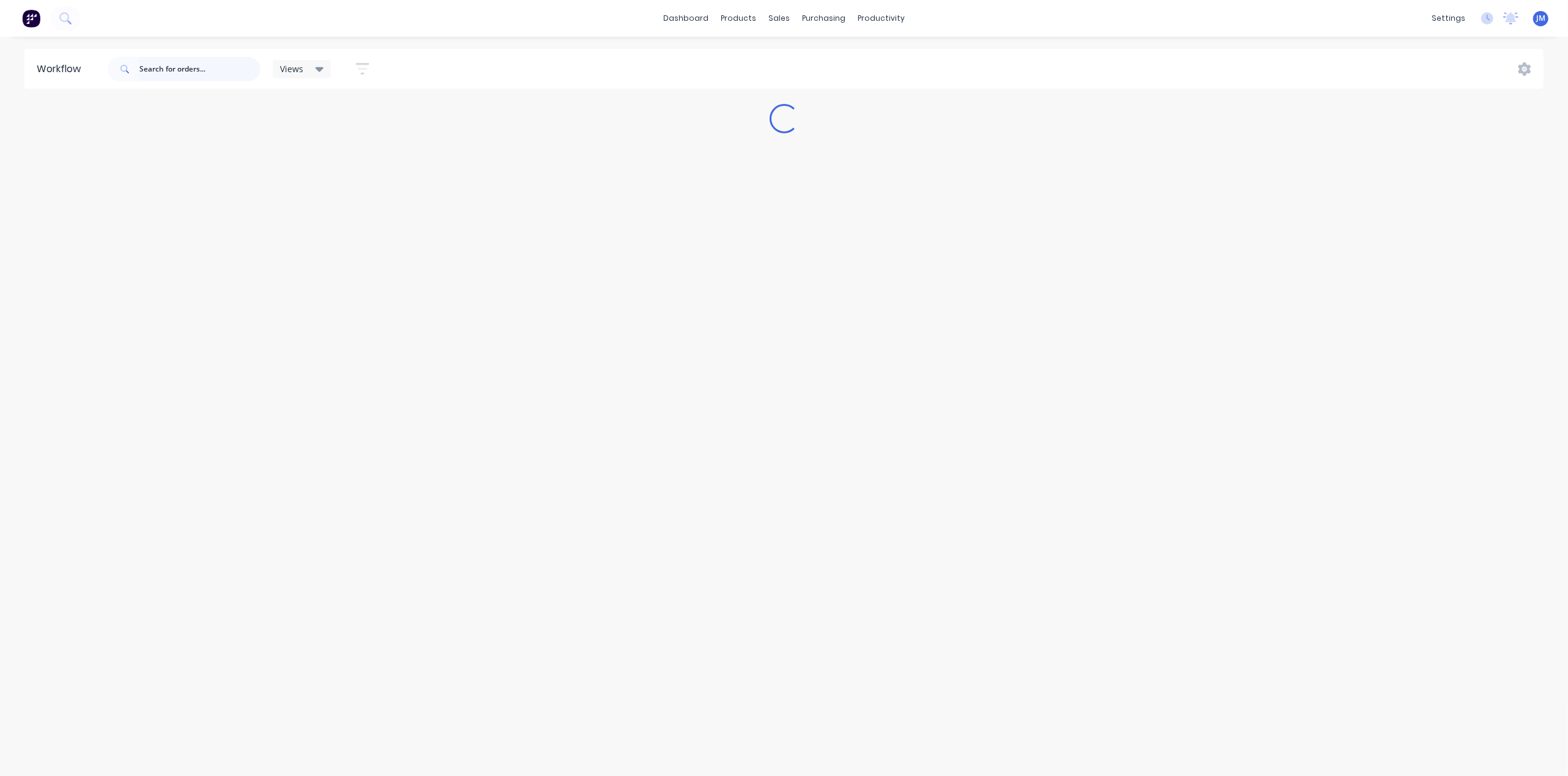
click at [233, 65] on input "text" at bounding box center [200, 69] width 121 height 25
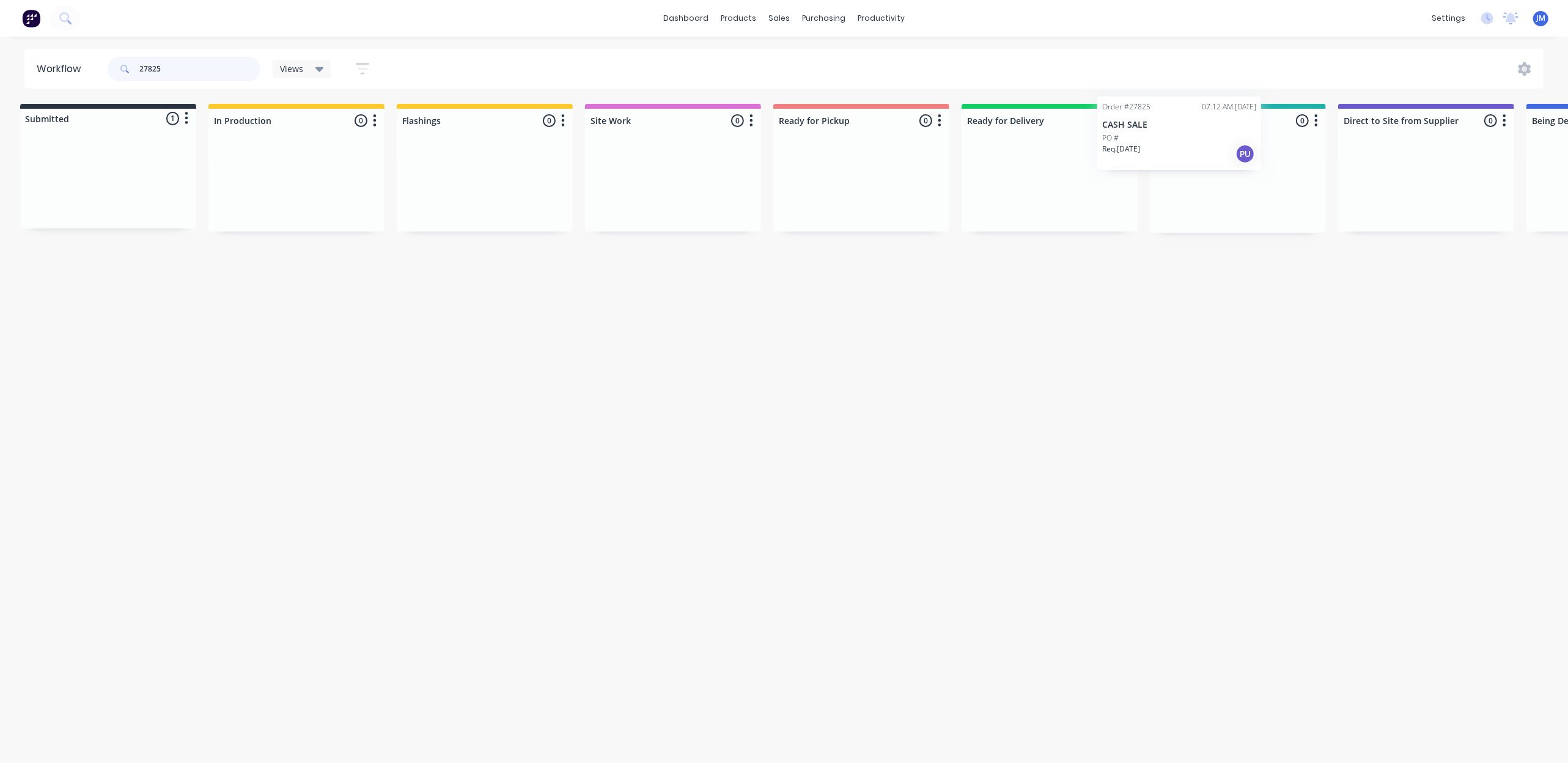
drag, startPoint x: 87, startPoint y: 179, endPoint x: 1211, endPoint y: 140, distance: 1124.7
click at [1206, 137] on div "Submitted 1 Status colour #273444 hex #273444 Save Cancel Summaries Total order…" at bounding box center [1092, 168] width 2216 height 129
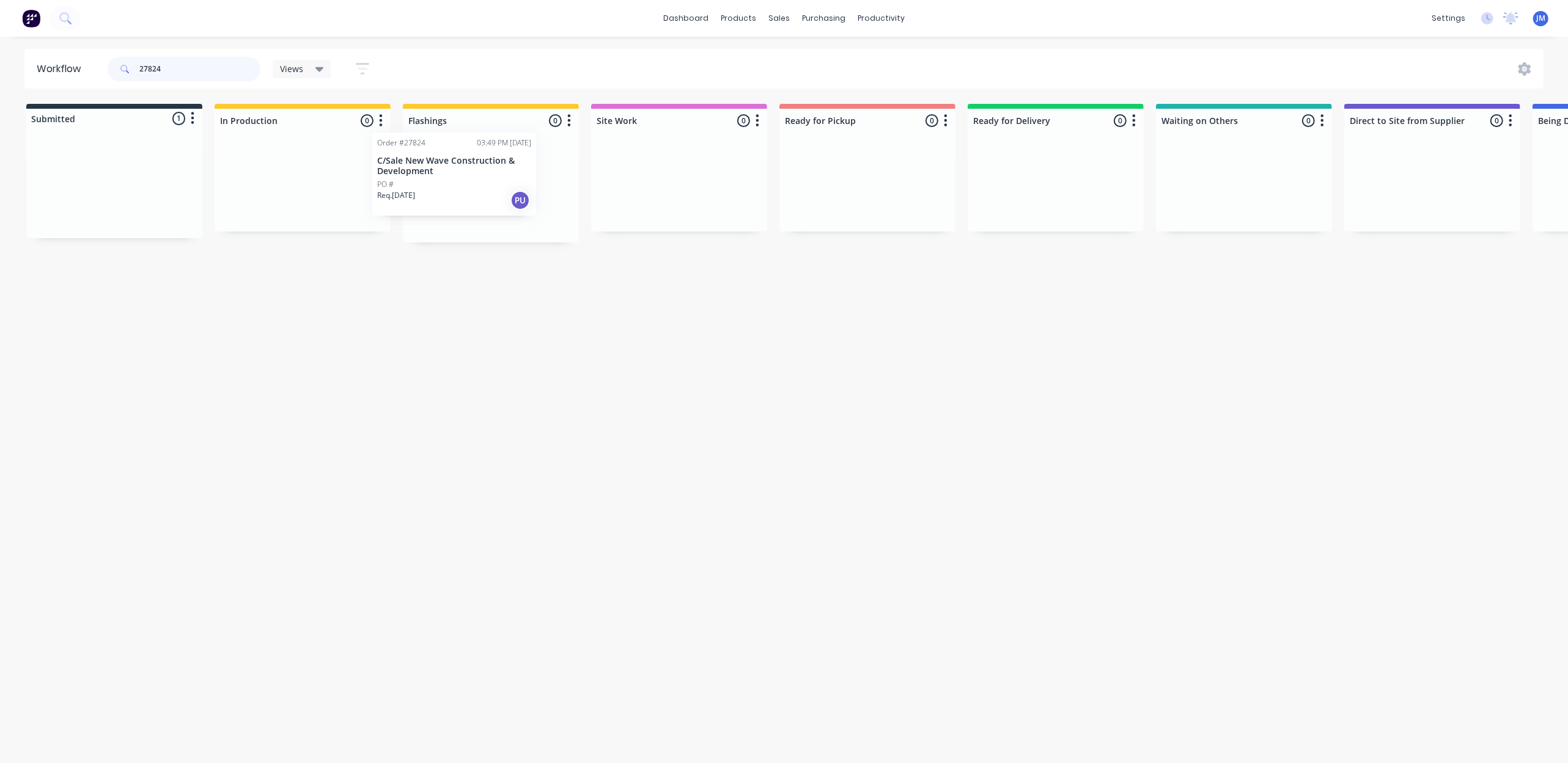
drag, startPoint x: 148, startPoint y: 181, endPoint x: 497, endPoint y: 166, distance: 349.3
click at [497, 166] on div "Submitted 1 Status colour #273444 hex #273444 Save Cancel Summaries Total order…" at bounding box center [1098, 173] width 2216 height 139
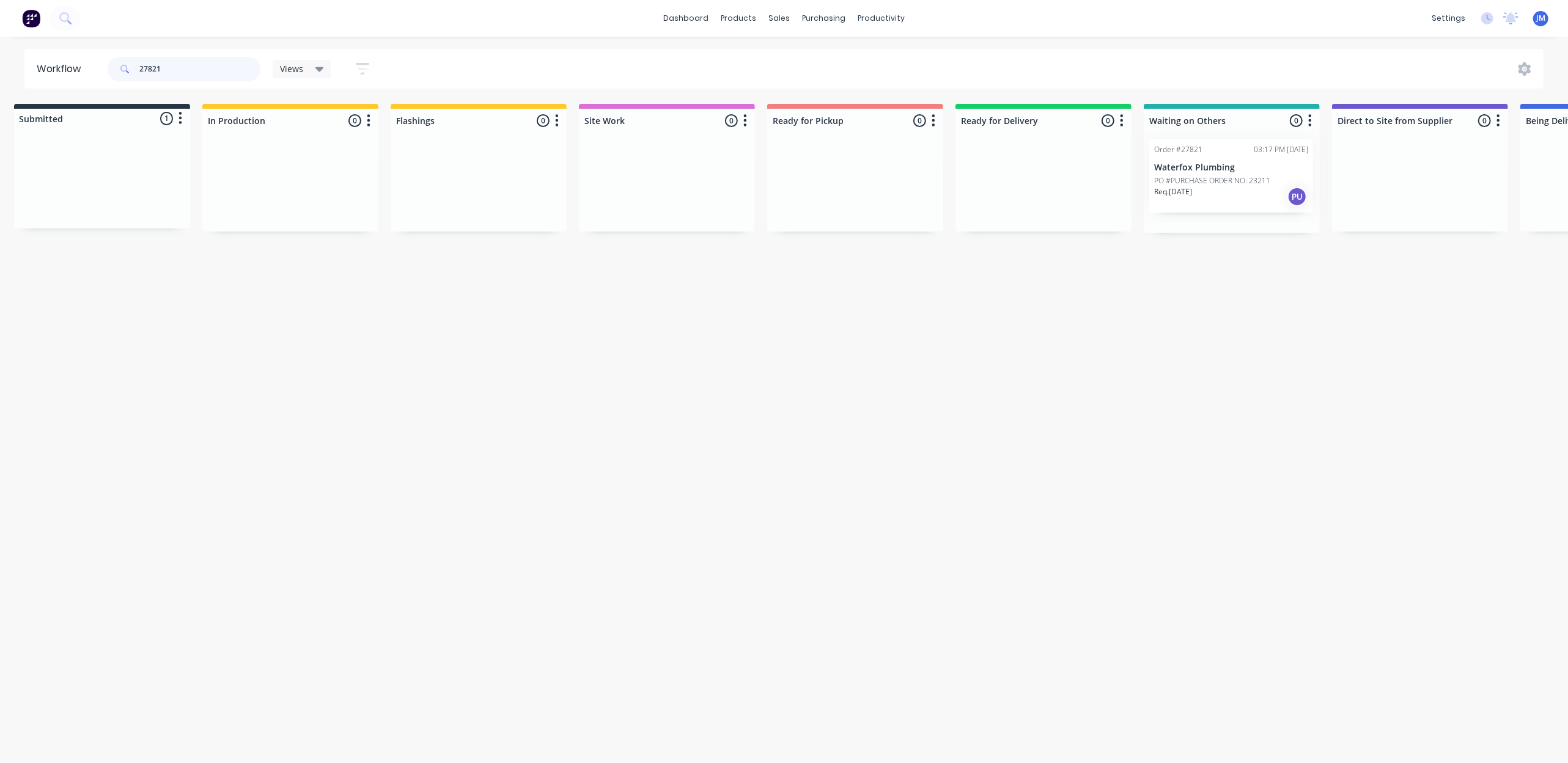
drag, startPoint x: 162, startPoint y: 200, endPoint x: 1287, endPoint y: 195, distance: 1125.0
click at [1287, 195] on div "Submitted 1 Status colour #273444 hex #273444 Save Cancel Summaries Total order…" at bounding box center [1086, 168] width 2216 height 129
type input "2"
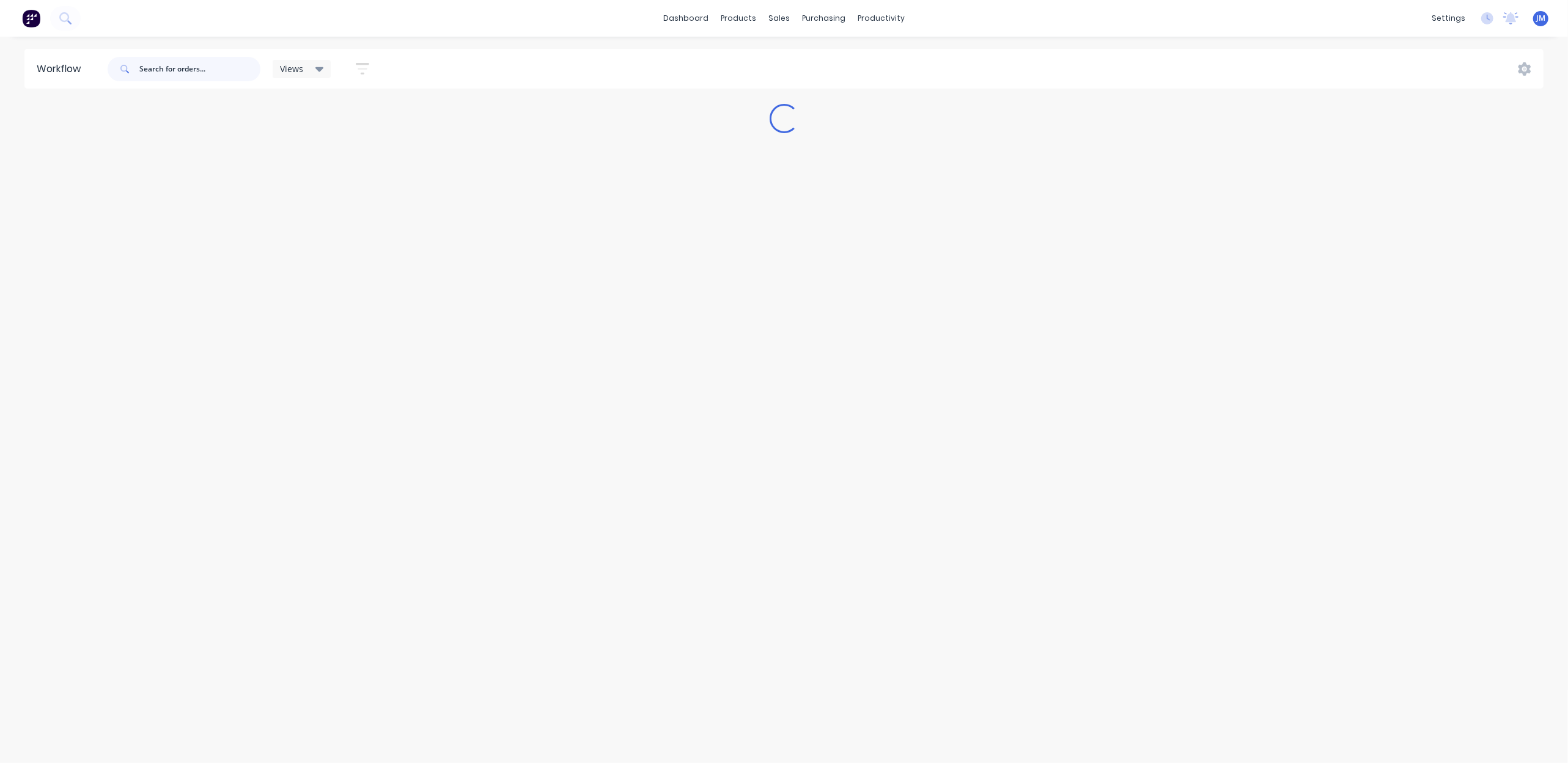
scroll to position [0, 0]
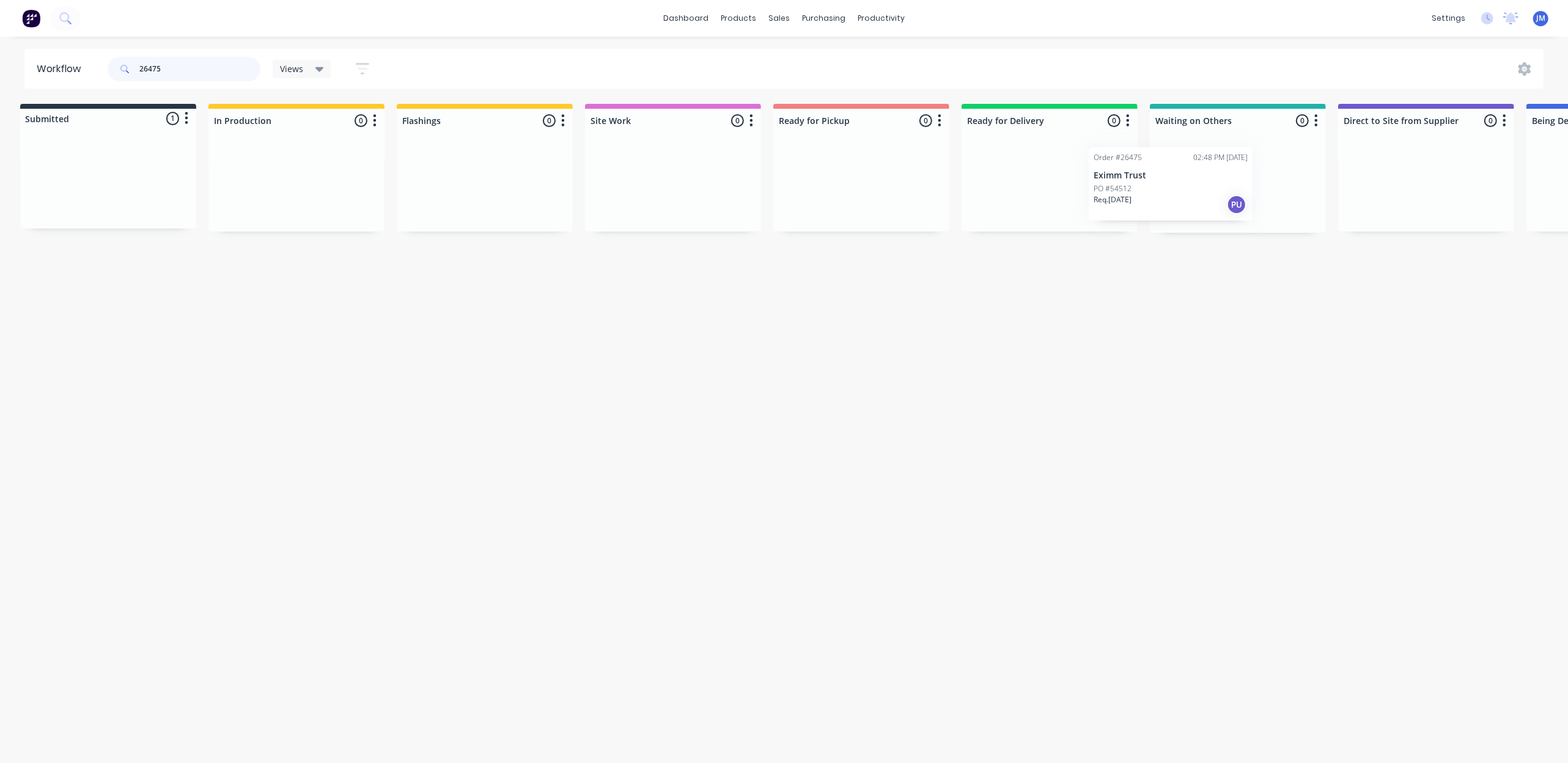
drag, startPoint x: 133, startPoint y: 187, endPoint x: 1182, endPoint y: 159, distance: 1049.4
click at [1174, 160] on div "Submitted 1 Status colour #273444 hex #273444 Save Cancel Summaries Total order…" at bounding box center [1092, 168] width 2216 height 129
type input "2"
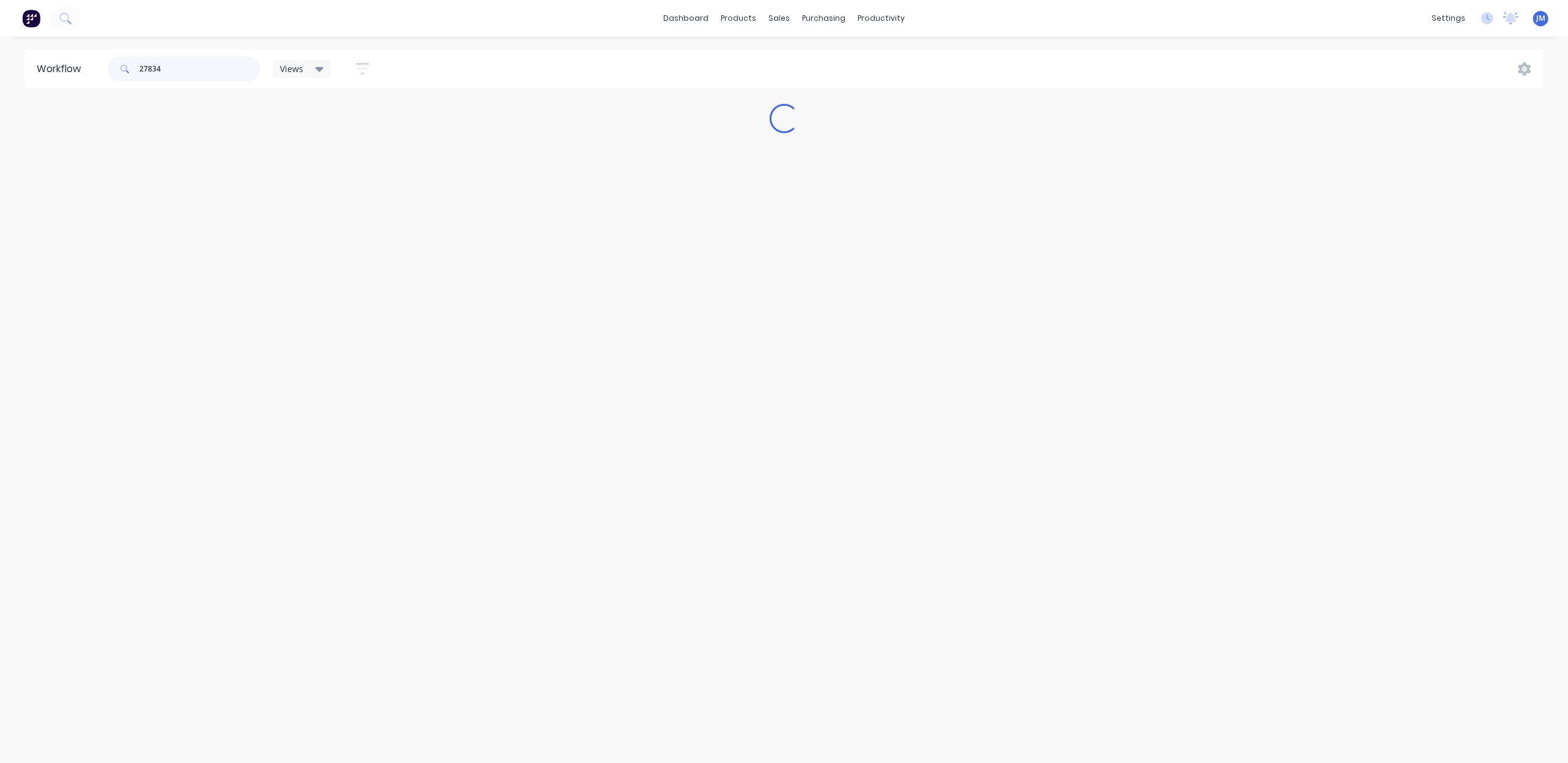
scroll to position [0, 0]
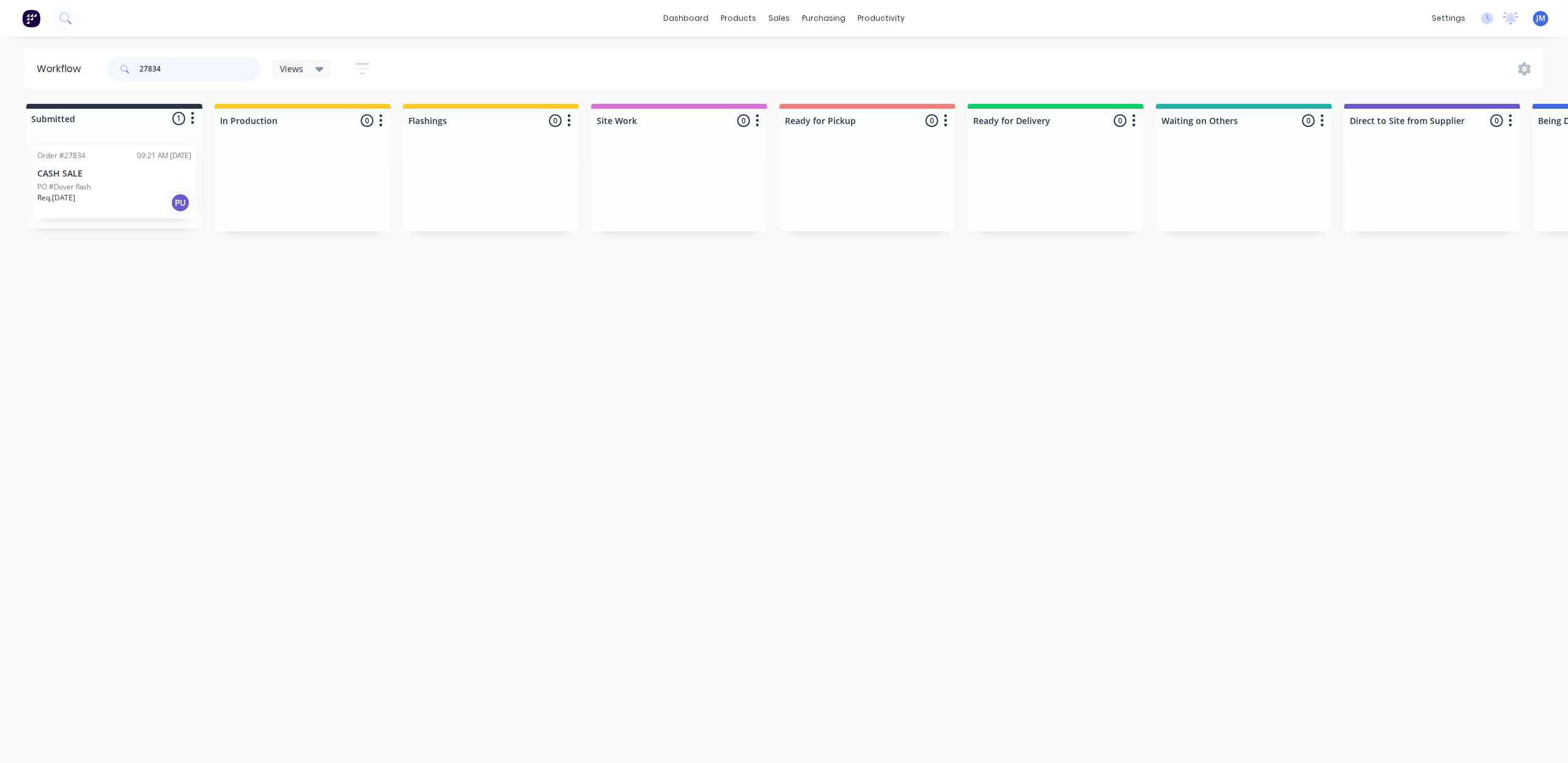
type input "27834"
